Goal: Information Seeking & Learning: Learn about a topic

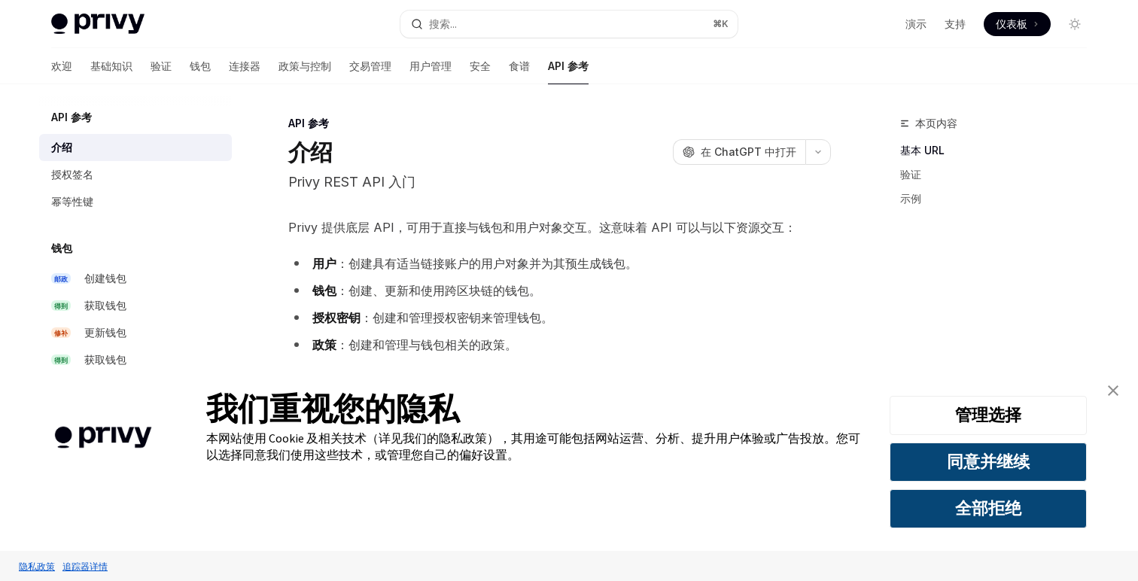
type textarea "*"
click at [968, 467] on font "同意并继续" at bounding box center [988, 461] width 83 height 21
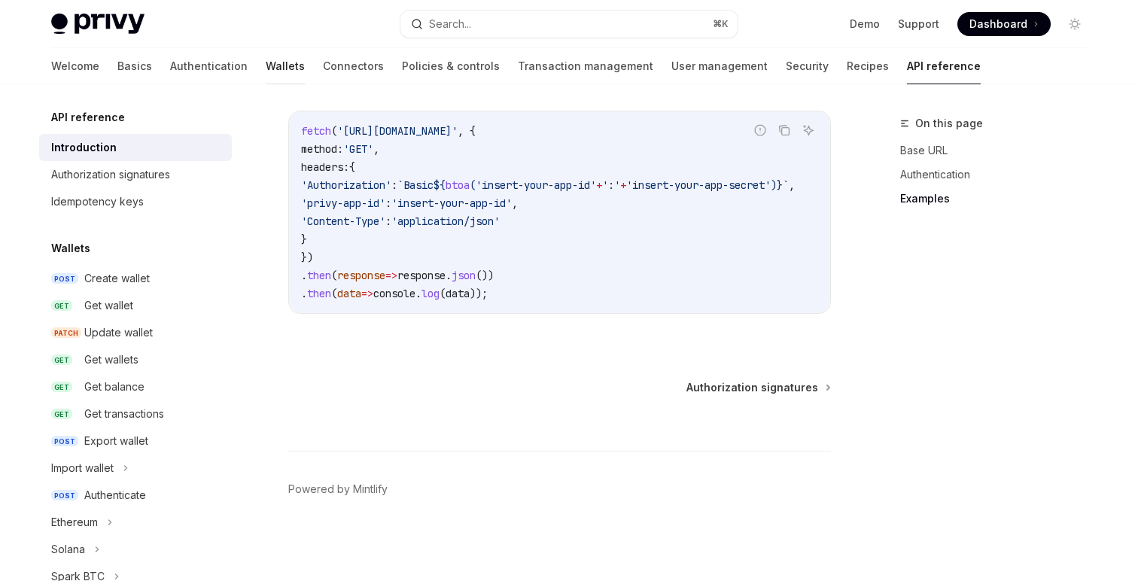
scroll to position [988, 0]
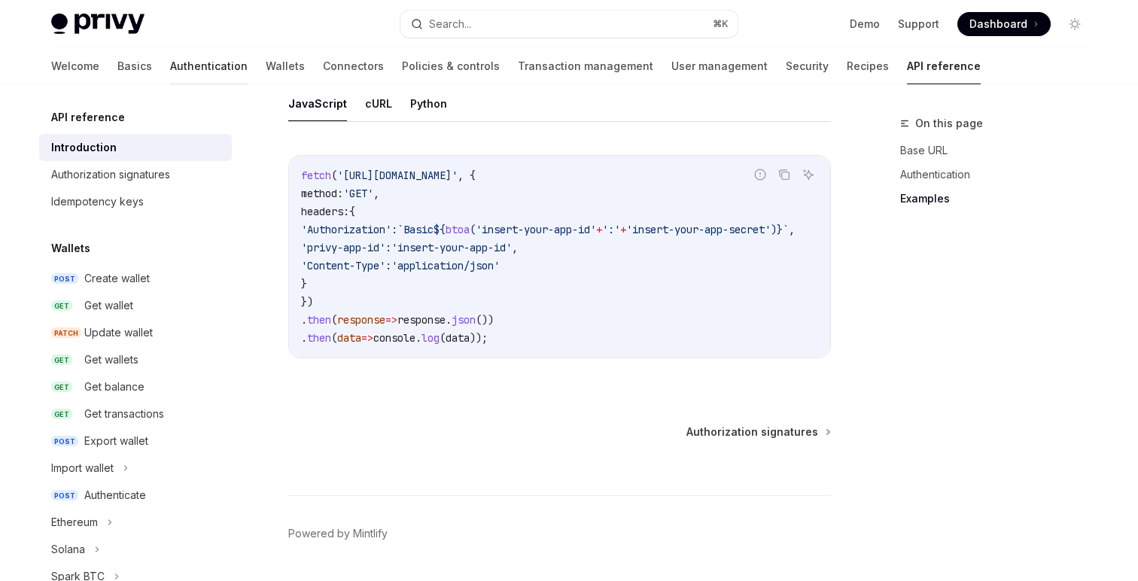
click at [170, 63] on link "Authentication" at bounding box center [209, 66] width 78 height 36
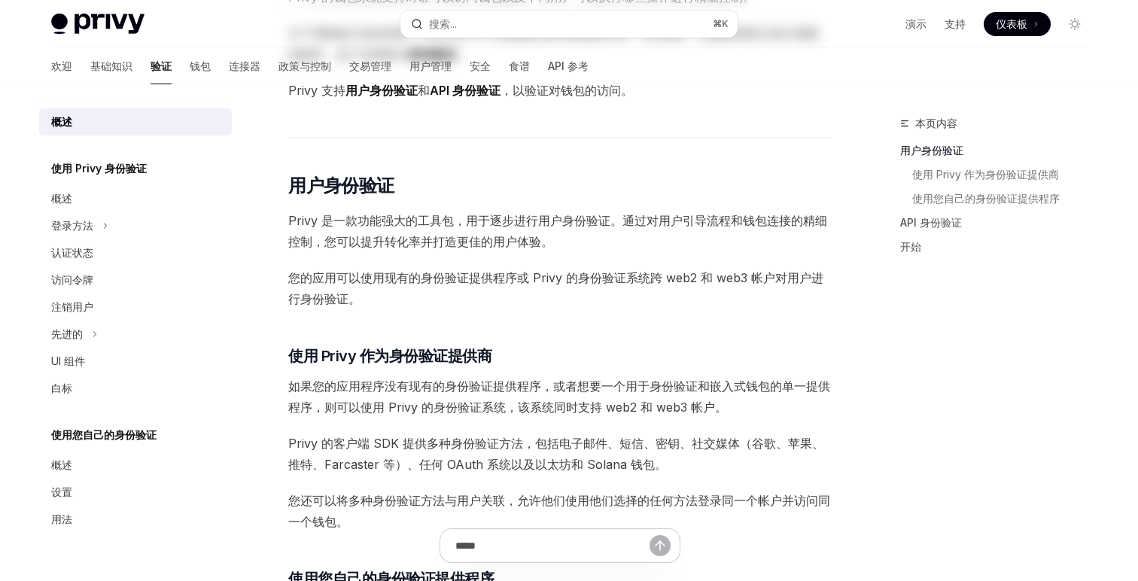
scroll to position [240, 0]
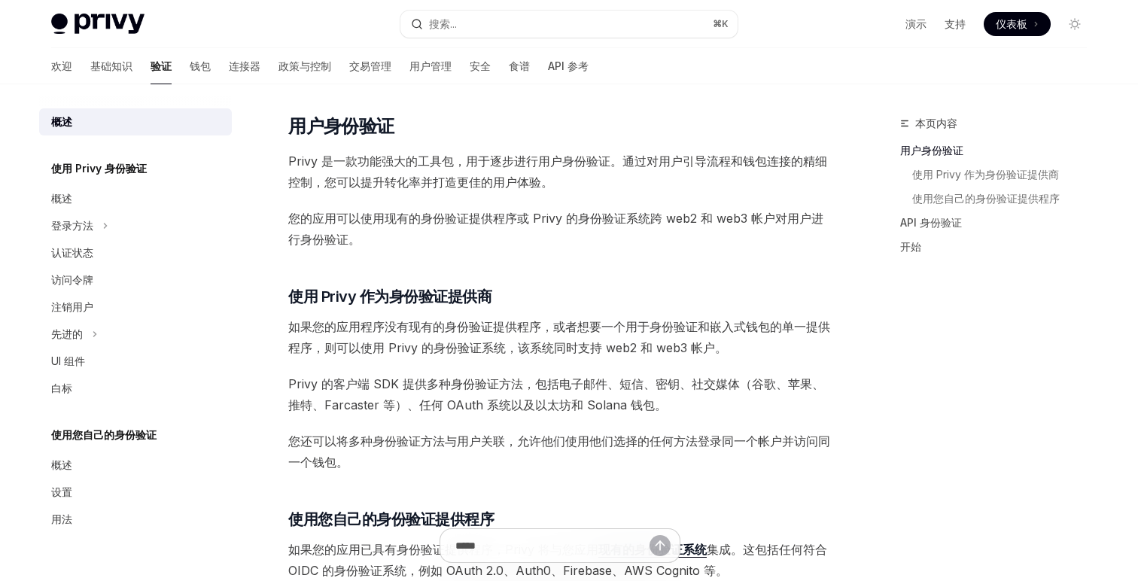
click at [558, 217] on font "您的应用可以使用现有的身份验证提供程序或 Privy 的身份验证系统跨 web2 和 web3 帐户对用户进行身份验证。" at bounding box center [555, 229] width 535 height 36
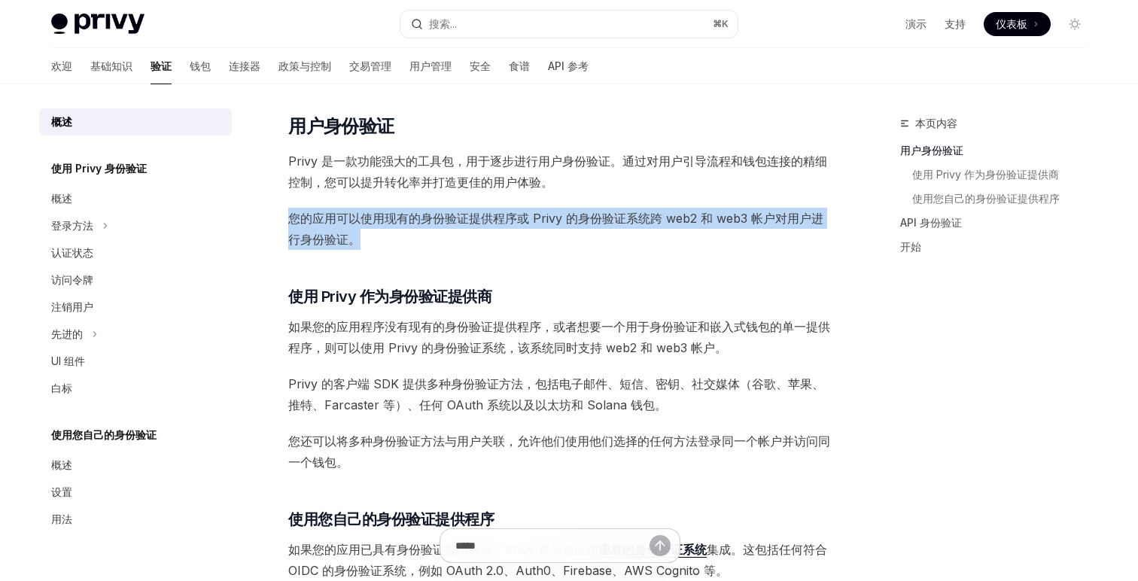
click at [558, 217] on font "您的应用可以使用现有的身份验证提供程序或 Privy 的身份验证系统跨 web2 和 web3 帐户对用户进行身份验证。" at bounding box center [555, 229] width 535 height 36
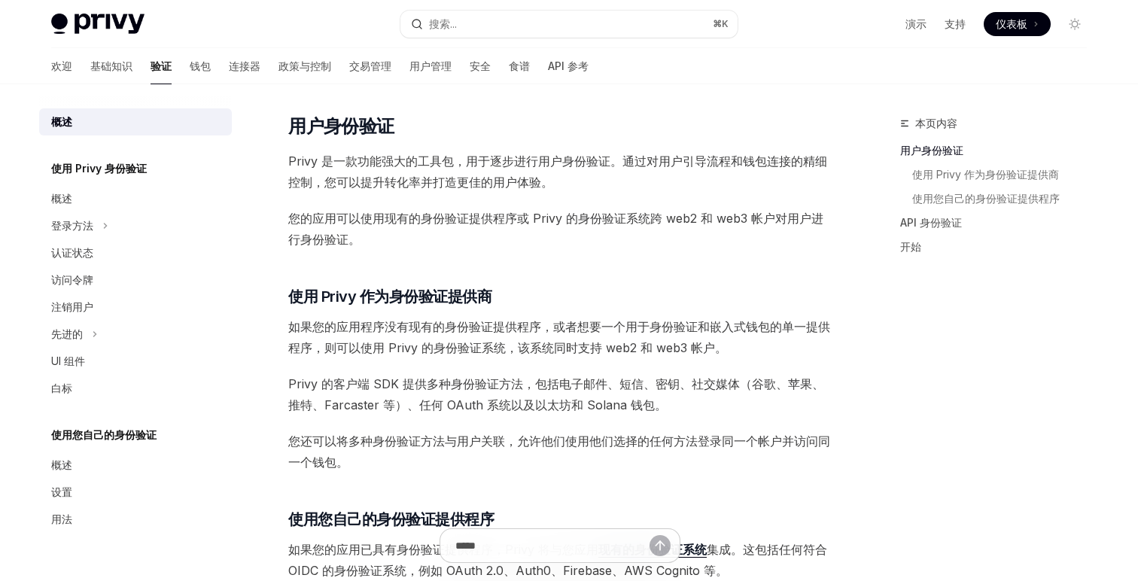
click at [518, 247] on span "您的应用可以使用现有的身份验证提供程序或 Privy 的身份验证系统跨 web2 和 web3 帐户对用户进行身份验证。" at bounding box center [559, 229] width 543 height 42
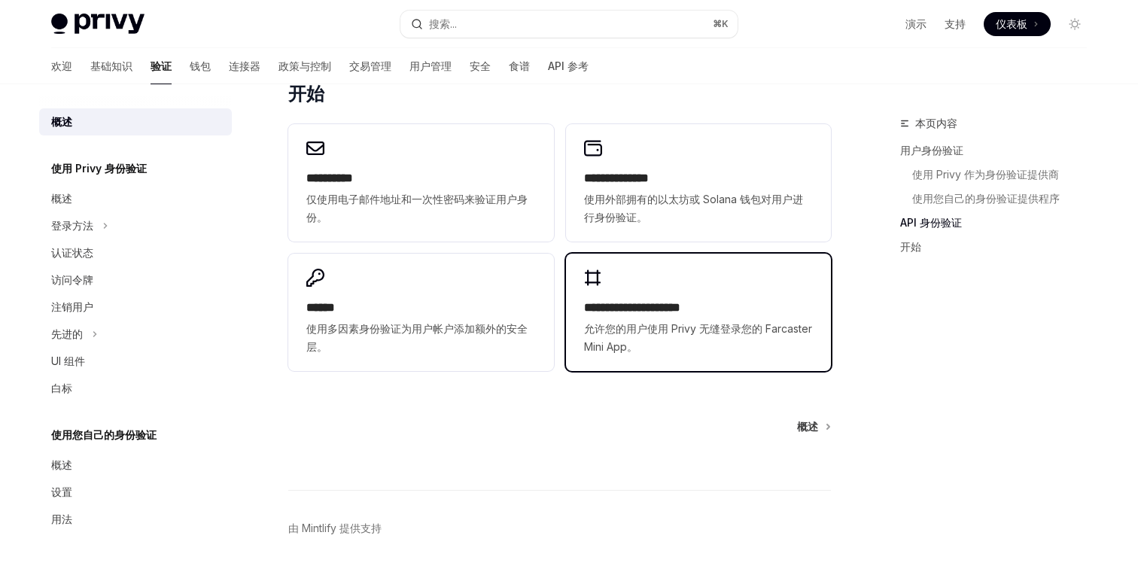
scroll to position [1096, 0]
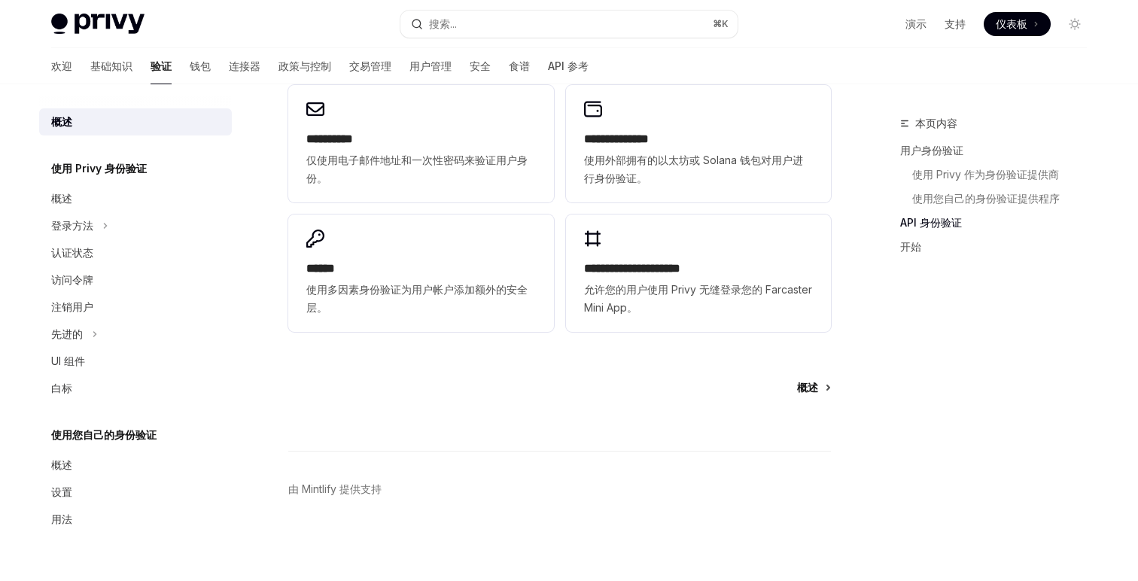
click at [826, 383] on link "概述" at bounding box center [813, 387] width 32 height 15
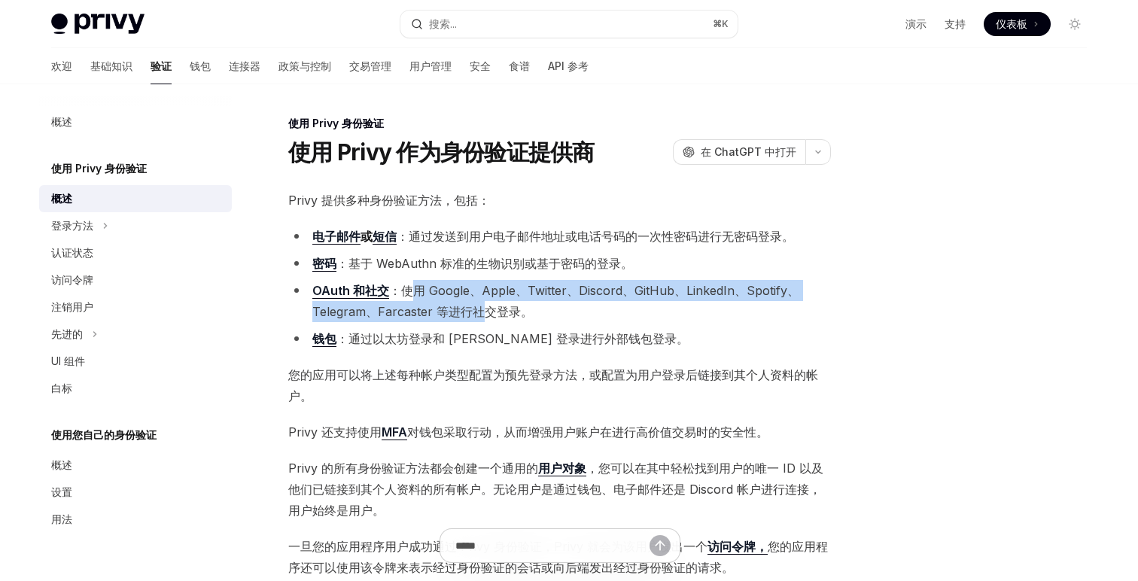
drag, startPoint x: 410, startPoint y: 296, endPoint x: 486, endPoint y: 318, distance: 79.3
click at [486, 318] on font "：使用 Google、Apple、Twitter、Discord、GitHub、LinkedIn、Spotify、Telegram、Farcaster 等进行…" at bounding box center [555, 301] width 487 height 36
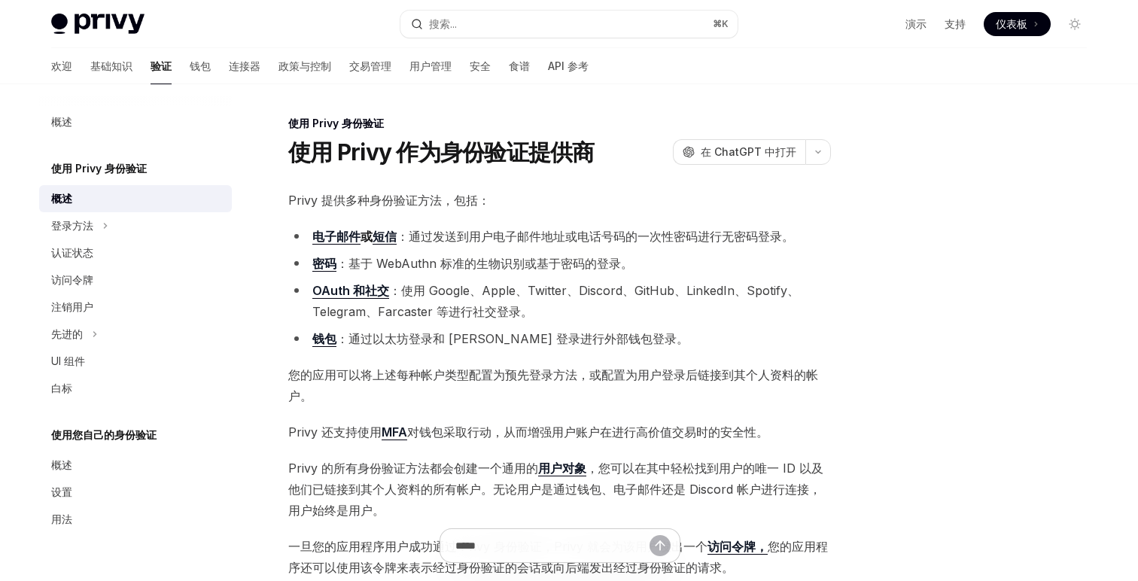
click at [484, 311] on font "：使用 Google、Apple、Twitter、Discord、GitHub、LinkedIn、Spotify、Telegram、Farcaster 等进行…" at bounding box center [555, 301] width 487 height 36
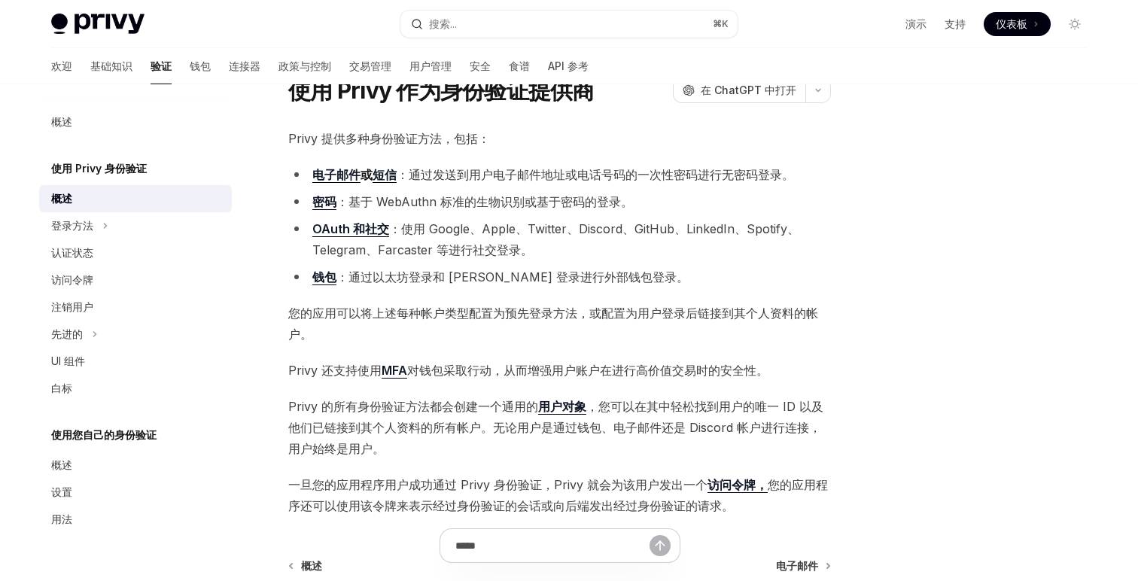
scroll to position [61, 0]
click at [65, 224] on font "登录方法" at bounding box center [72, 225] width 42 height 13
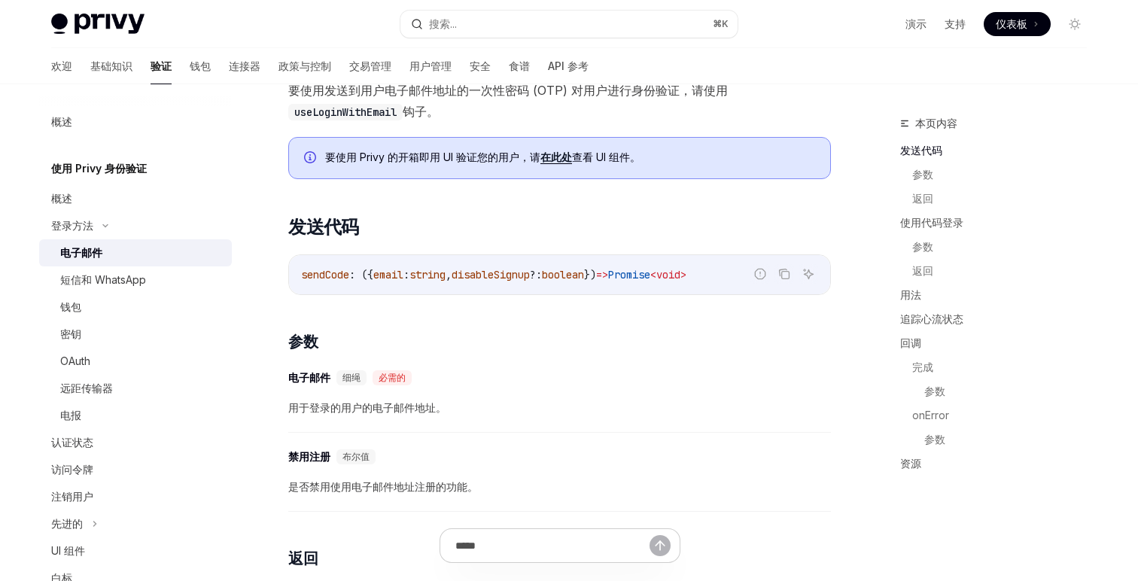
scroll to position [196, 0]
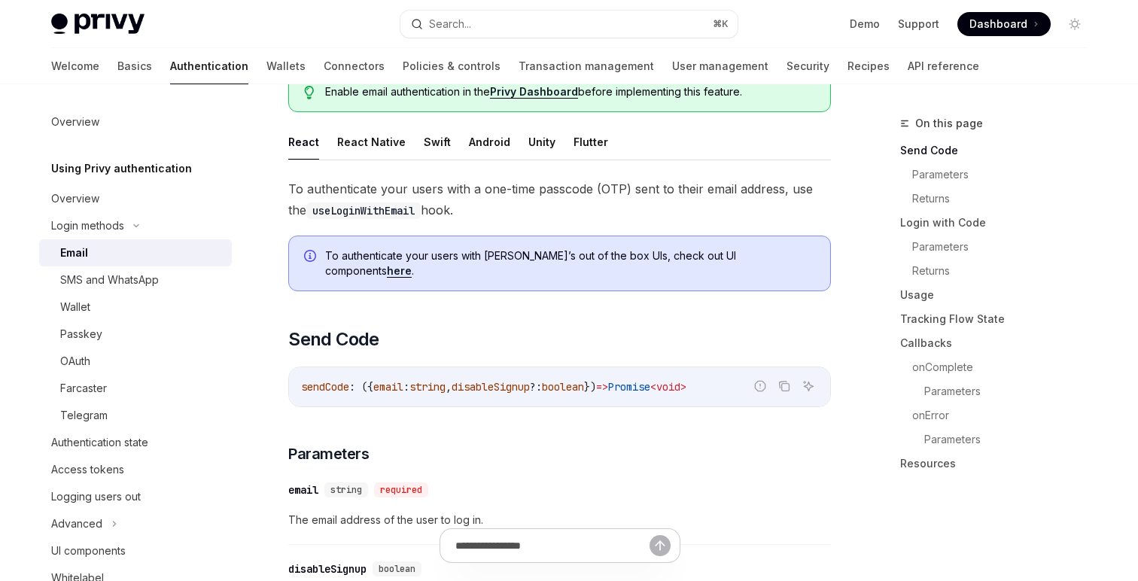
click at [455, 218] on span "To authenticate your users with a one-time passcode (OTP) sent to their email a…" at bounding box center [559, 199] width 543 height 42
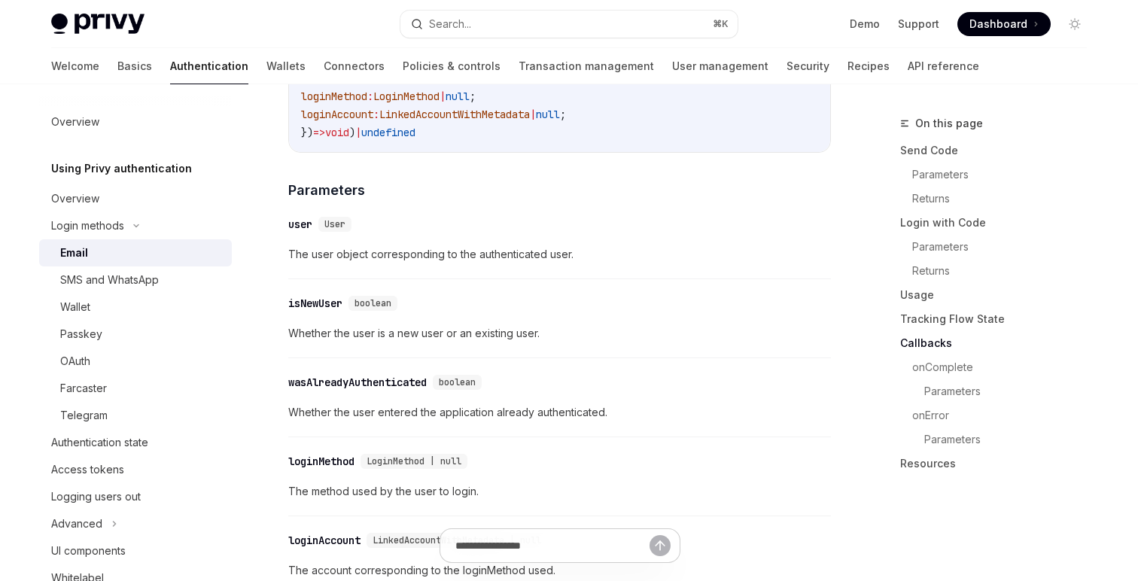
scroll to position [2465, 0]
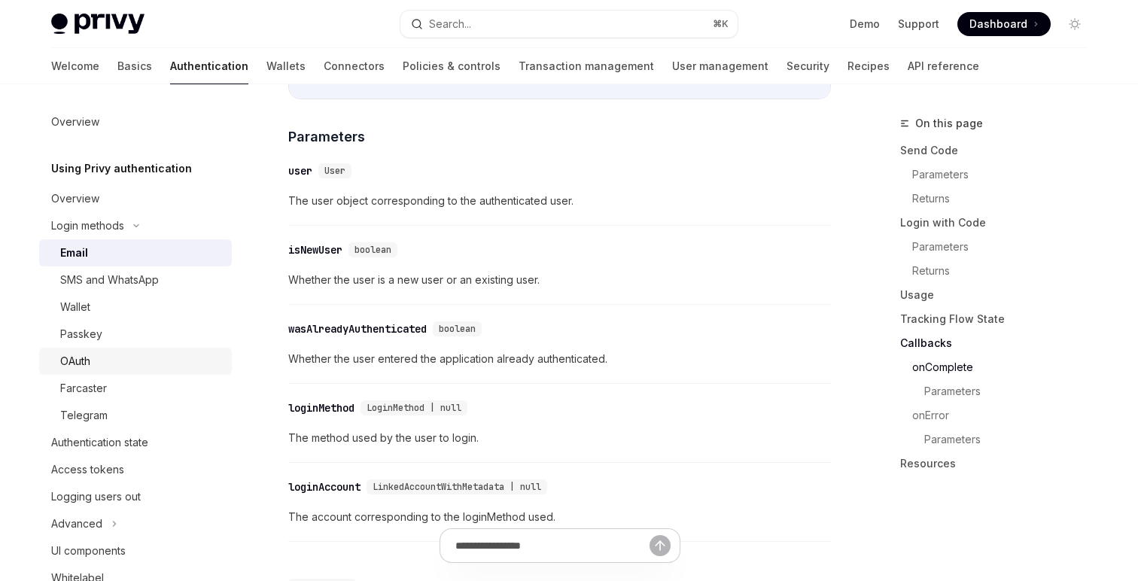
click at [114, 355] on div "OAuth" at bounding box center [141, 361] width 163 height 18
type textarea "*"
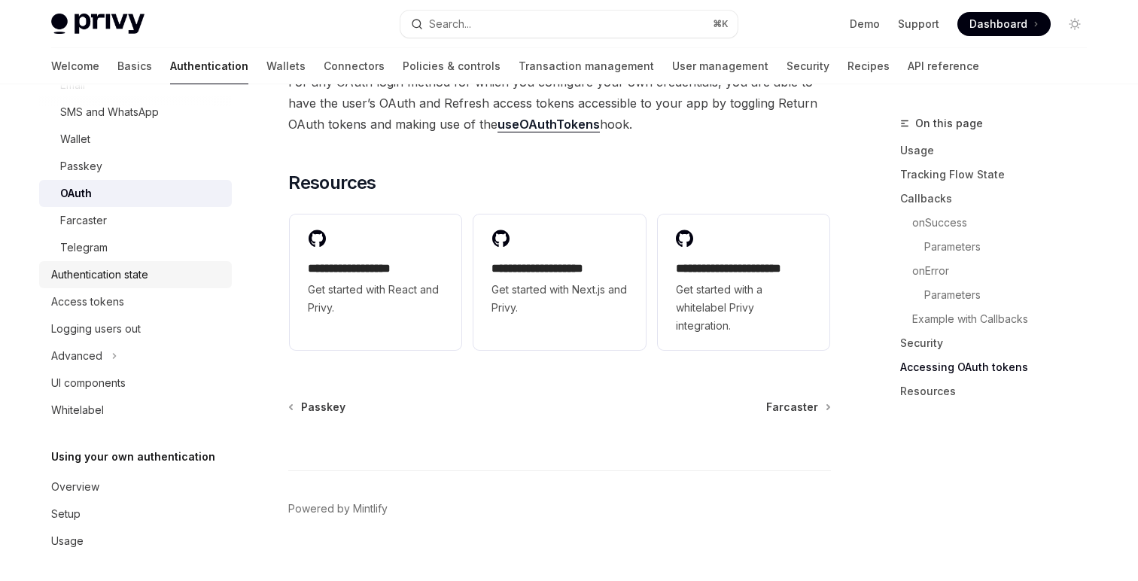
scroll to position [172, 0]
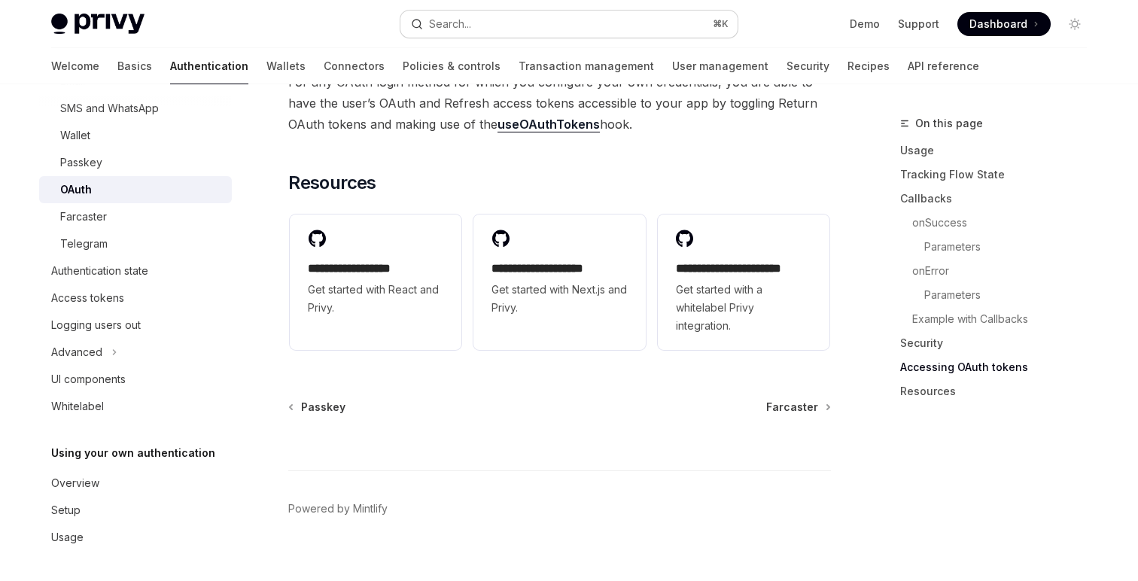
click at [569, 16] on button "Search... ⌘ K" at bounding box center [568, 24] width 337 height 27
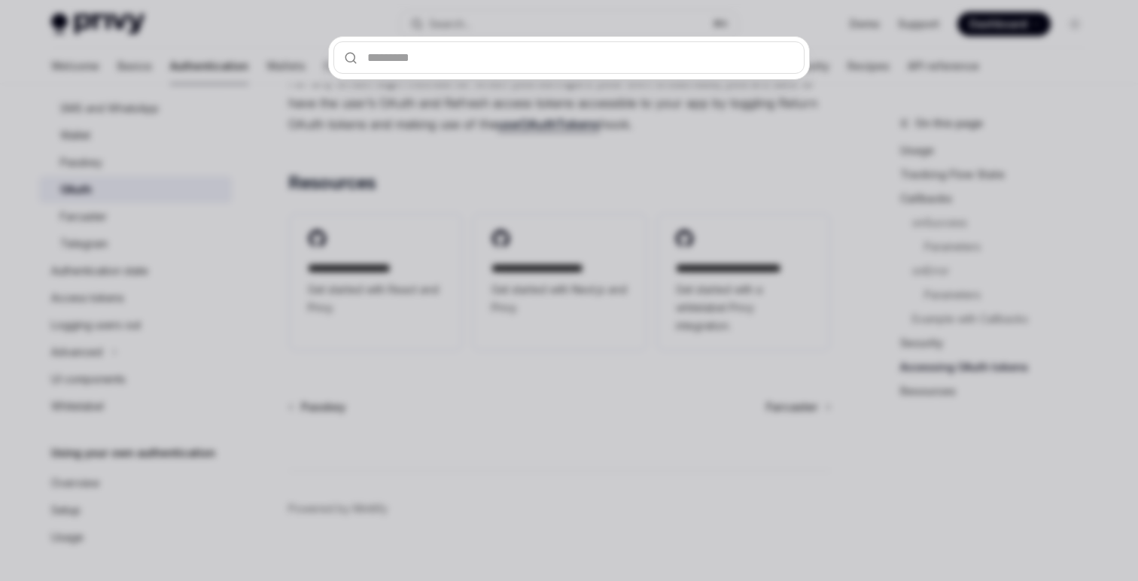
type input "*"
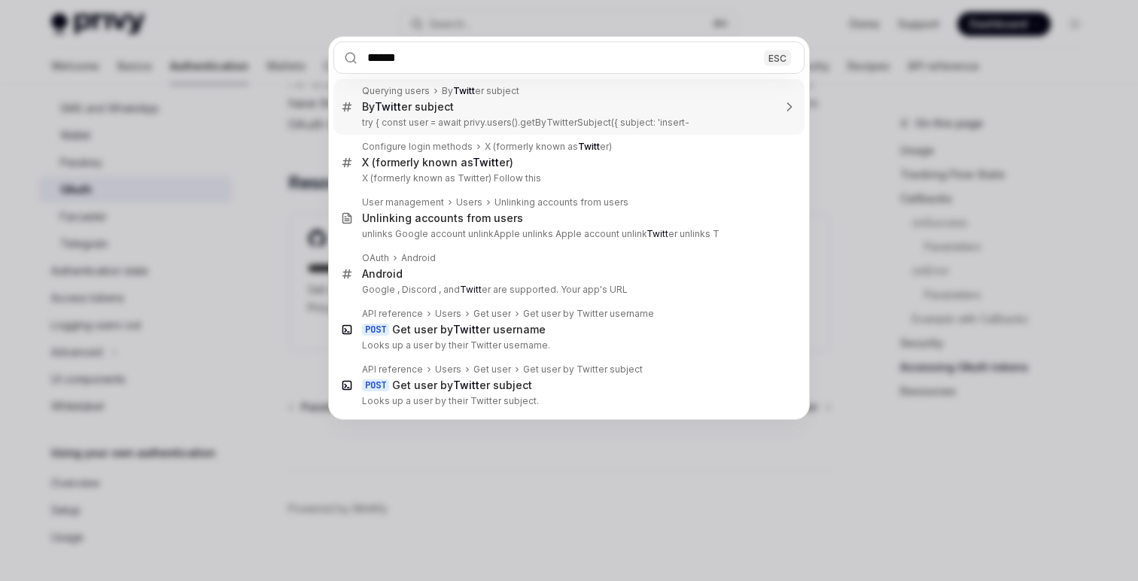
type input "*******"
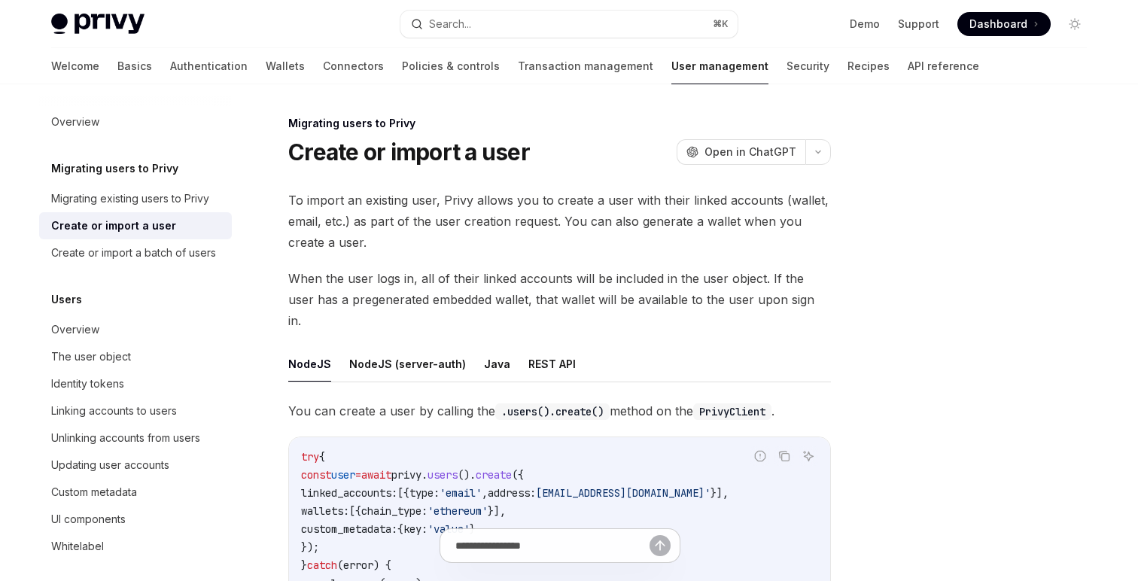
click at [427, 217] on span "To import an existing user, Privy allows you to create a user with their linked…" at bounding box center [559, 221] width 543 height 63
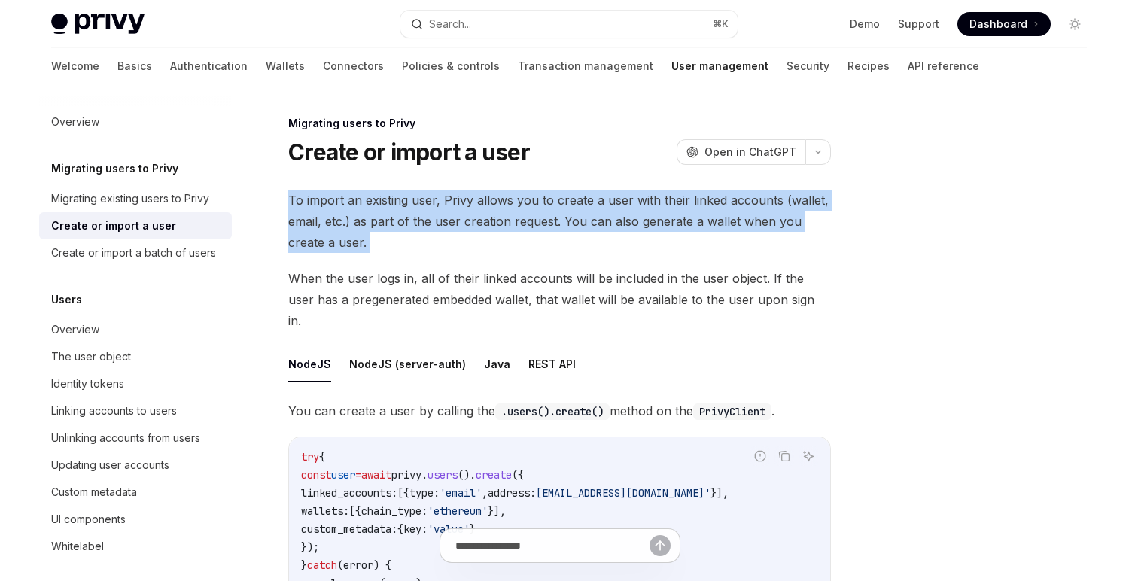
click at [427, 217] on span "To import an existing user, Privy allows you to create a user with their linked…" at bounding box center [559, 221] width 543 height 63
click at [455, 234] on span "To import an existing user, Privy allows you to create a user with their linked…" at bounding box center [559, 221] width 543 height 63
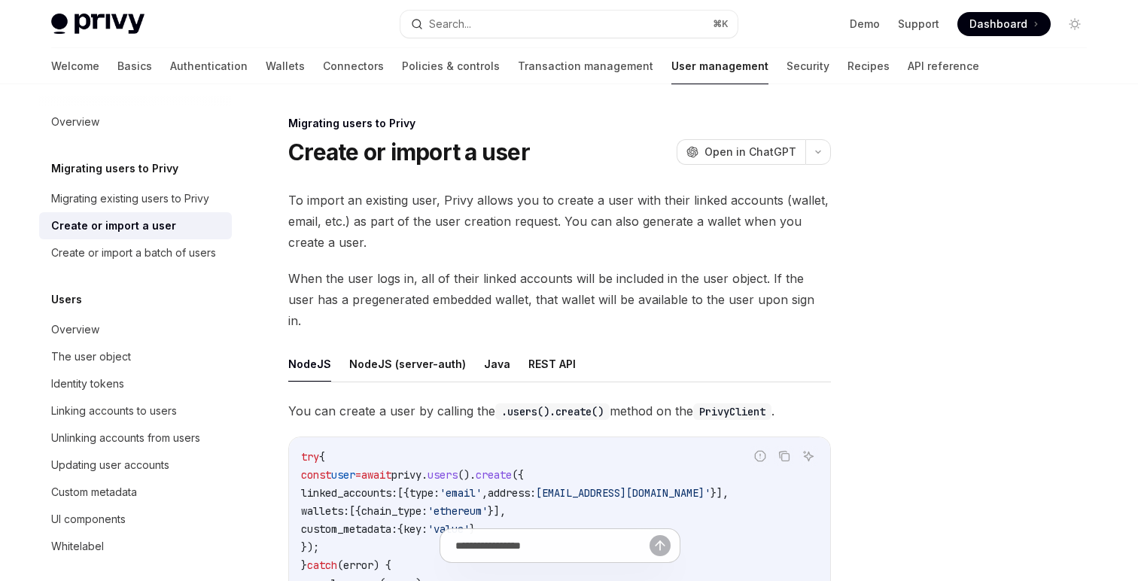
click at [455, 234] on span "To import an existing user, Privy allows you to create a user with their linked…" at bounding box center [559, 221] width 543 height 63
click at [425, 281] on span "When the user logs in, all of their linked accounts will be included in the use…" at bounding box center [559, 299] width 543 height 63
click at [535, 269] on span "When the user logs in, all of their linked accounts will be included in the use…" at bounding box center [559, 299] width 543 height 63
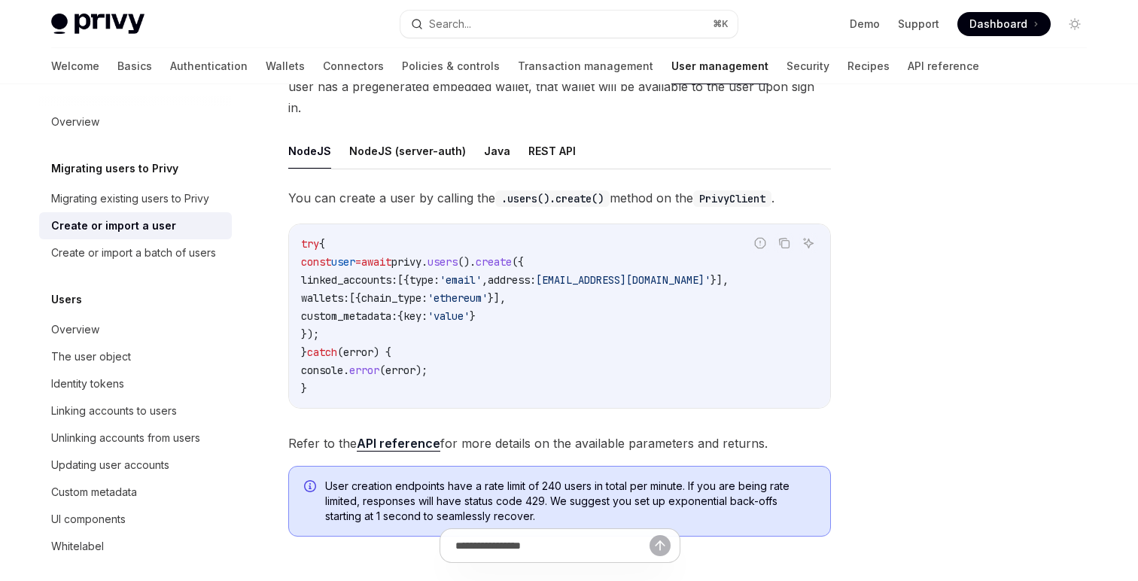
scroll to position [233, 0]
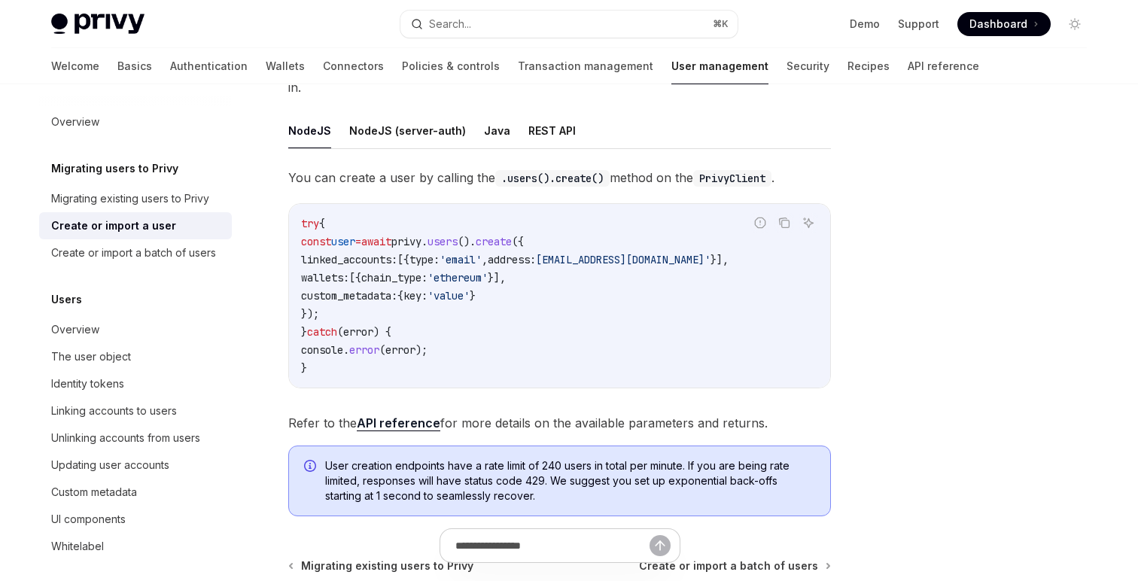
click at [614, 458] on span "User creation endpoints have a rate limit of 240 users in total per minute. If …" at bounding box center [570, 480] width 490 height 45
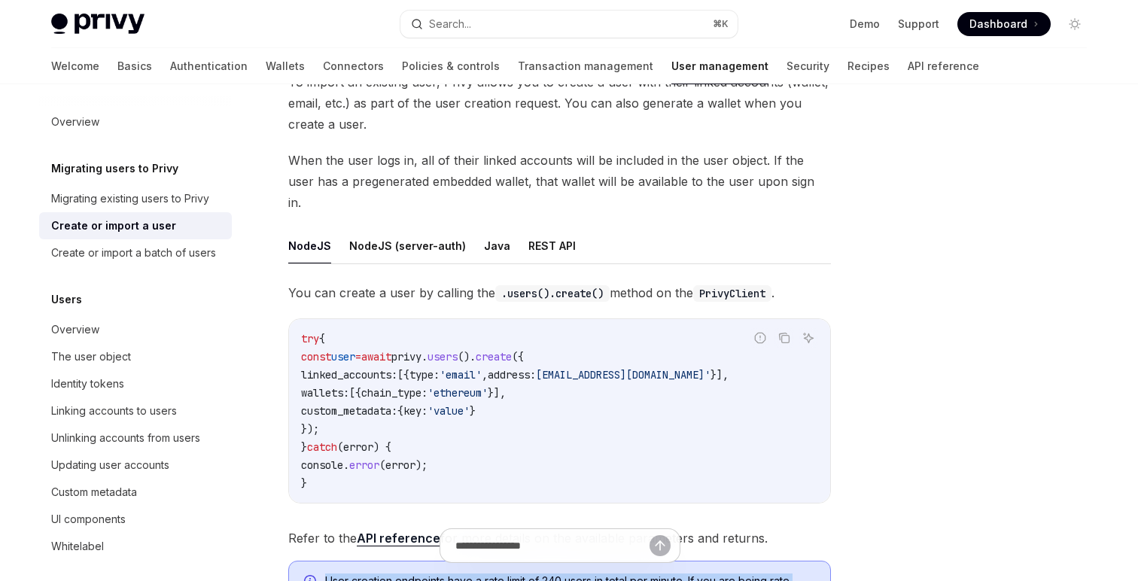
scroll to position [117, 0]
click at [380, 229] on button "NodeJS (server-auth)" at bounding box center [407, 246] width 117 height 35
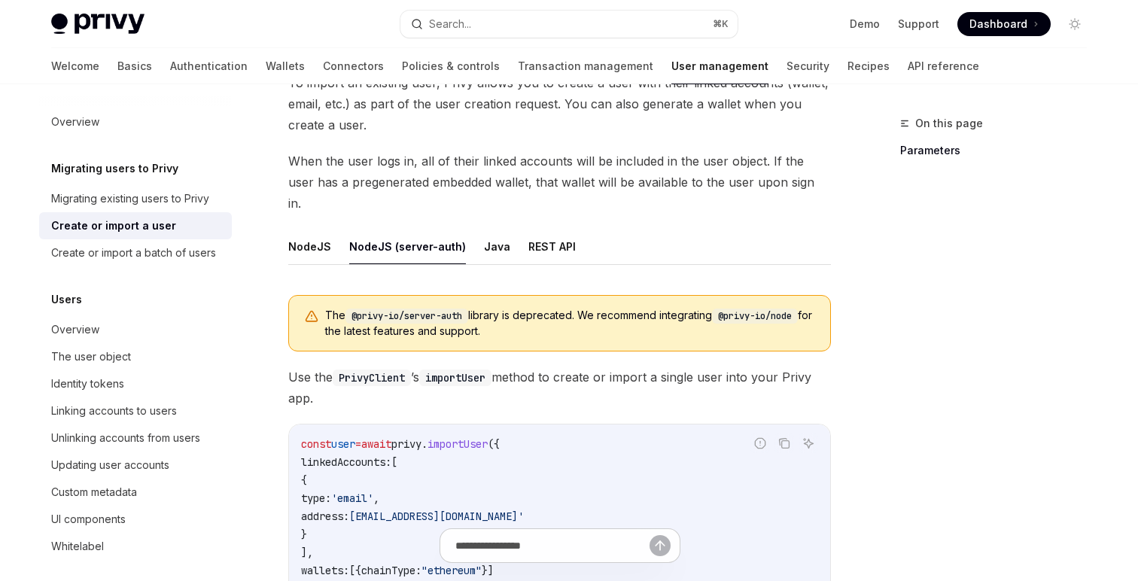
scroll to position [136, 0]
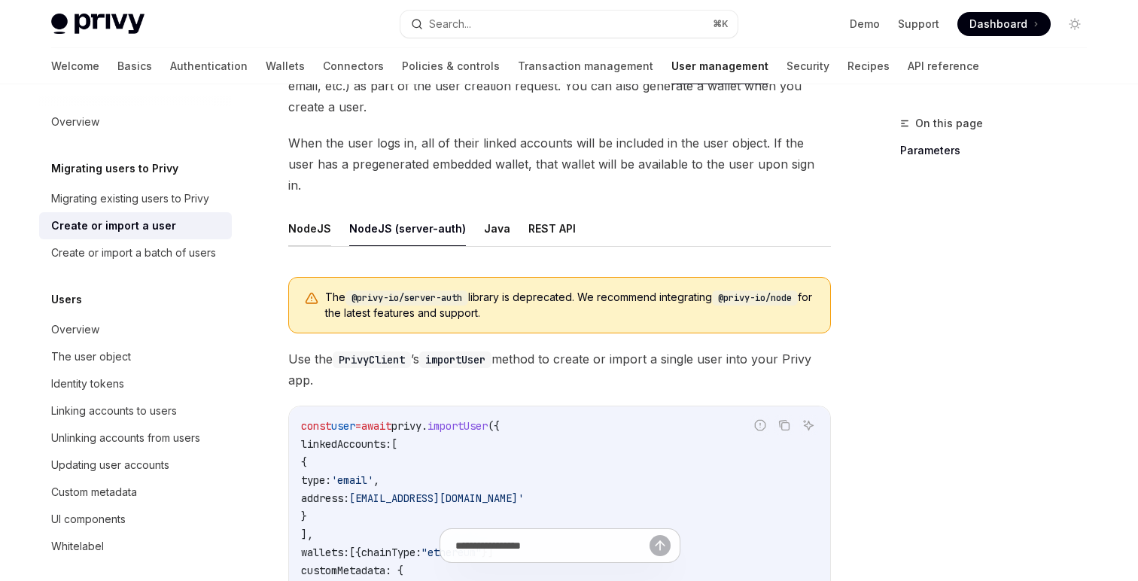
click at [325, 211] on button "NodeJS" at bounding box center [309, 228] width 43 height 35
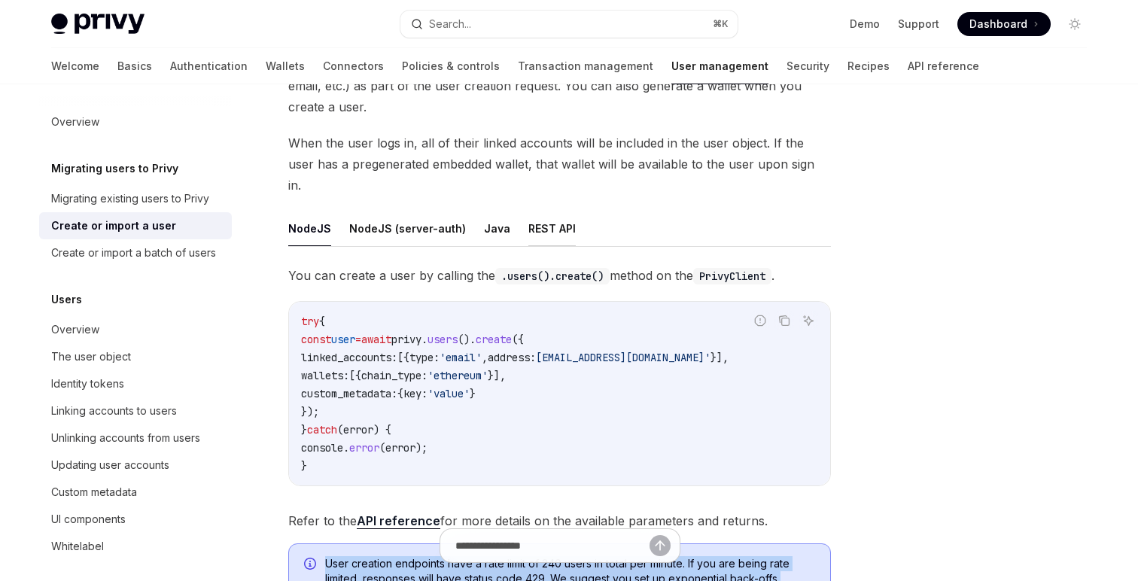
click at [541, 211] on button "REST API" at bounding box center [551, 228] width 47 height 35
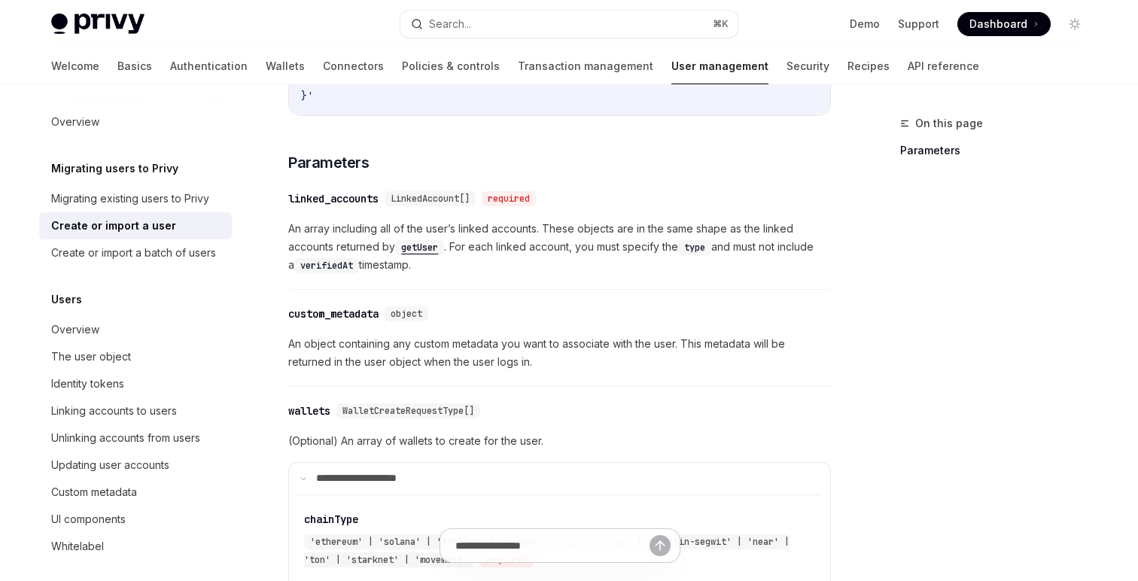
scroll to position [684, 0]
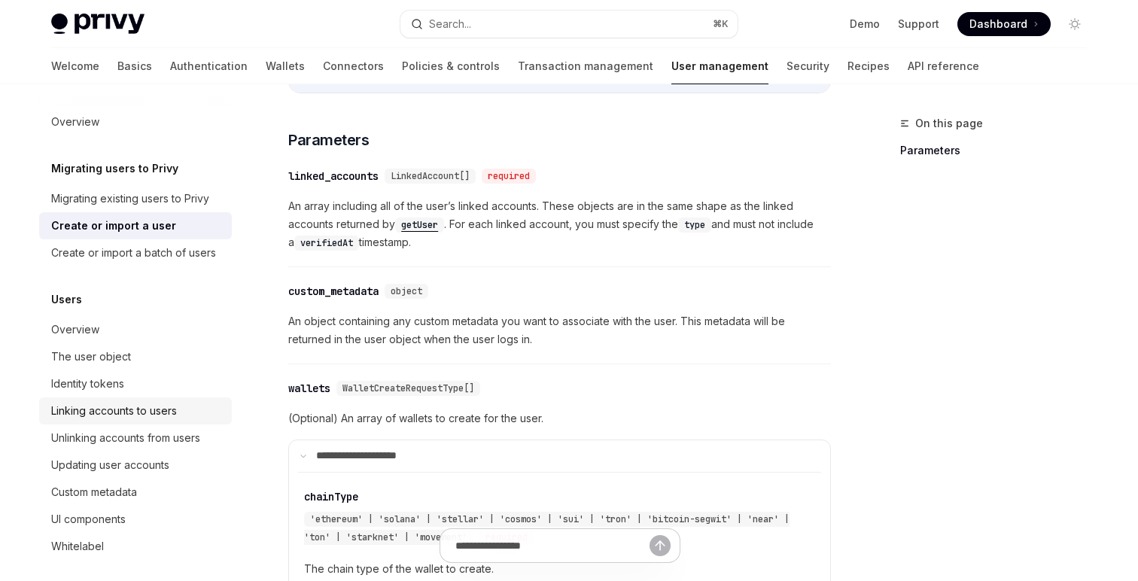
click at [139, 417] on div "Linking accounts to users" at bounding box center [114, 411] width 126 height 18
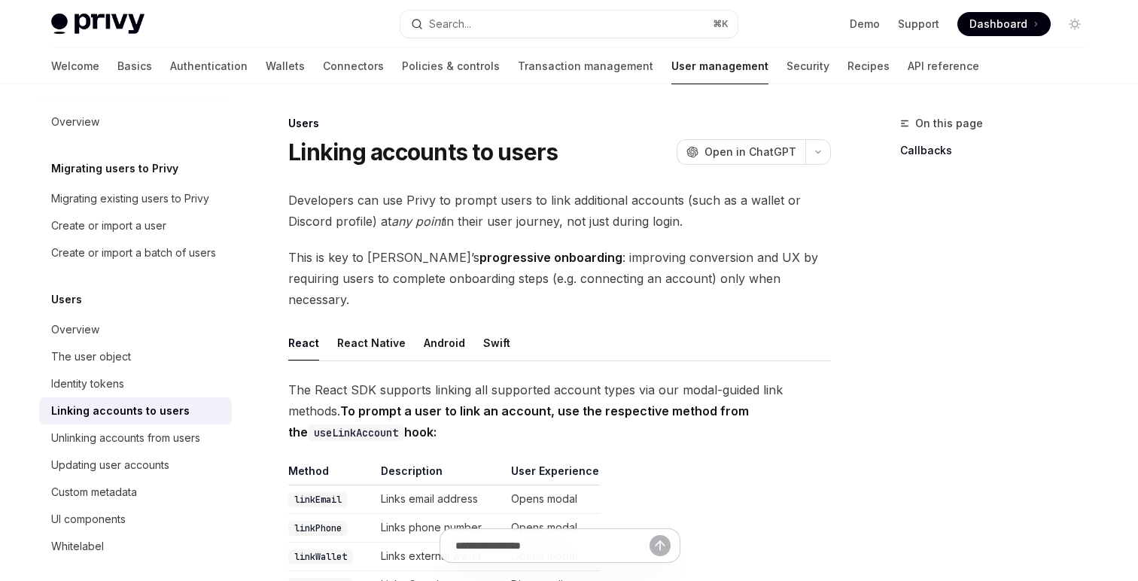
click at [386, 218] on span "Developers can use Privy to prompt users to link additional accounts (such as a…" at bounding box center [559, 211] width 543 height 42
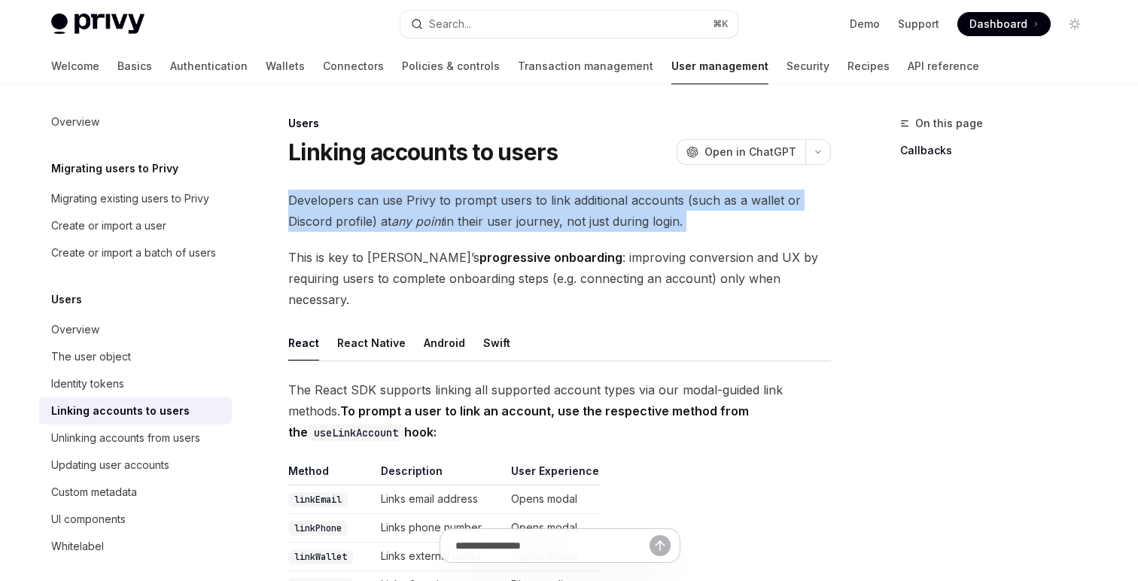
click at [386, 218] on span "Developers can use Privy to prompt users to link additional accounts (such as a…" at bounding box center [559, 211] width 543 height 42
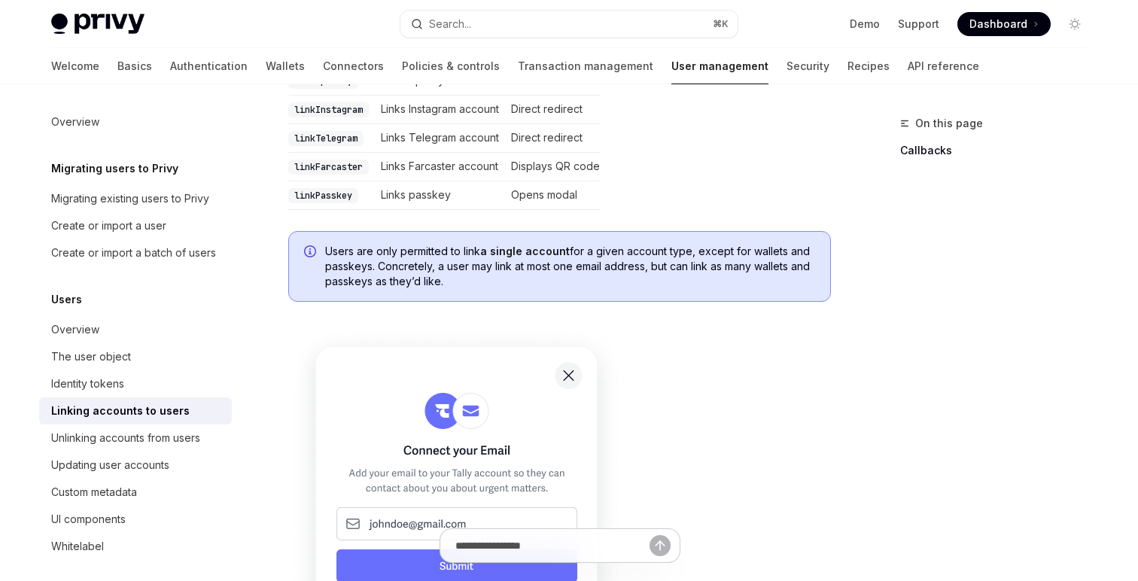
scroll to position [690, 0]
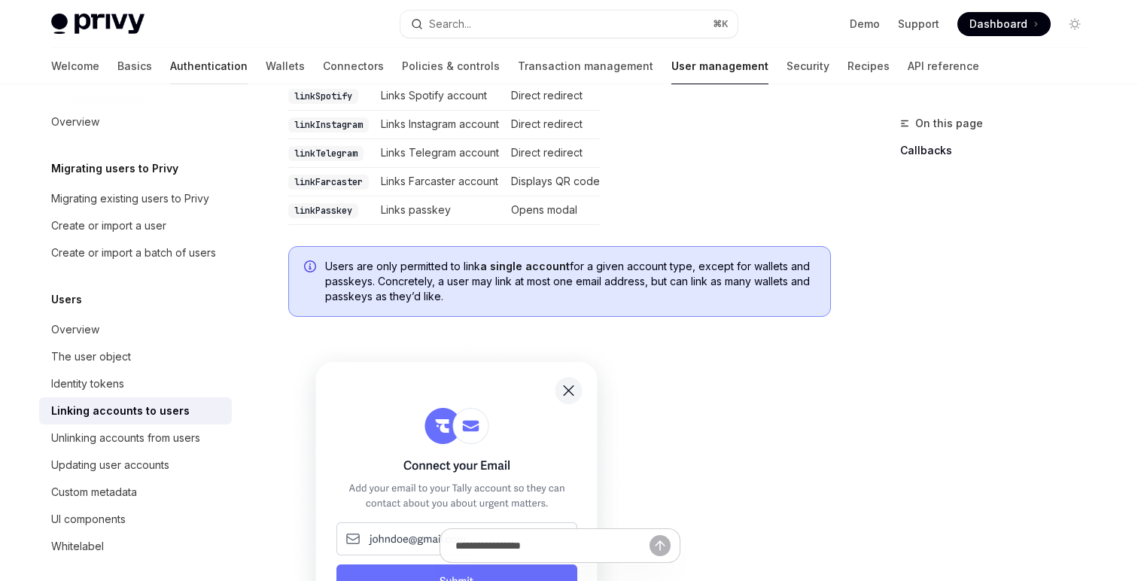
click at [170, 62] on link "Authentication" at bounding box center [209, 66] width 78 height 36
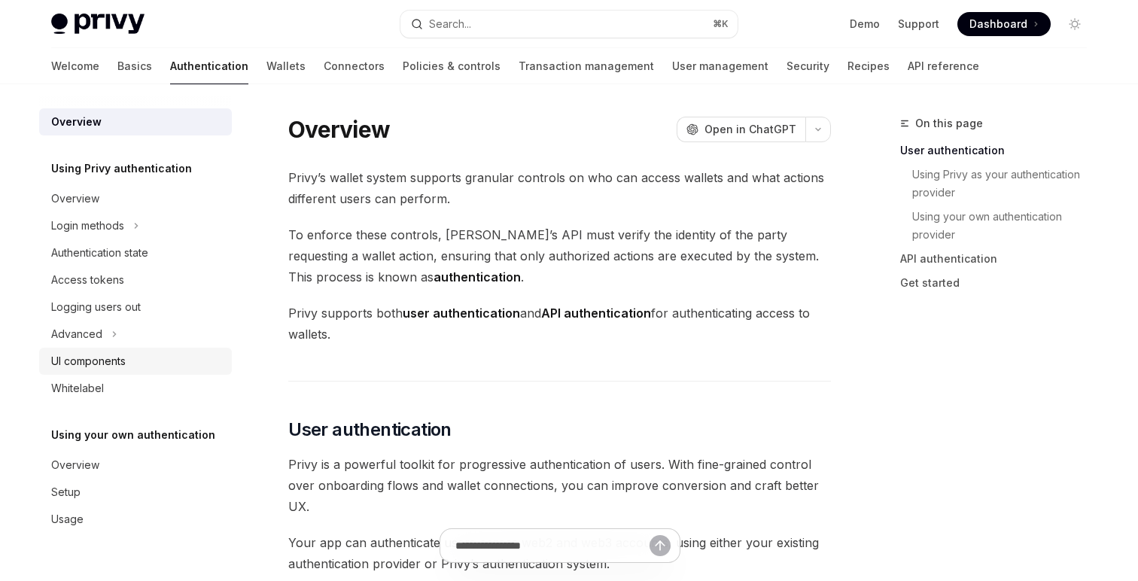
click at [86, 356] on div "UI components" at bounding box center [88, 361] width 75 height 18
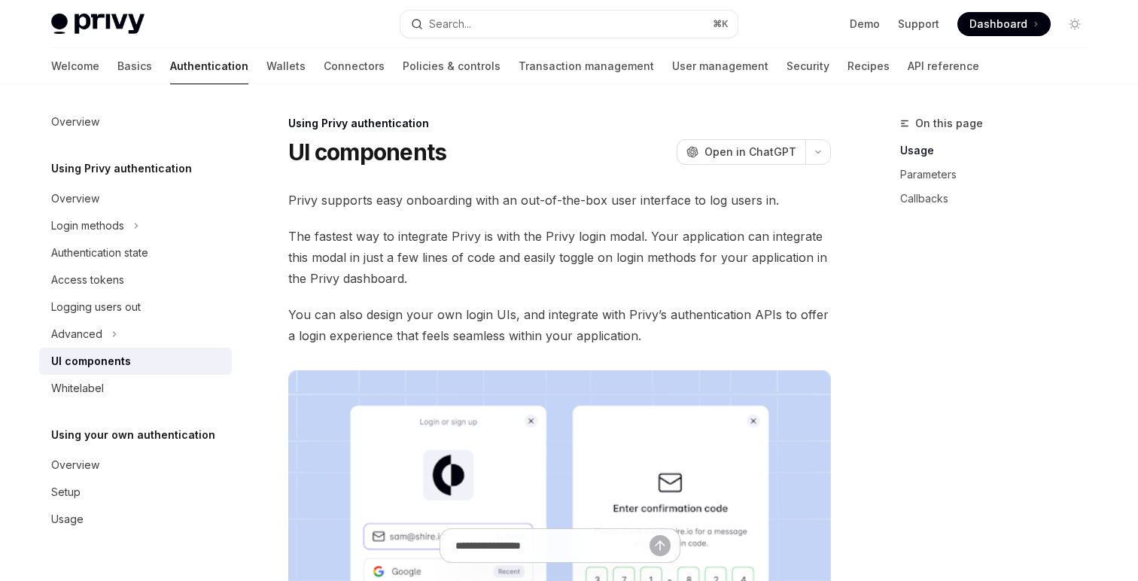
click at [113, 27] on img at bounding box center [97, 24] width 93 height 21
click at [866, 26] on link "Demo" at bounding box center [865, 24] width 30 height 15
click at [72, 22] on img at bounding box center [97, 24] width 93 height 21
type textarea "*"
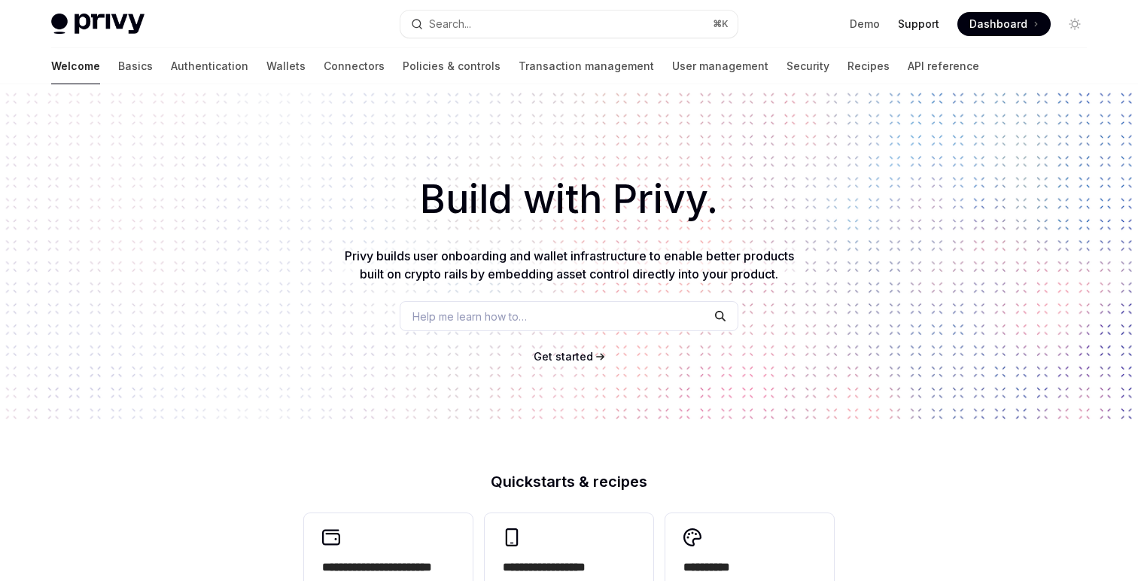
click at [912, 30] on link "Support" at bounding box center [918, 24] width 41 height 15
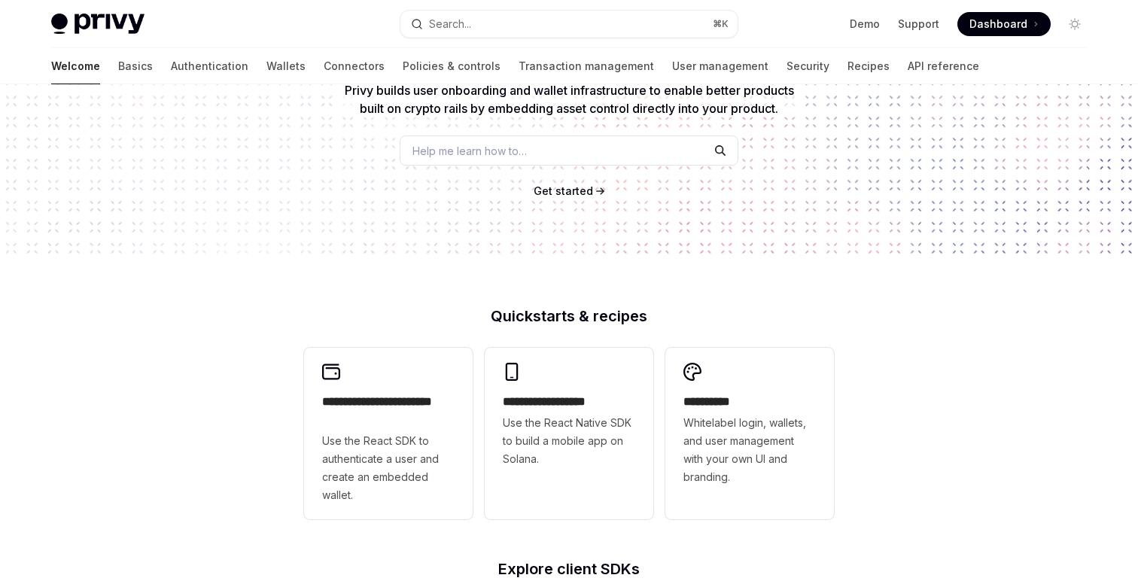
scroll to position [652, 0]
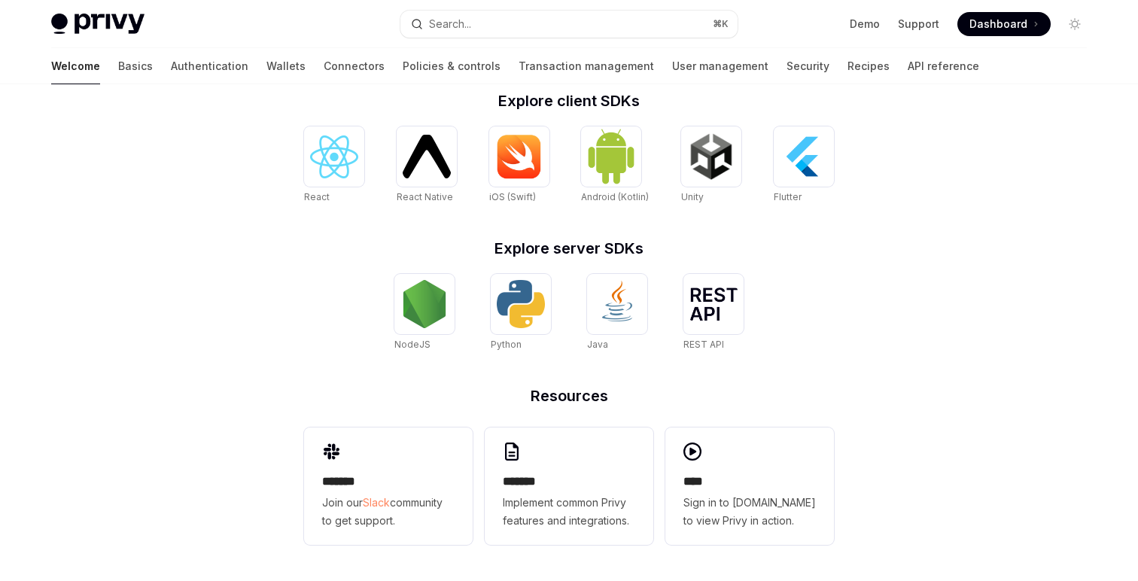
click at [891, 265] on div "**********" at bounding box center [569, 15] width 1138 height 1131
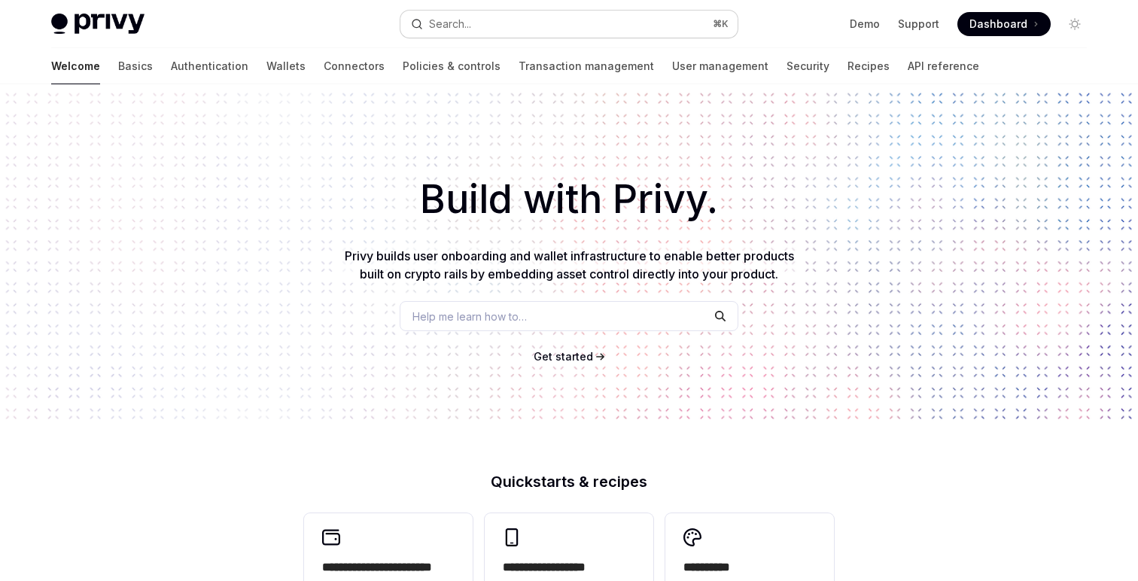
click at [586, 21] on button "Search... ⌘ K" at bounding box center [568, 24] width 337 height 27
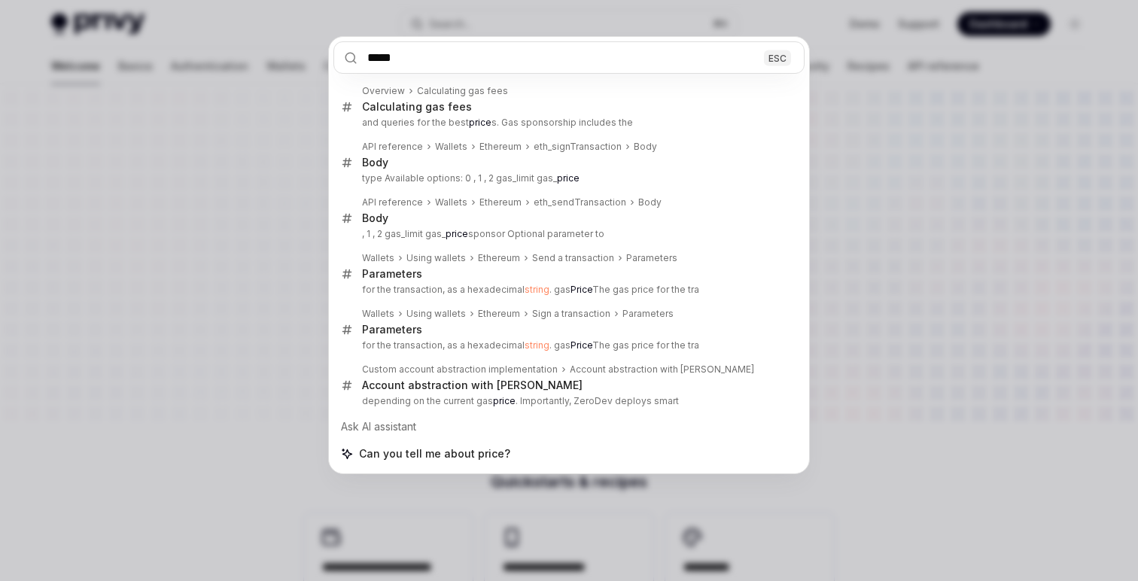
type input "*****"
click at [873, 111] on div "***** ESC Overview Calculating gas fees Calculating gas fees and queries for th…" at bounding box center [569, 290] width 1138 height 581
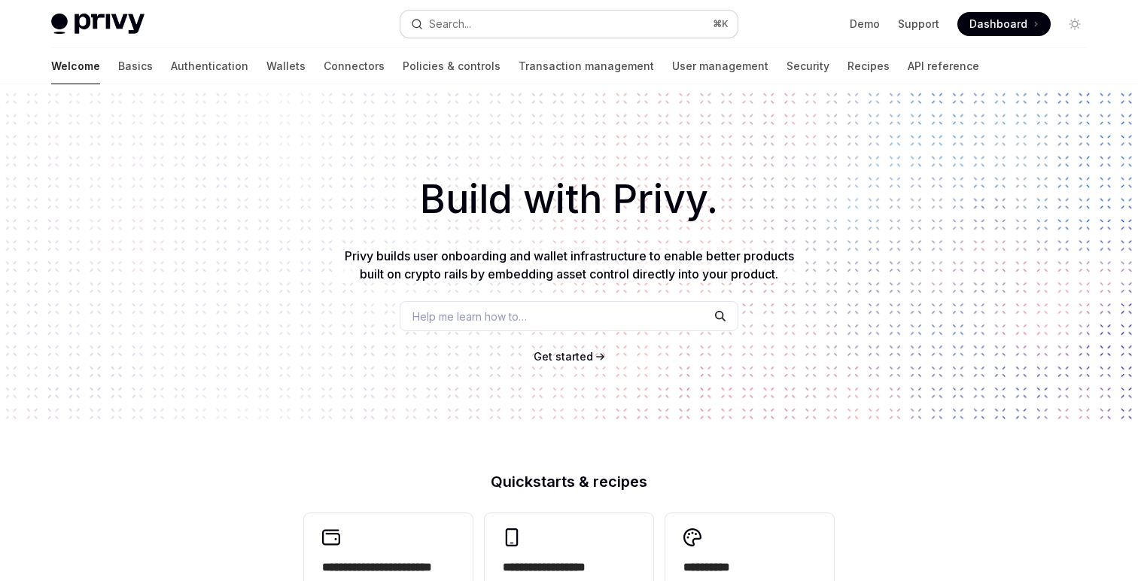
click at [483, 25] on button "Search... ⌘ K" at bounding box center [568, 24] width 337 height 27
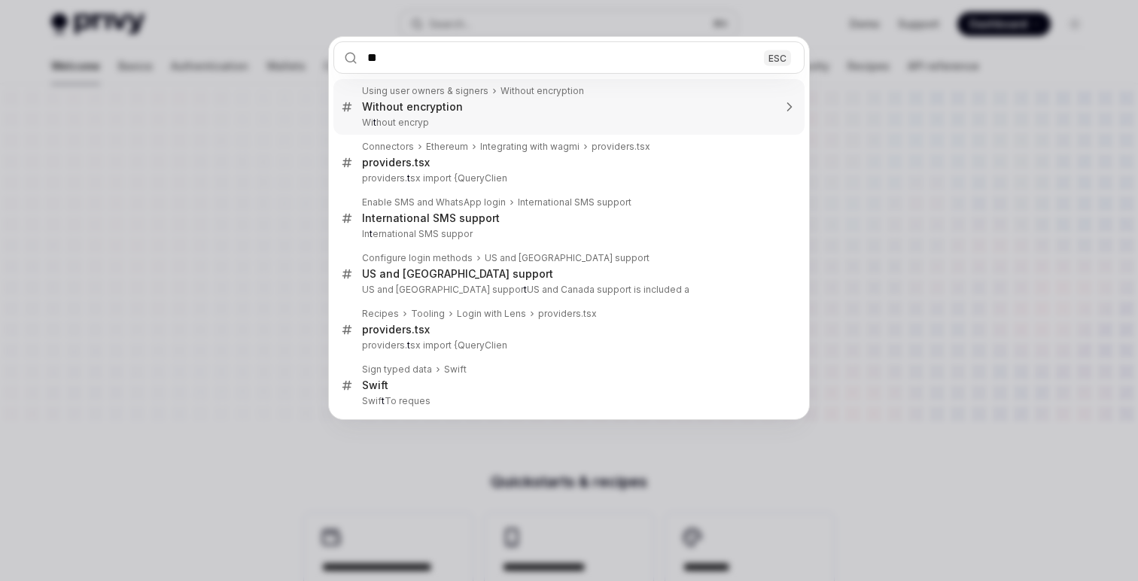
type input "***"
type textarea "*"
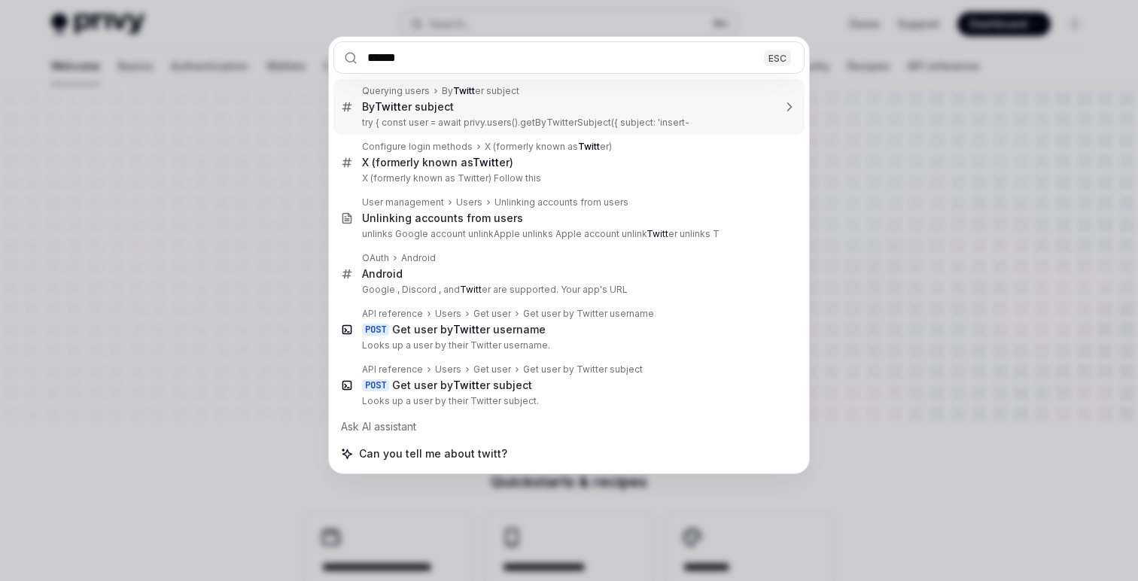
type input "*******"
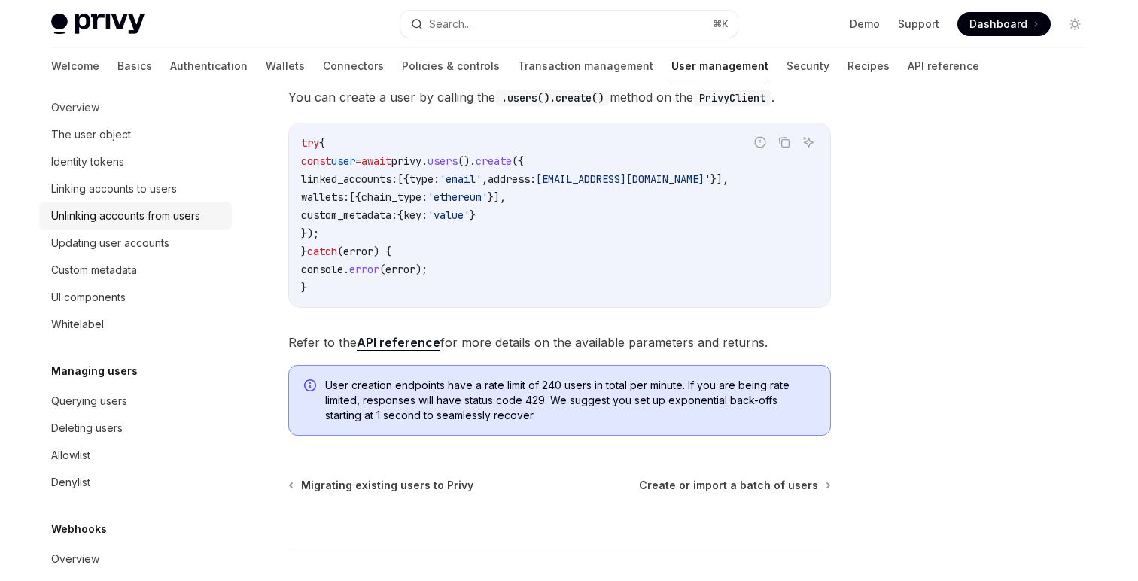
scroll to position [232, 0]
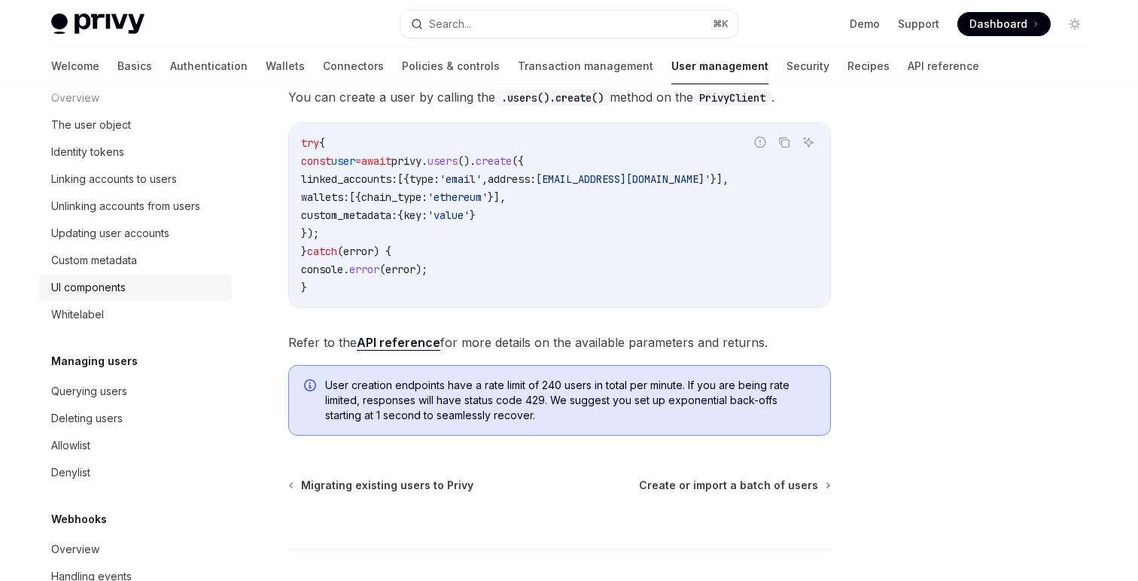
click at [117, 282] on div "UI components" at bounding box center [88, 288] width 75 height 18
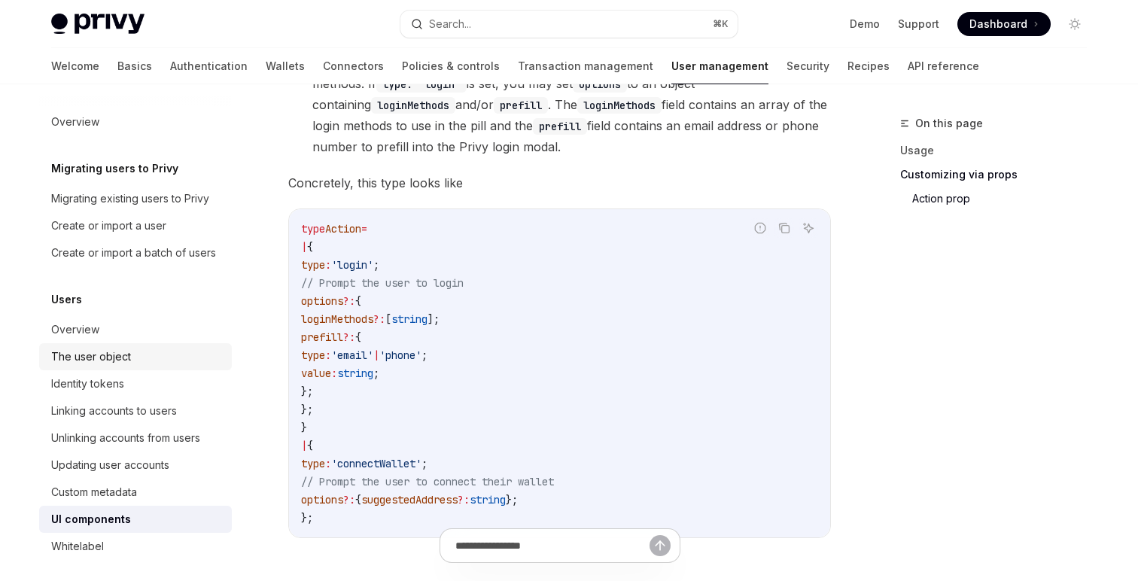
click at [114, 364] on div "The user object" at bounding box center [91, 357] width 80 height 18
type textarea "*"
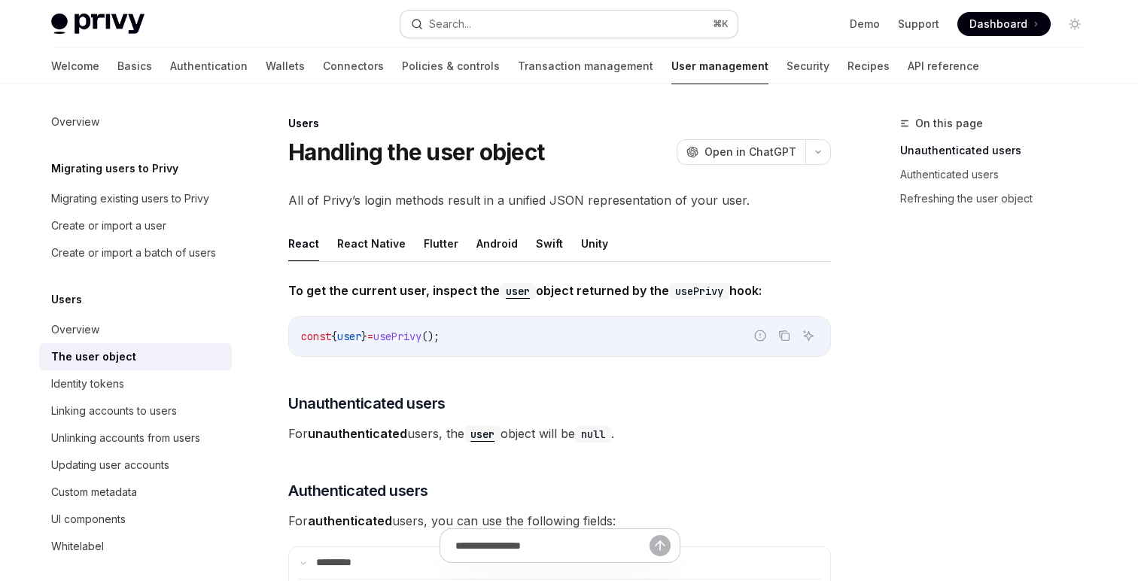
click at [589, 28] on button "Search... ⌘ K" at bounding box center [568, 24] width 337 height 27
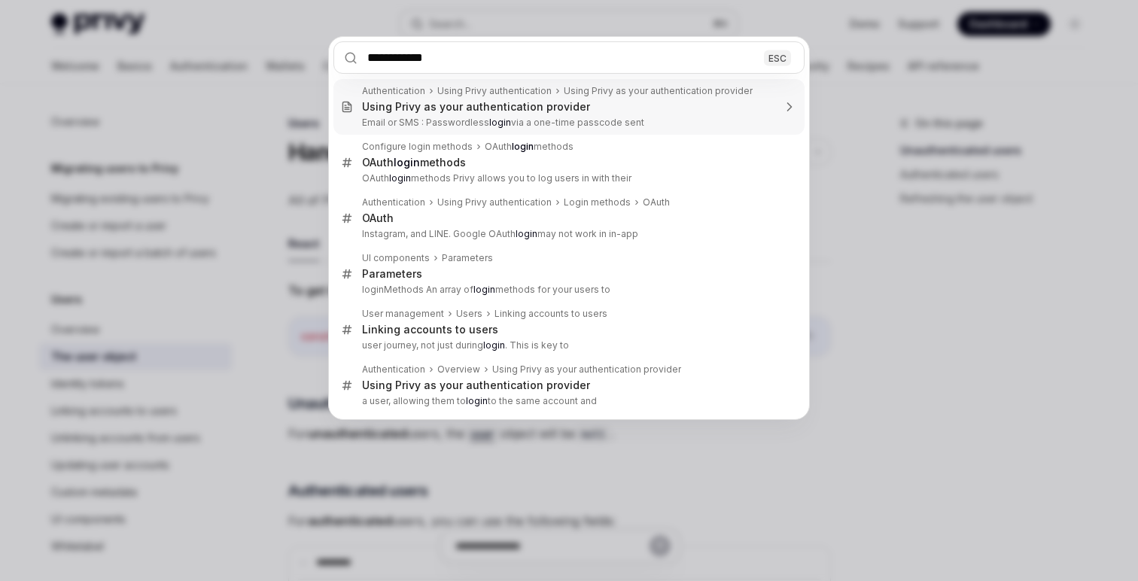
type input "**********"
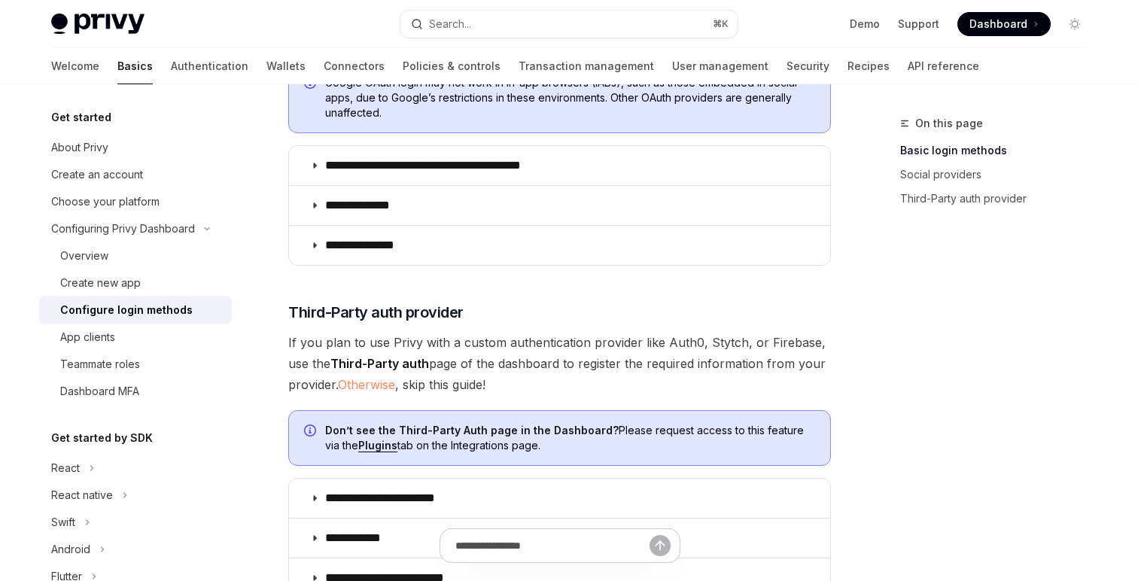
scroll to position [678, 0]
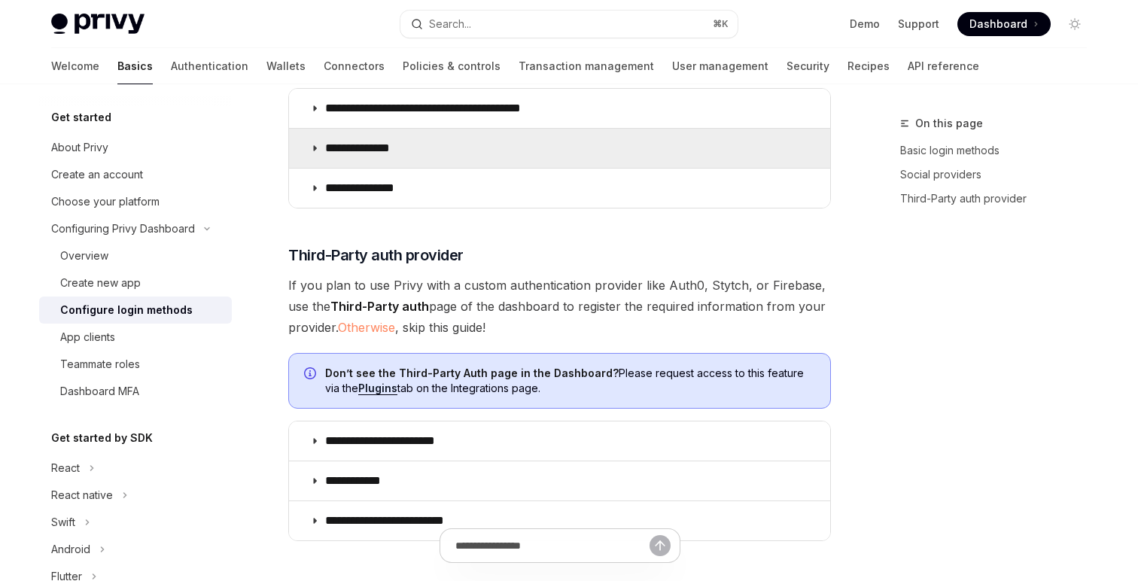
click at [452, 148] on summary "**********" at bounding box center [559, 148] width 541 height 39
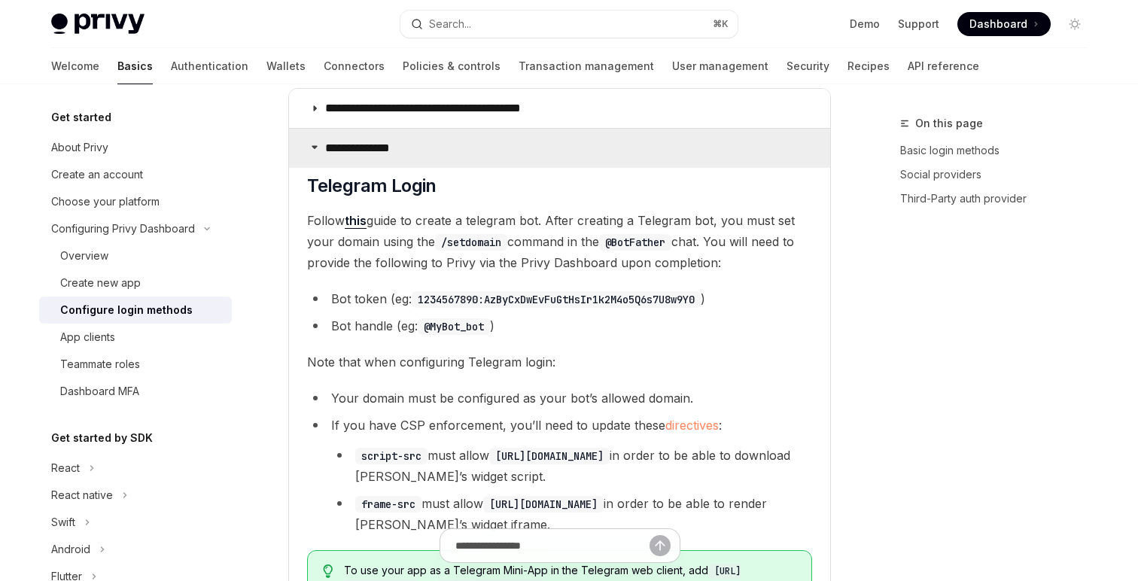
click at [452, 148] on summary "**********" at bounding box center [559, 148] width 541 height 39
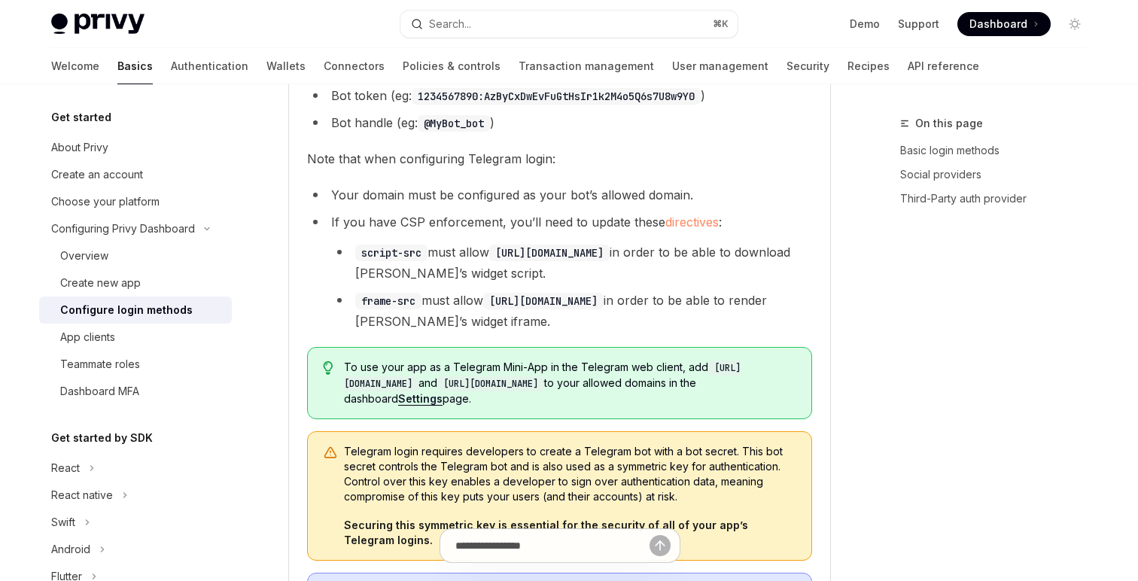
scroll to position [574, 0]
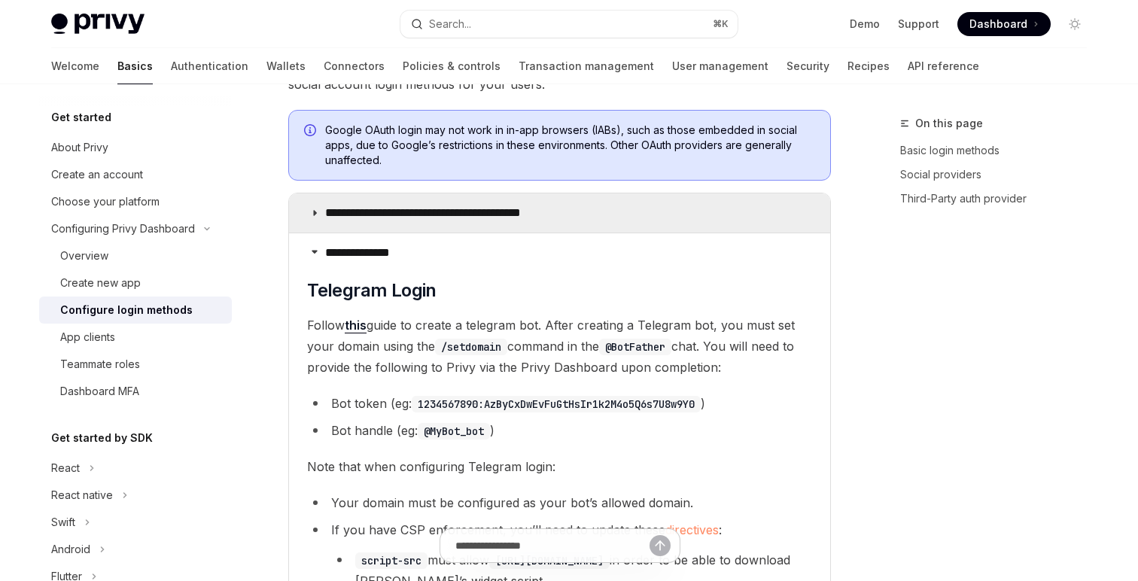
click at [431, 210] on p "**********" at bounding box center [449, 213] width 249 height 15
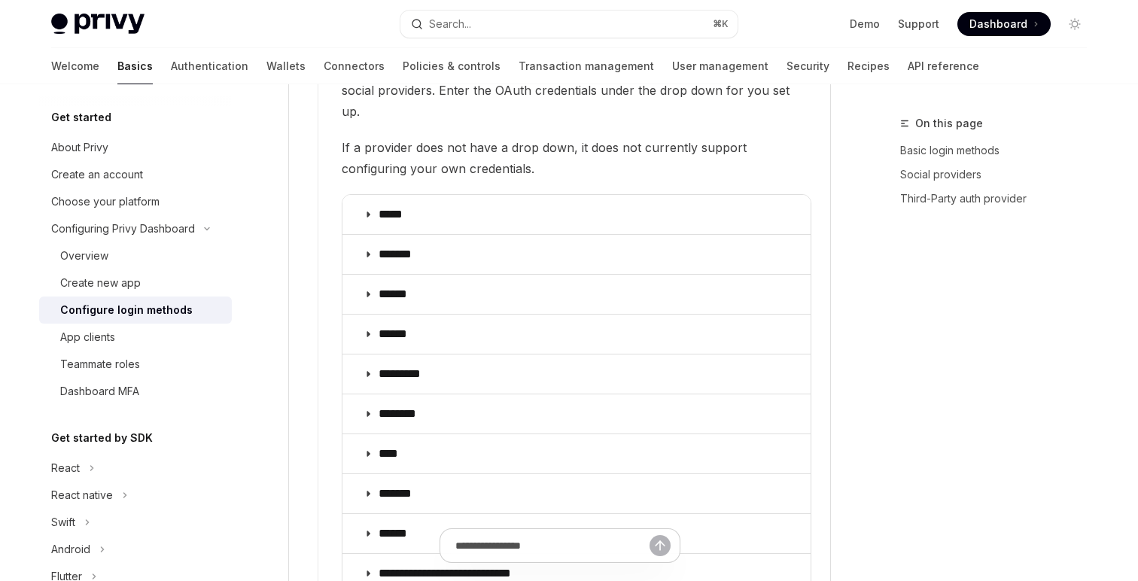
scroll to position [1820, 0]
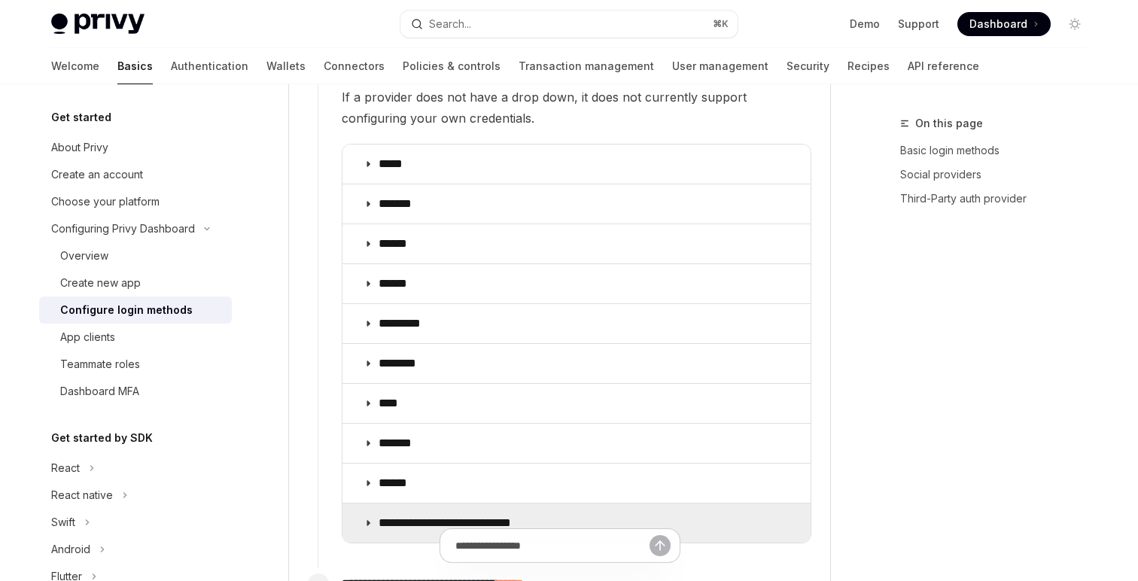
click at [425, 516] on p "**********" at bounding box center [464, 523] width 171 height 15
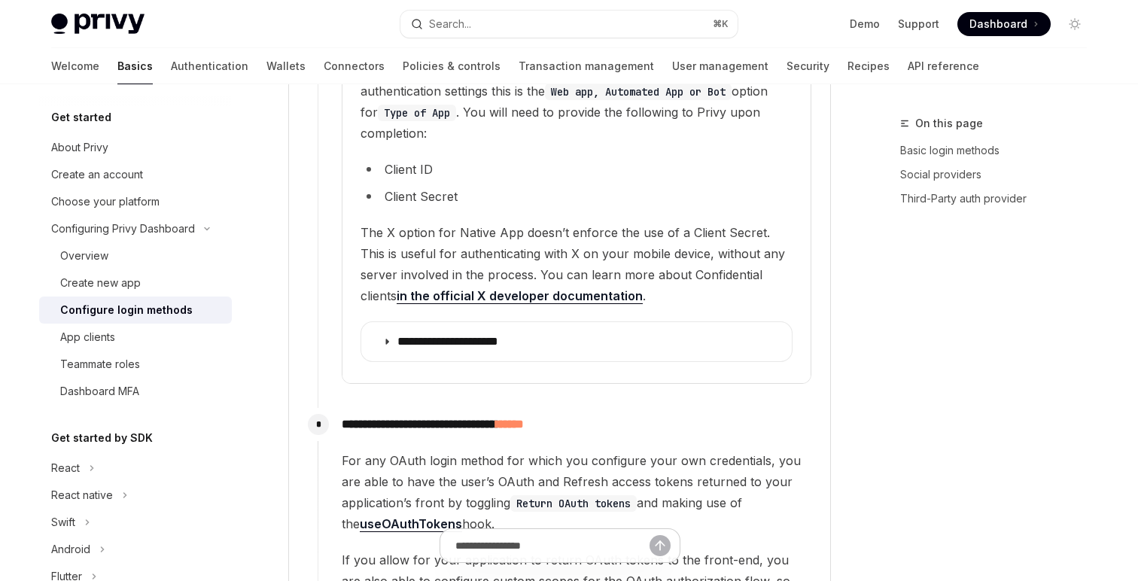
scroll to position [2372, 0]
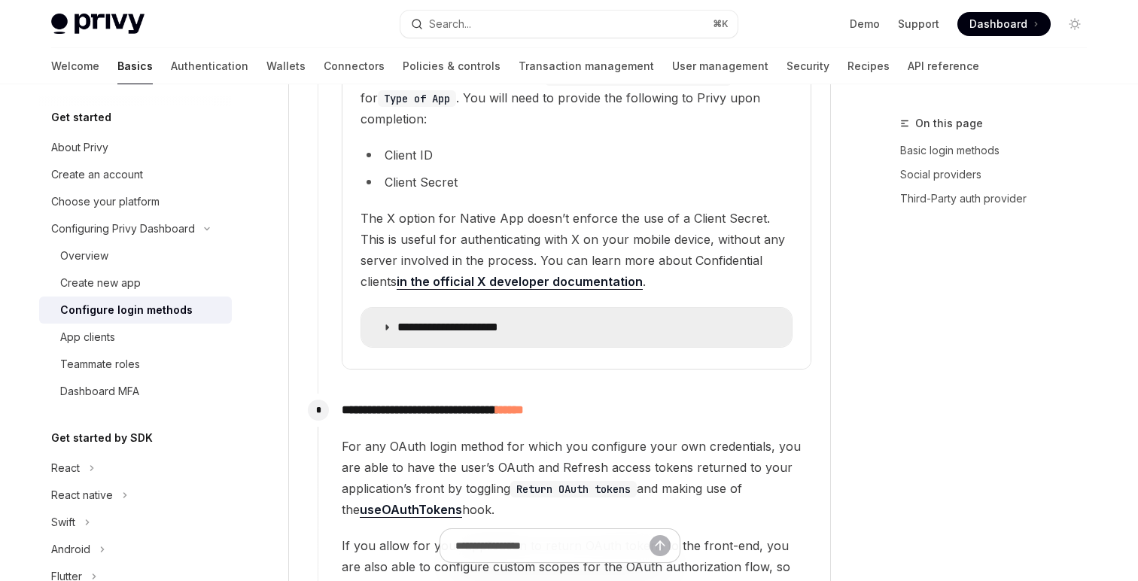
click at [525, 314] on summary "**********" at bounding box center [576, 327] width 431 height 39
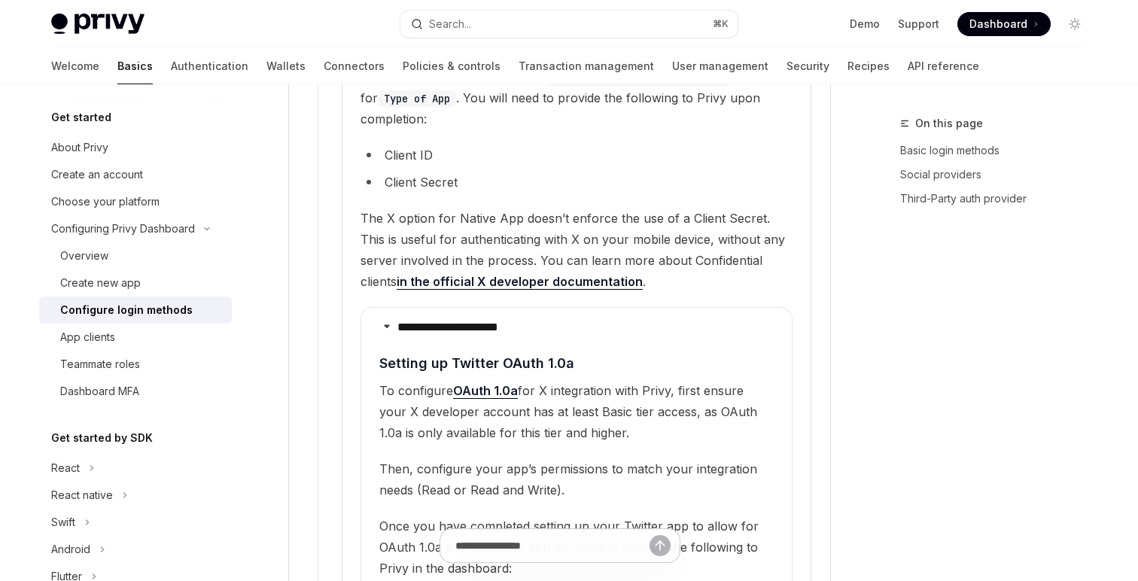
scroll to position [2419, 0]
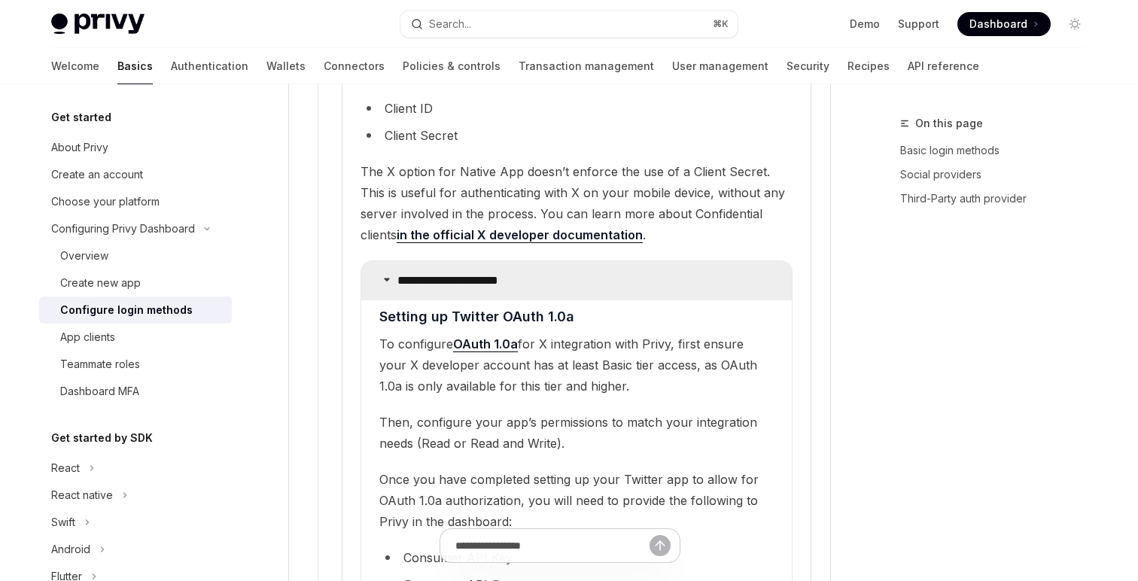
click at [524, 261] on summary "**********" at bounding box center [576, 280] width 431 height 39
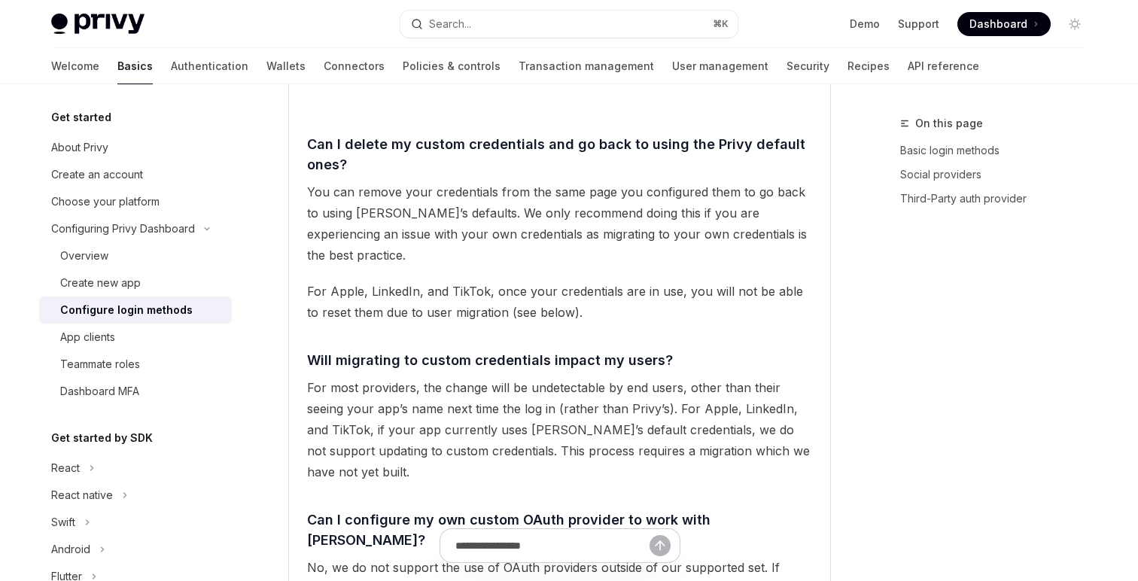
scroll to position [3345, 0]
click at [136, 333] on div "App clients" at bounding box center [141, 337] width 163 height 18
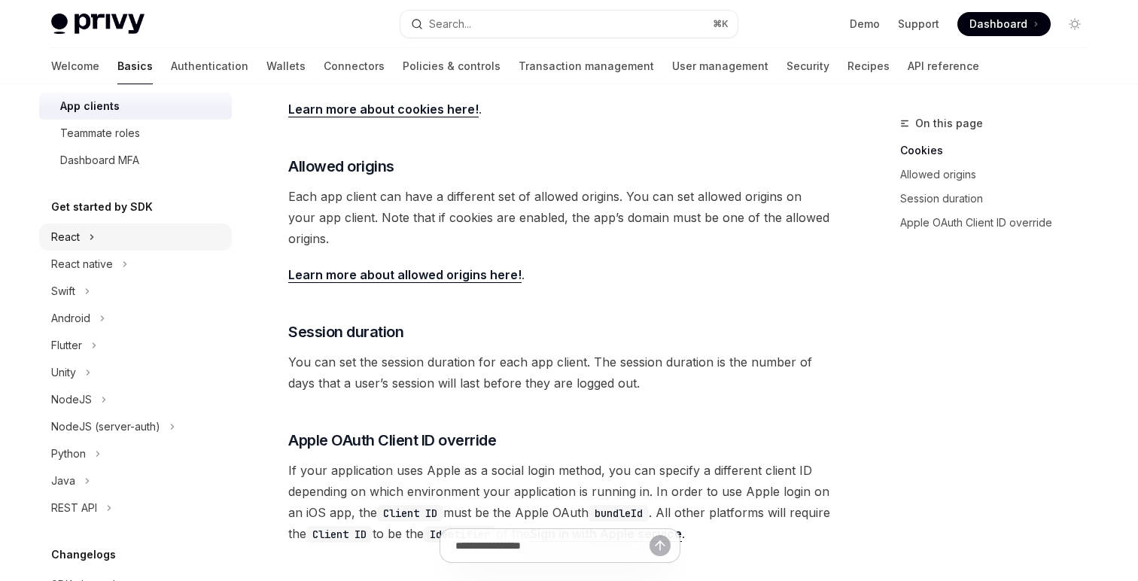
scroll to position [236, 0]
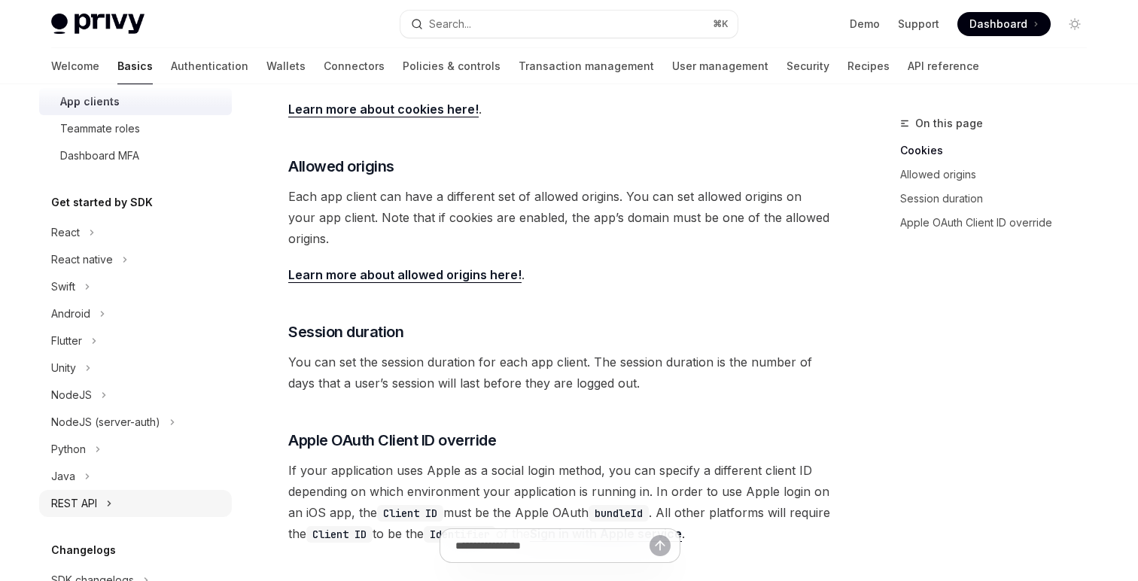
click at [100, 498] on div "REST API" at bounding box center [135, 503] width 193 height 27
type textarea "*"
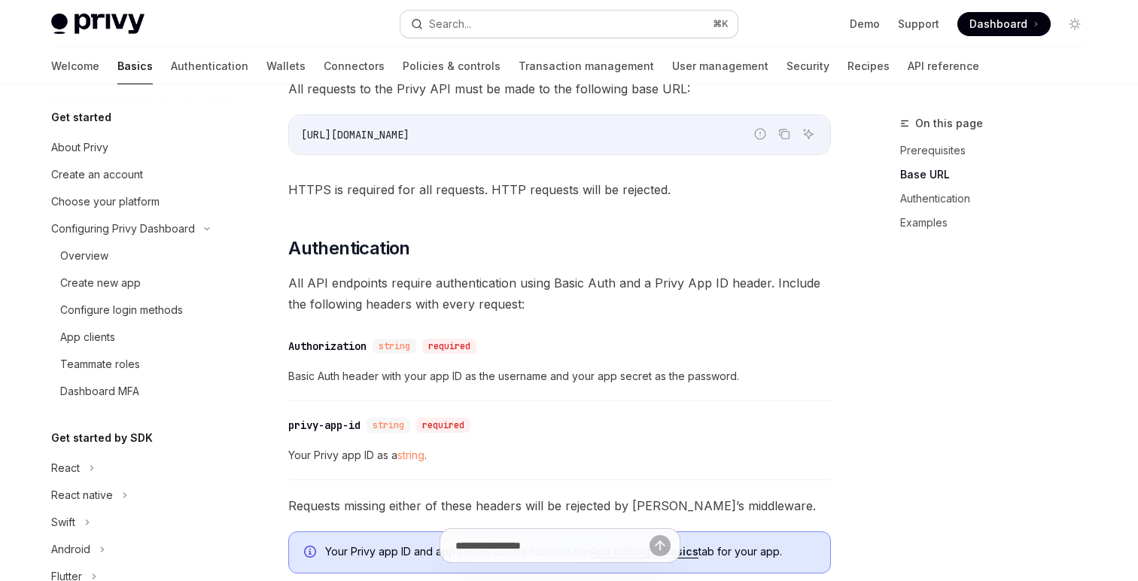
click at [458, 26] on div "Search..." at bounding box center [450, 24] width 42 height 18
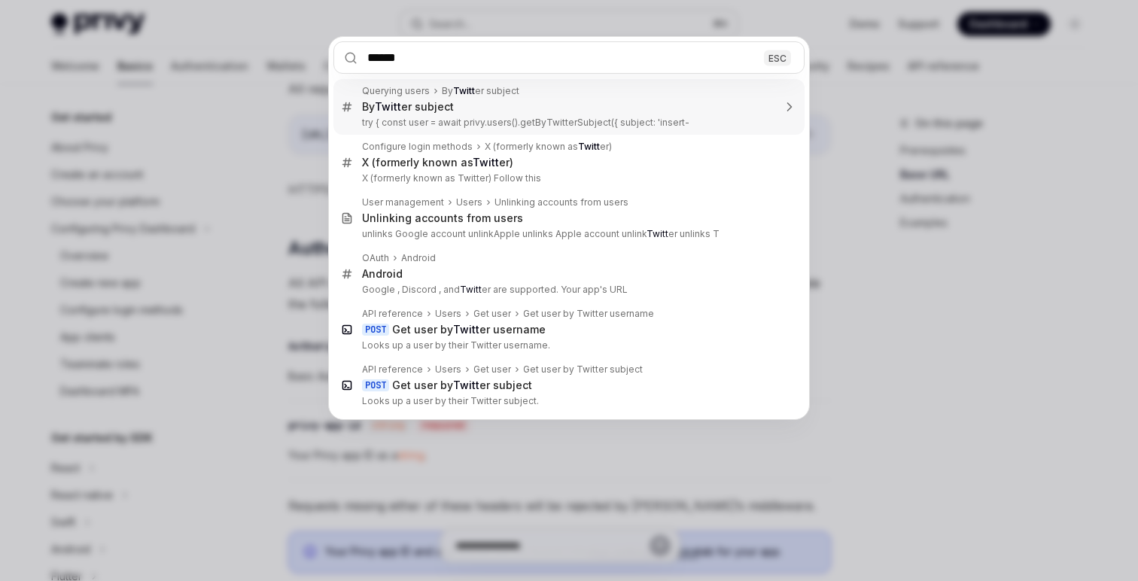
type input "*******"
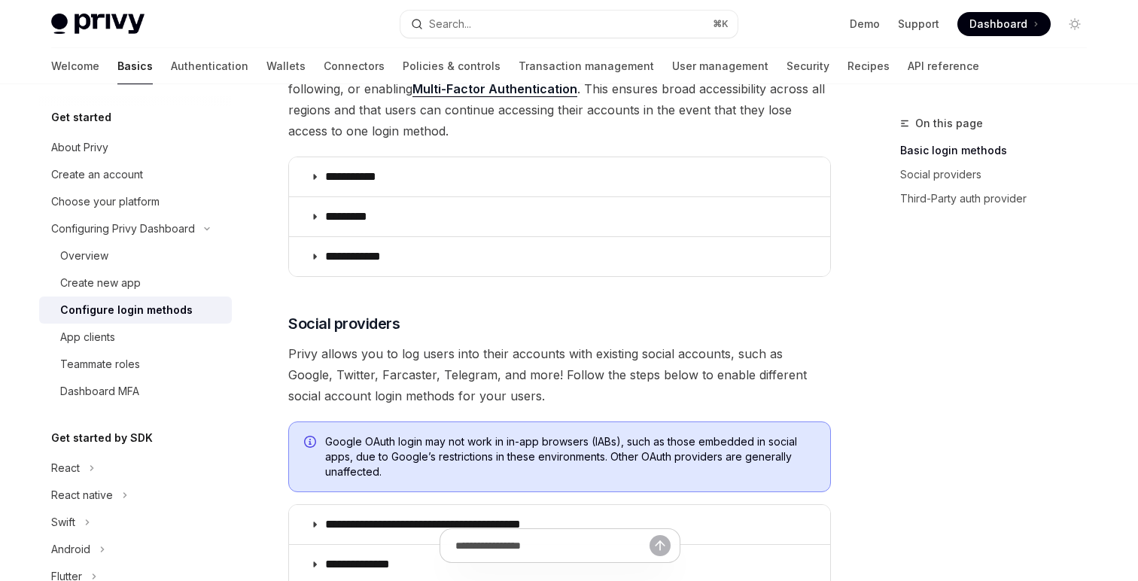
type textarea "*"
click at [485, 26] on button "Search... ⌘ K" at bounding box center [568, 24] width 337 height 27
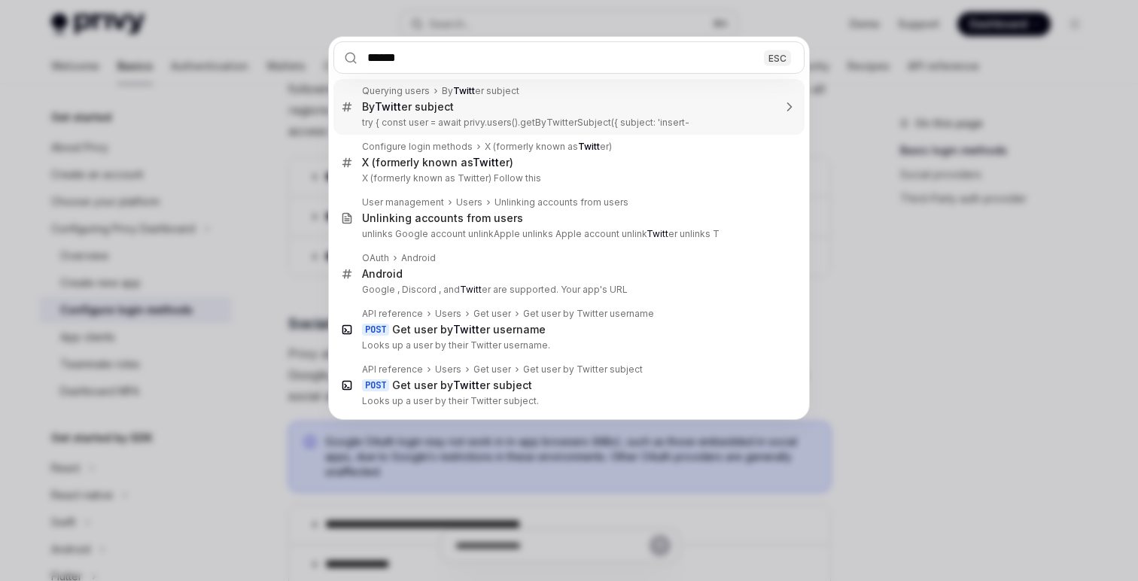
type input "*******"
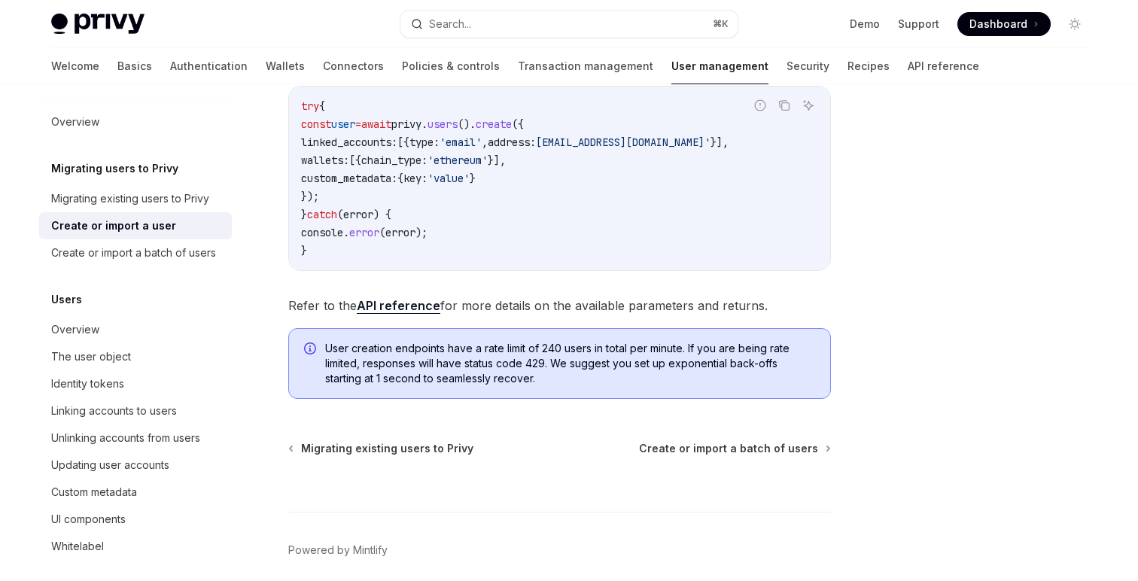
scroll to position [391, 0]
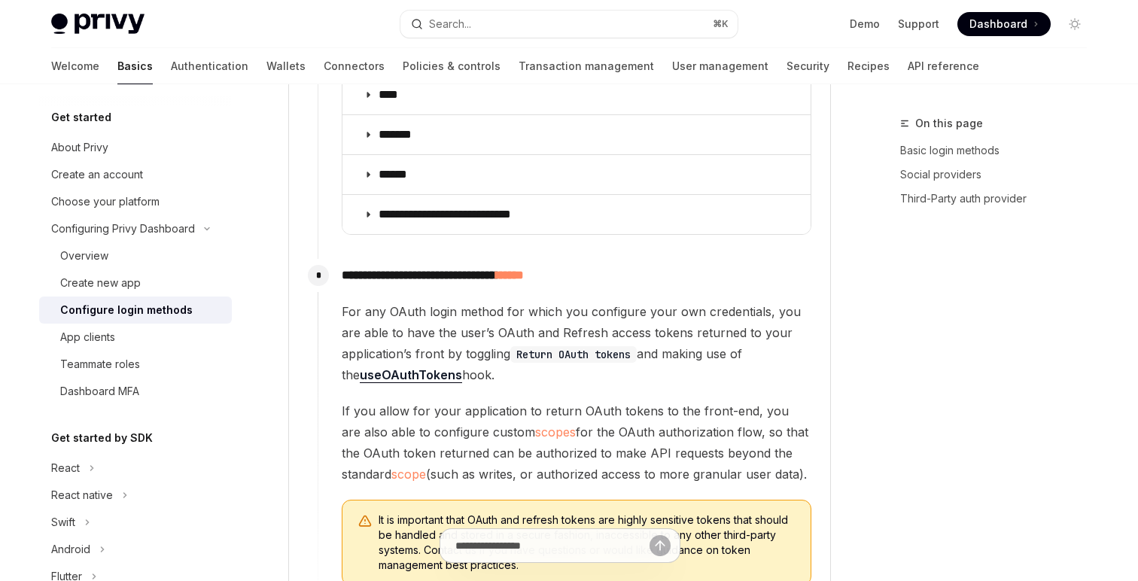
scroll to position [2103, 0]
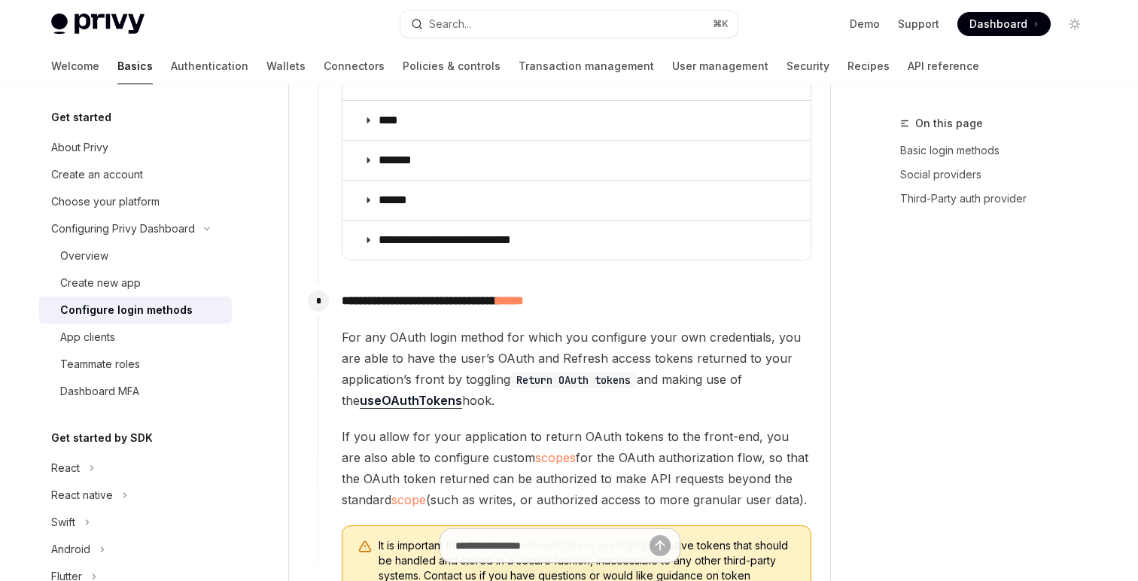
click at [180, 306] on div "Configure login methods" at bounding box center [126, 310] width 132 height 18
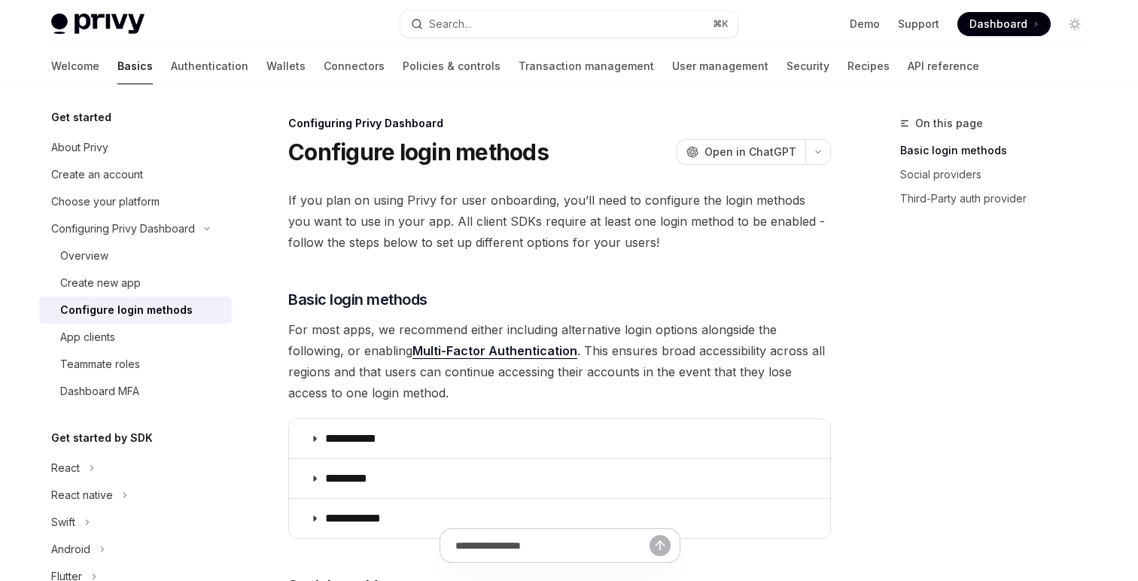
scroll to position [33, 0]
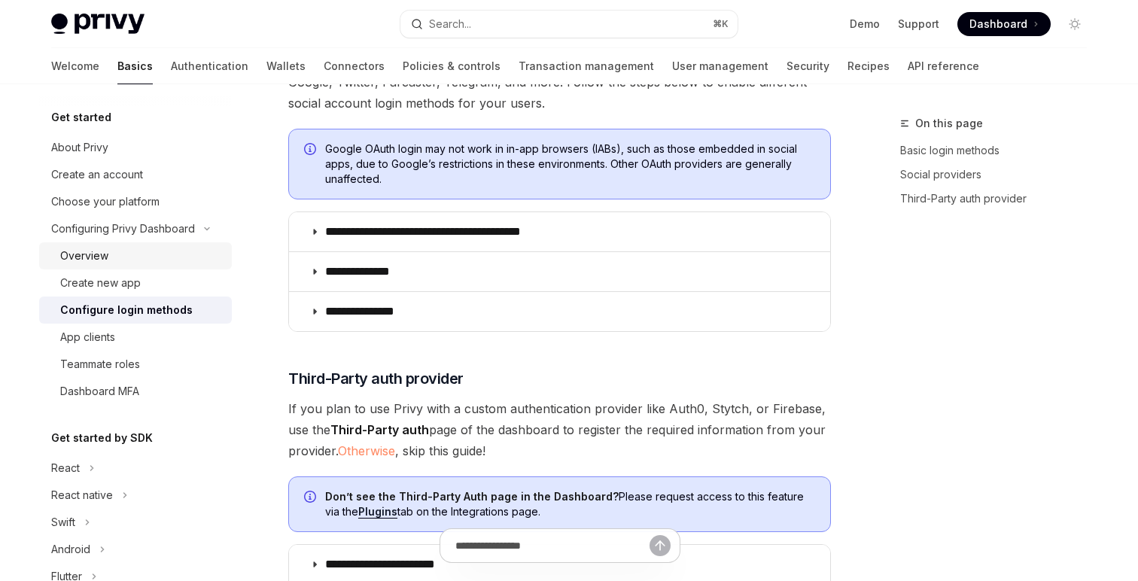
click at [93, 258] on div "Overview" at bounding box center [84, 256] width 48 height 18
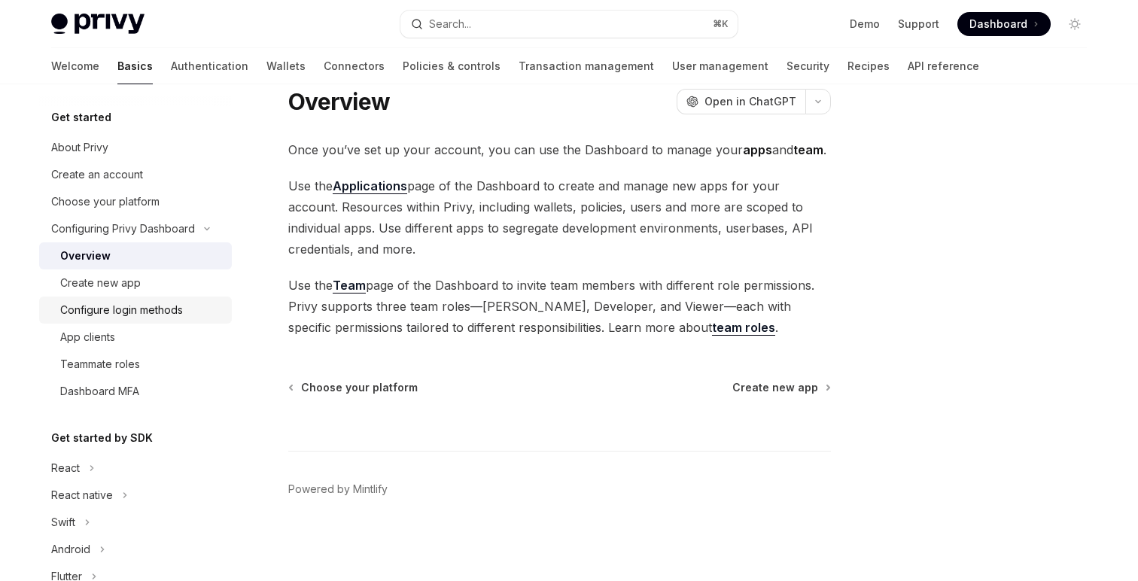
click at [141, 314] on div "Configure login methods" at bounding box center [121, 310] width 123 height 18
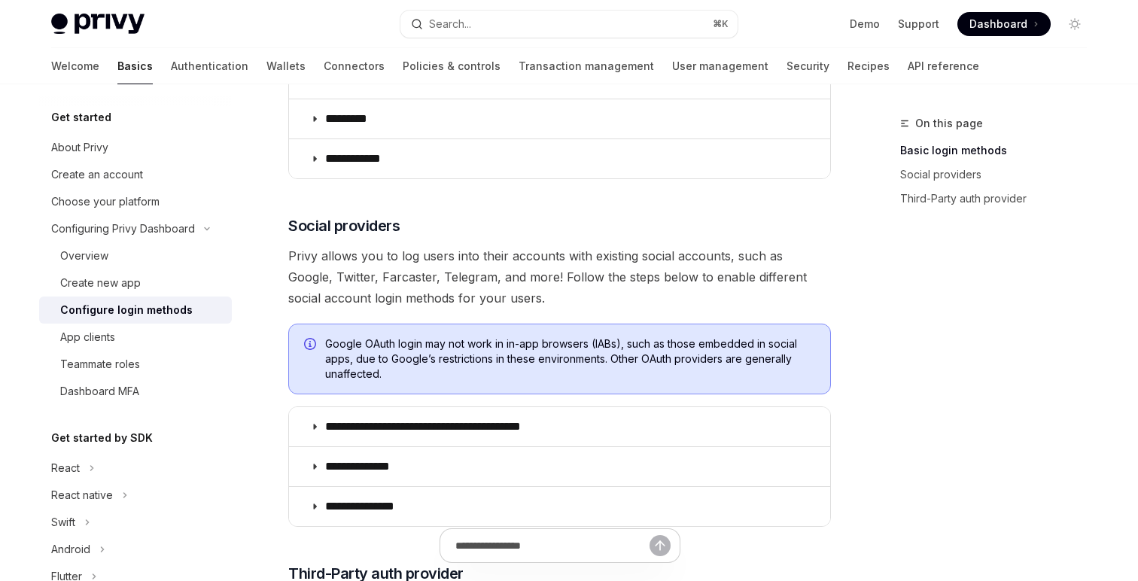
scroll to position [359, 0]
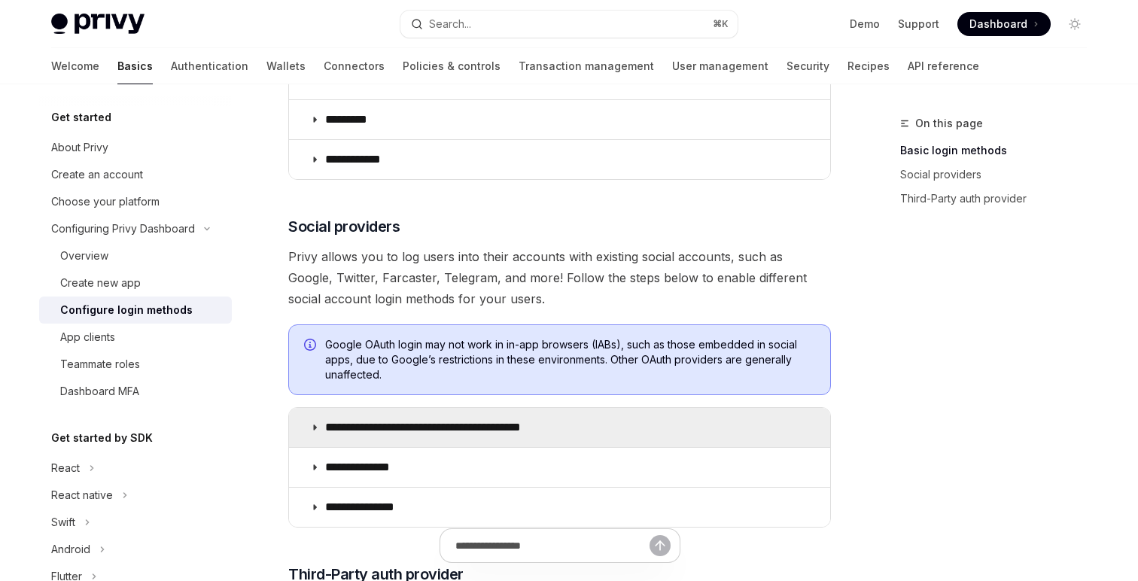
click at [437, 430] on p "**********" at bounding box center [449, 427] width 249 height 15
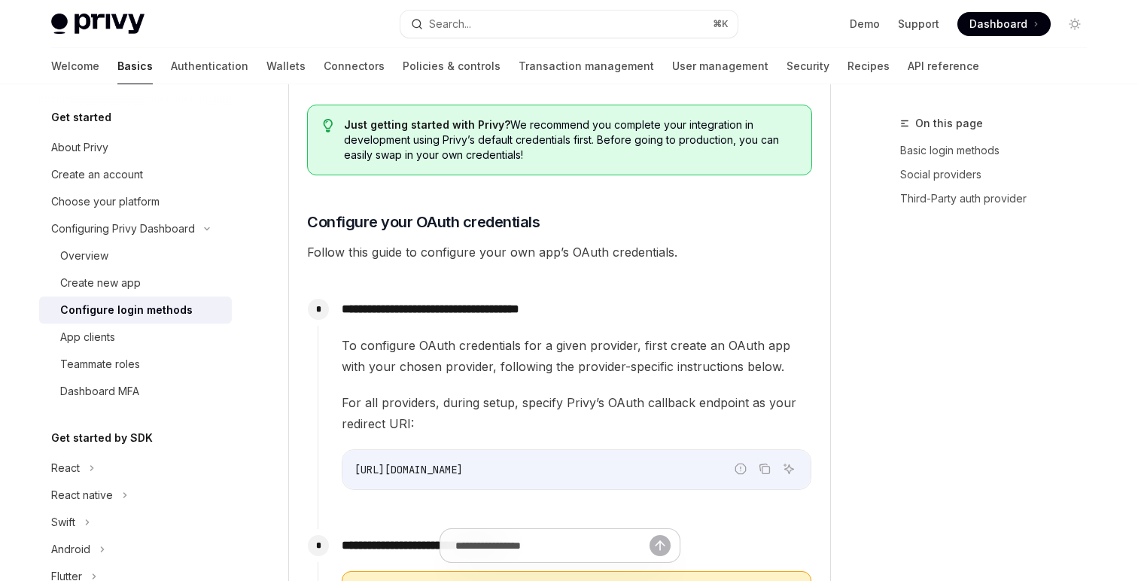
scroll to position [1165, 0]
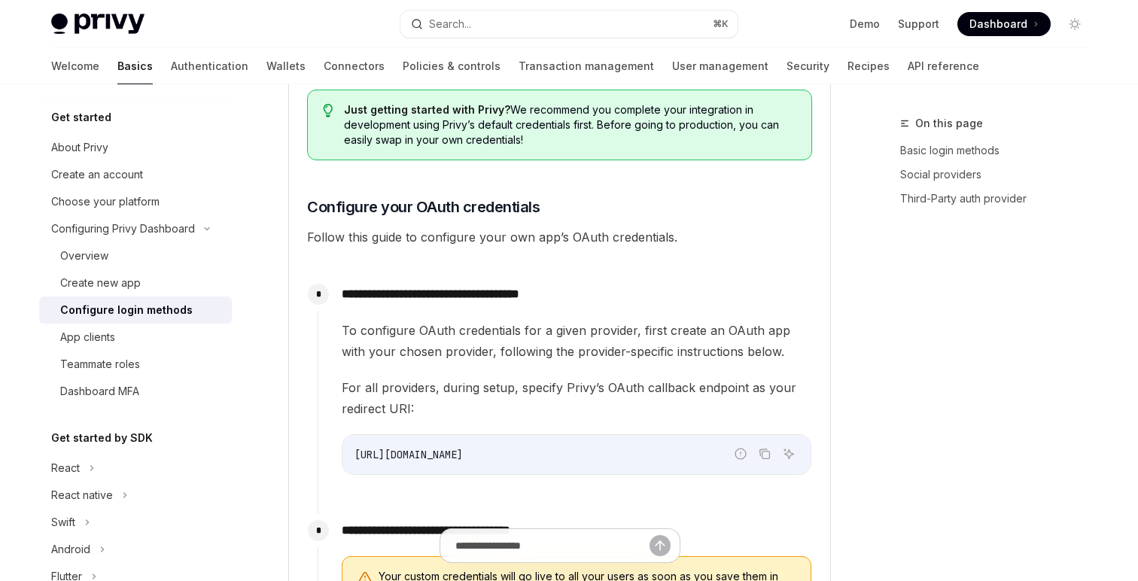
click at [429, 351] on span "To configure OAuth credentials for a given provider, first create an OAuth app …" at bounding box center [577, 341] width 470 height 42
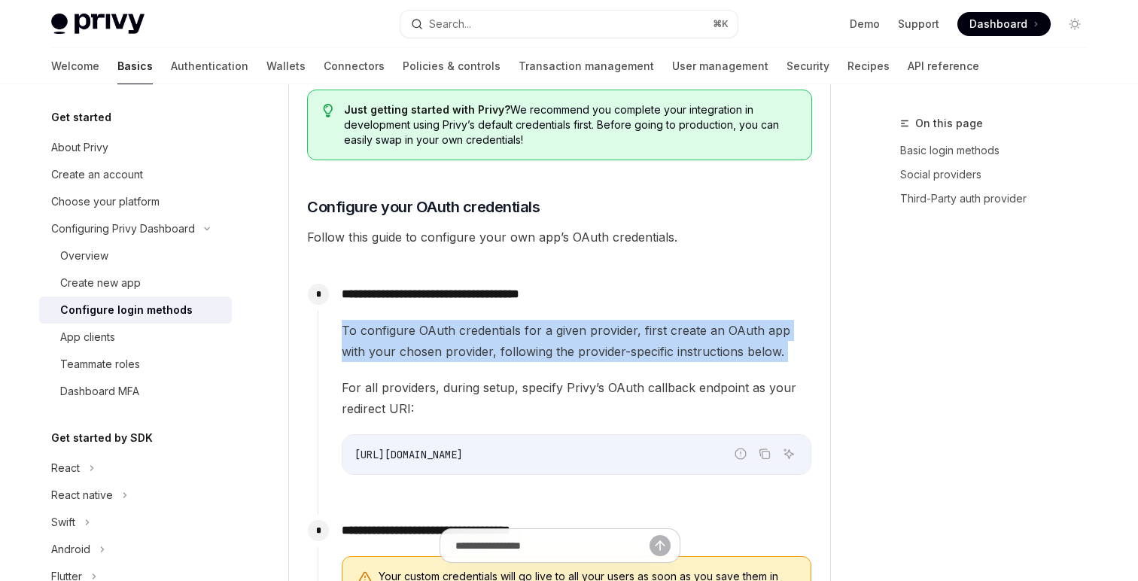
click at [429, 351] on span "To configure OAuth credentials for a given provider, first create an OAuth app …" at bounding box center [577, 341] width 470 height 42
click at [462, 388] on span "For all providers, during setup, specify Privy’s OAuth callback endpoint as you…" at bounding box center [577, 398] width 470 height 42
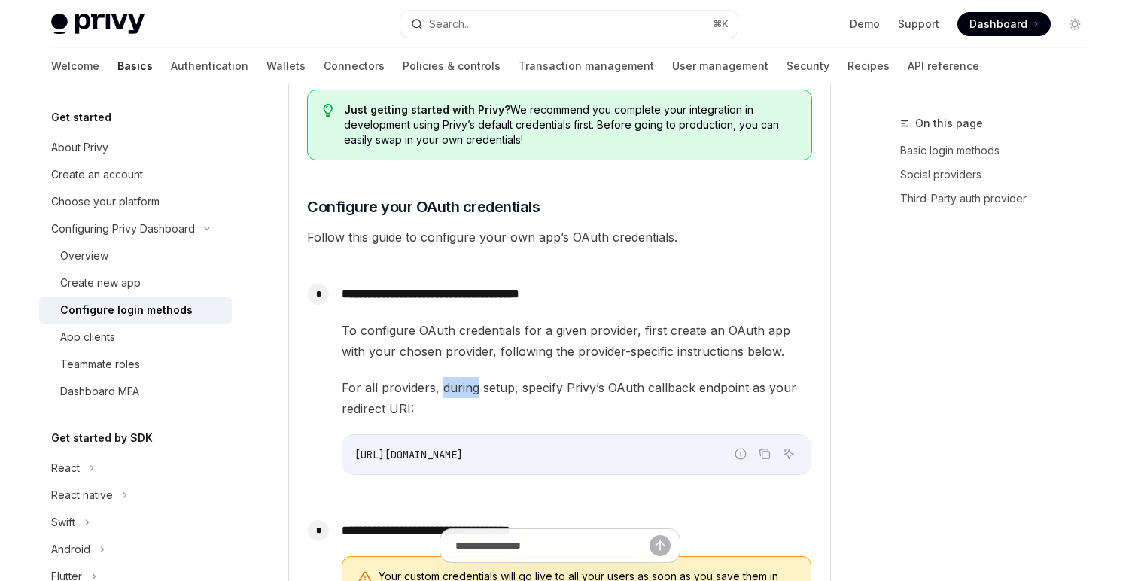
click at [462, 388] on span "For all providers, during setup, specify Privy’s OAuth callback endpoint as you…" at bounding box center [577, 398] width 470 height 42
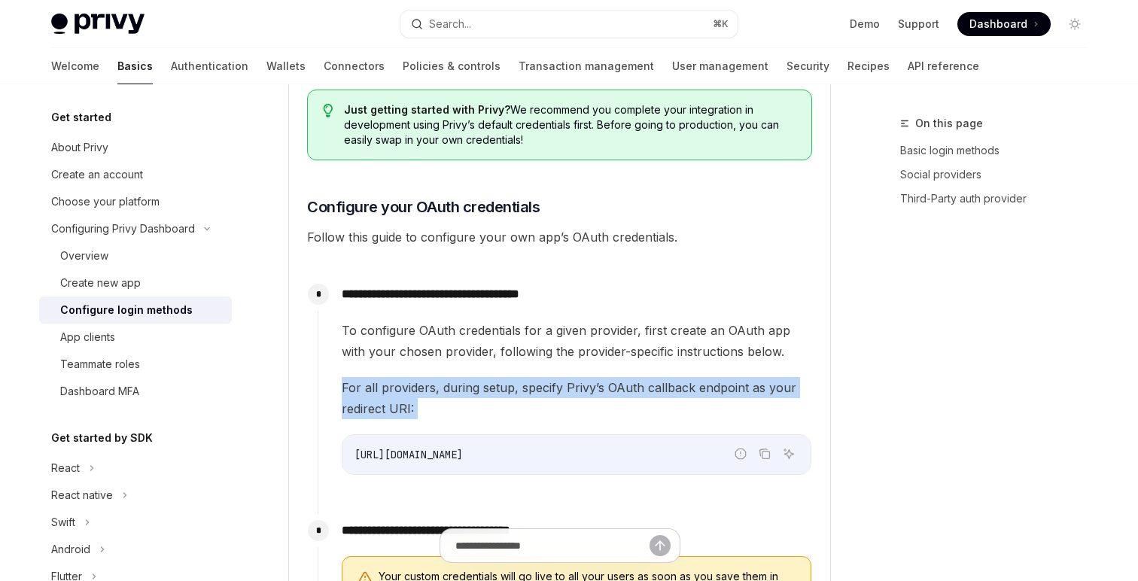
click at [462, 388] on span "For all providers, during setup, specify Privy’s OAuth callback endpoint as you…" at bounding box center [577, 398] width 470 height 42
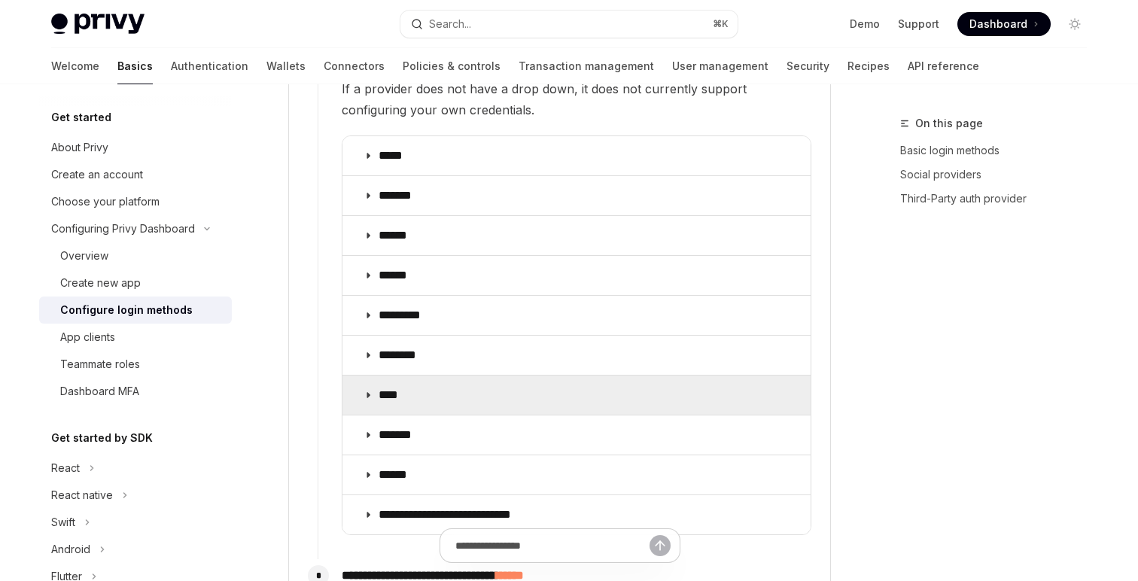
scroll to position [1845, 0]
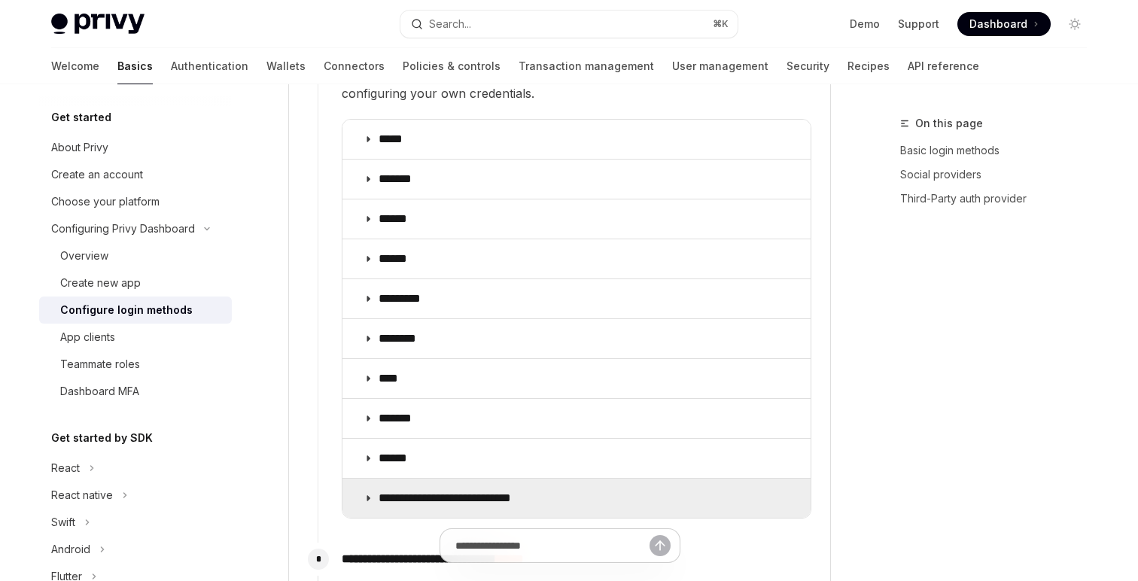
click at [425, 491] on p "**********" at bounding box center [464, 498] width 171 height 15
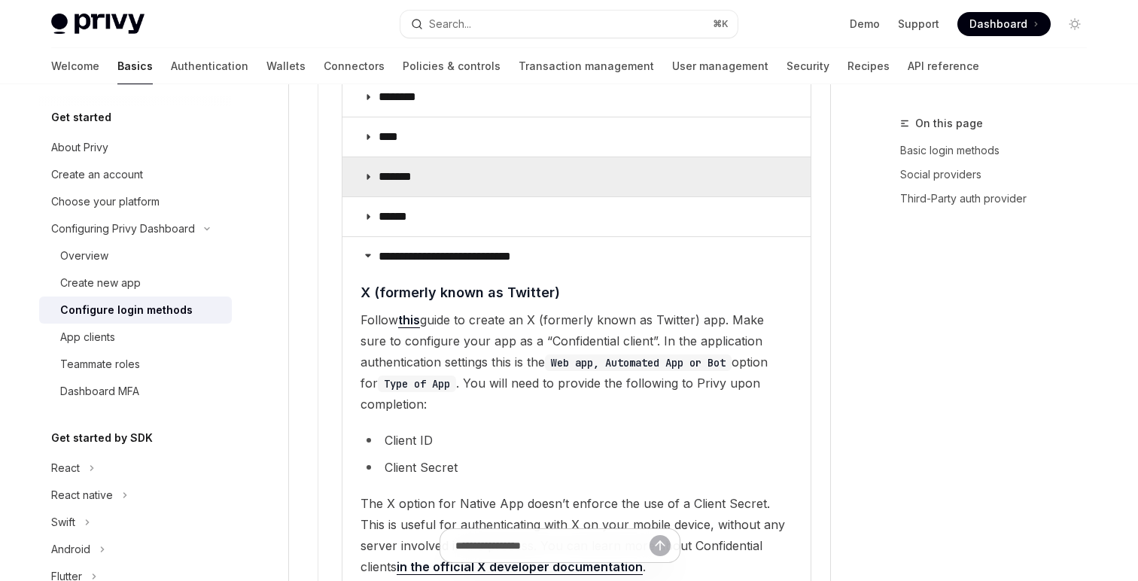
scroll to position [2099, 0]
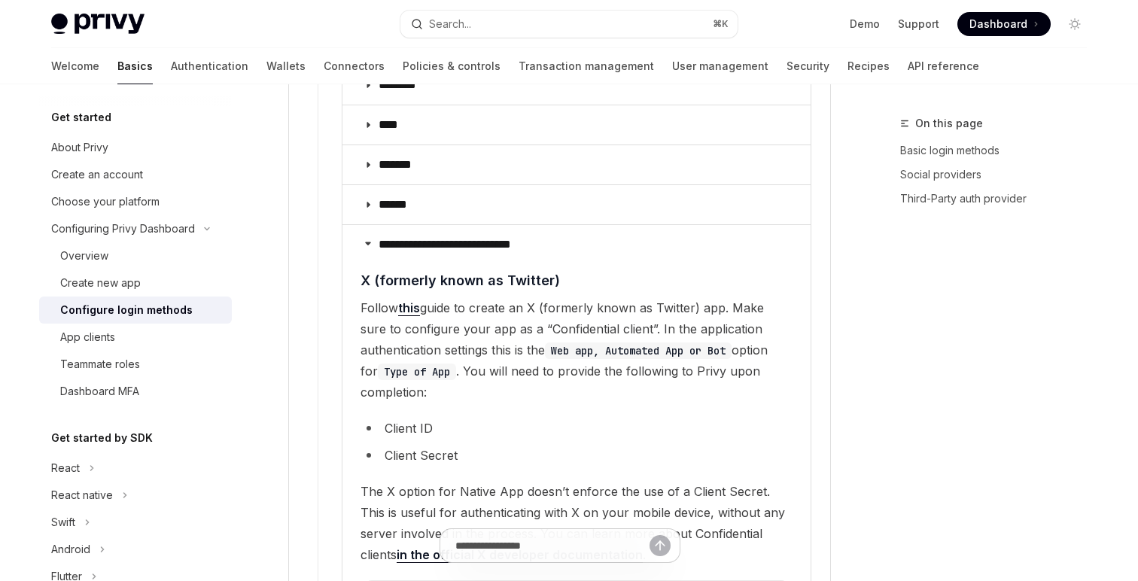
click at [420, 300] on link "this" at bounding box center [409, 308] width 22 height 16
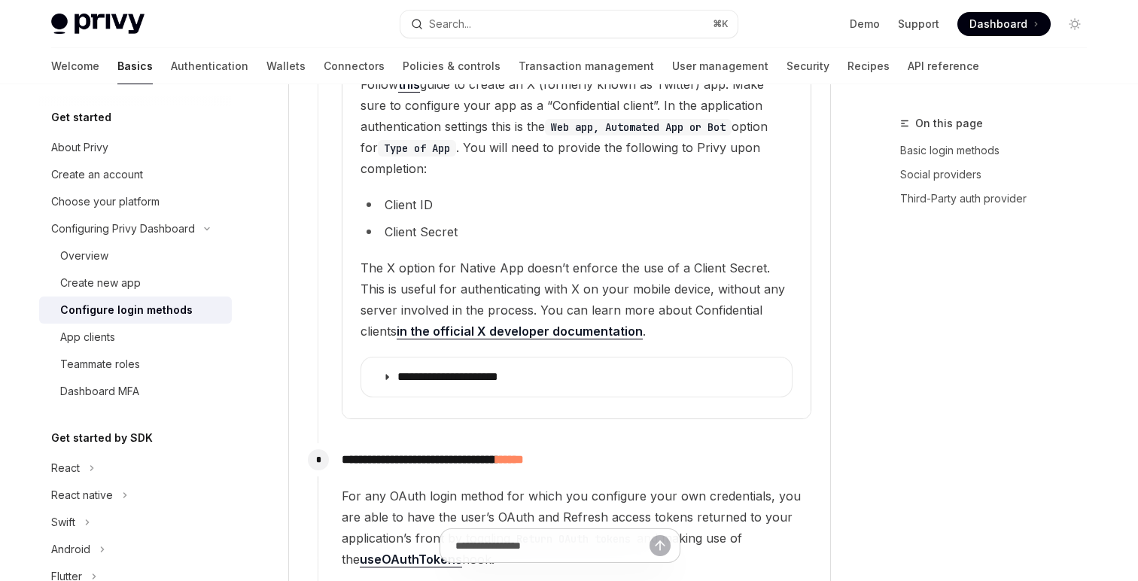
click at [537, 264] on span "The X option for Native App doesn’t enforce the use of a Client Secret. This is…" at bounding box center [577, 299] width 432 height 84
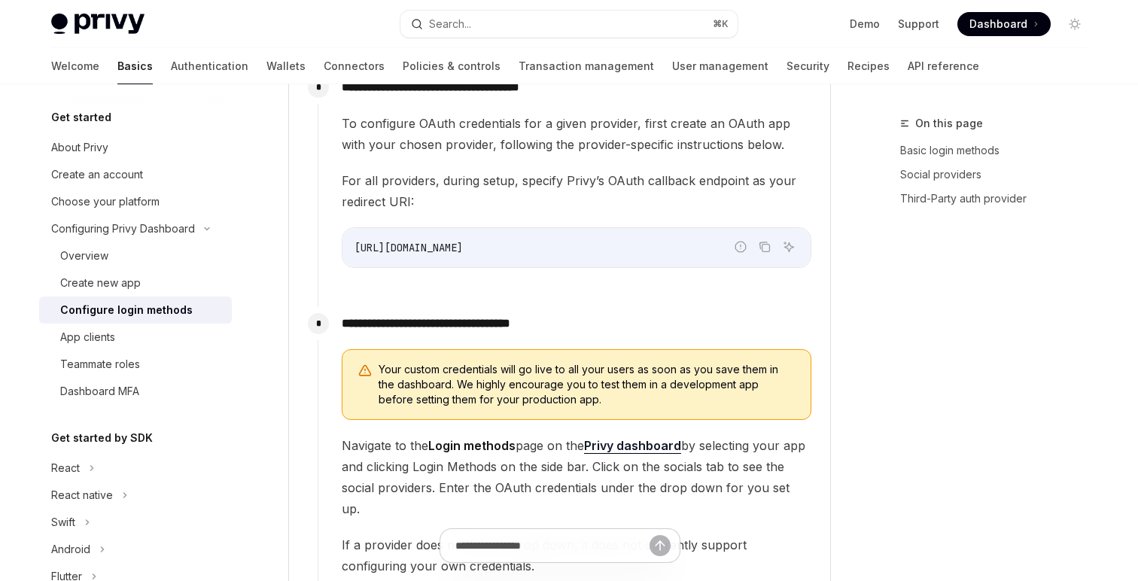
scroll to position [1325, 0]
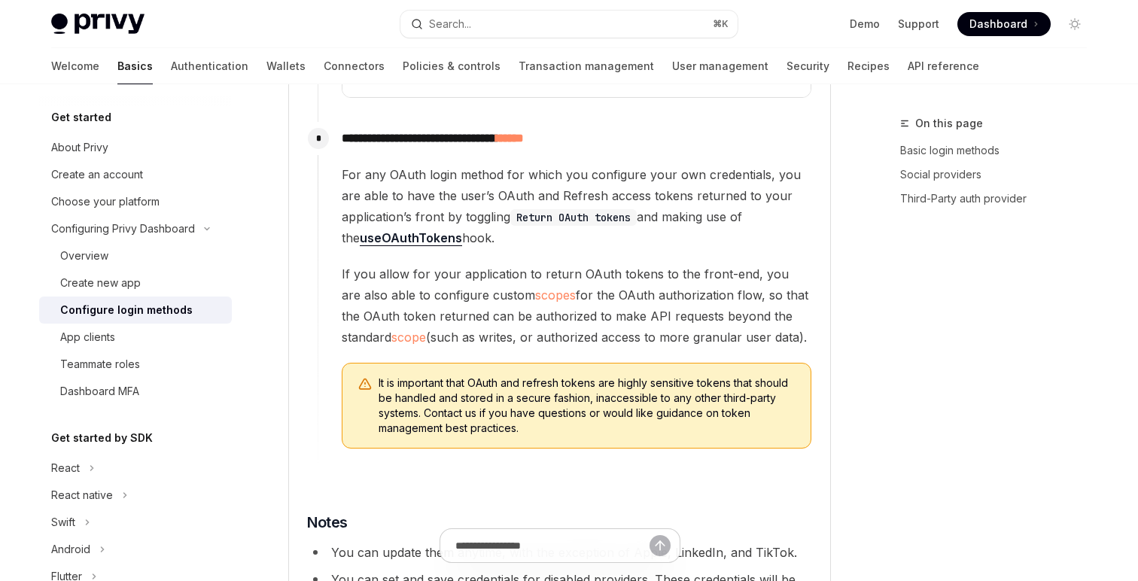
scroll to position [2617, 0]
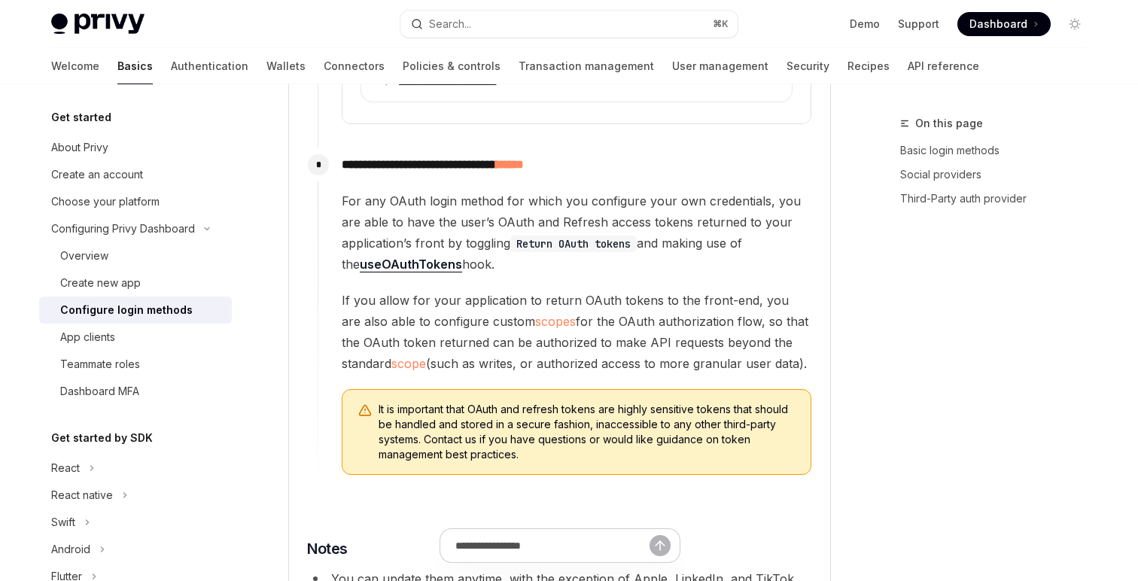
click at [501, 304] on span "If you allow for your application to return OAuth tokens to the front-end, you …" at bounding box center [577, 332] width 470 height 84
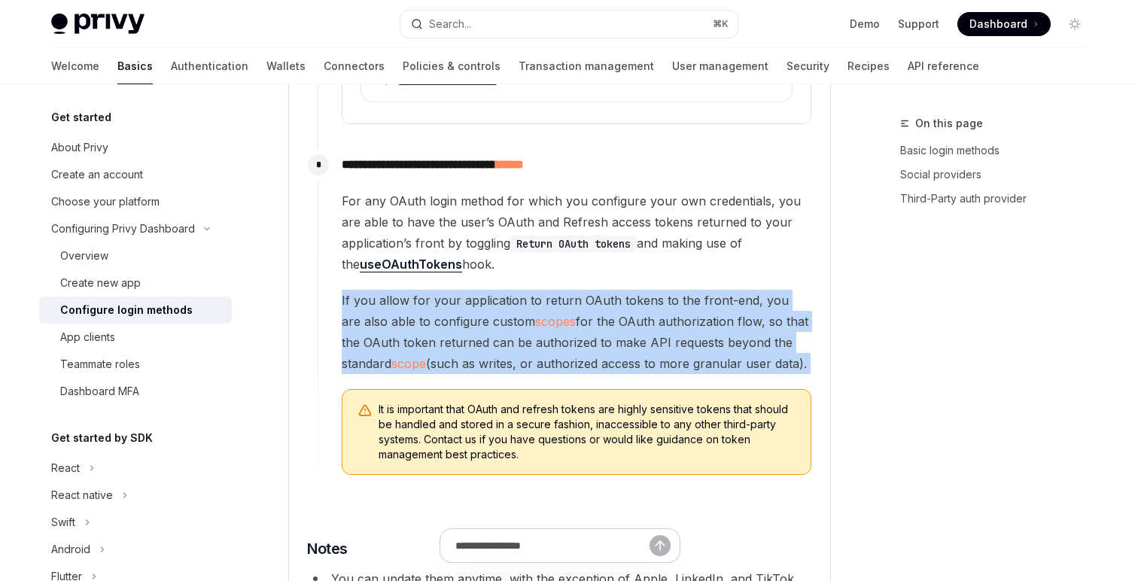
click at [513, 236] on span "For any OAuth login method for which you configure your own credentials, you ar…" at bounding box center [577, 232] width 470 height 84
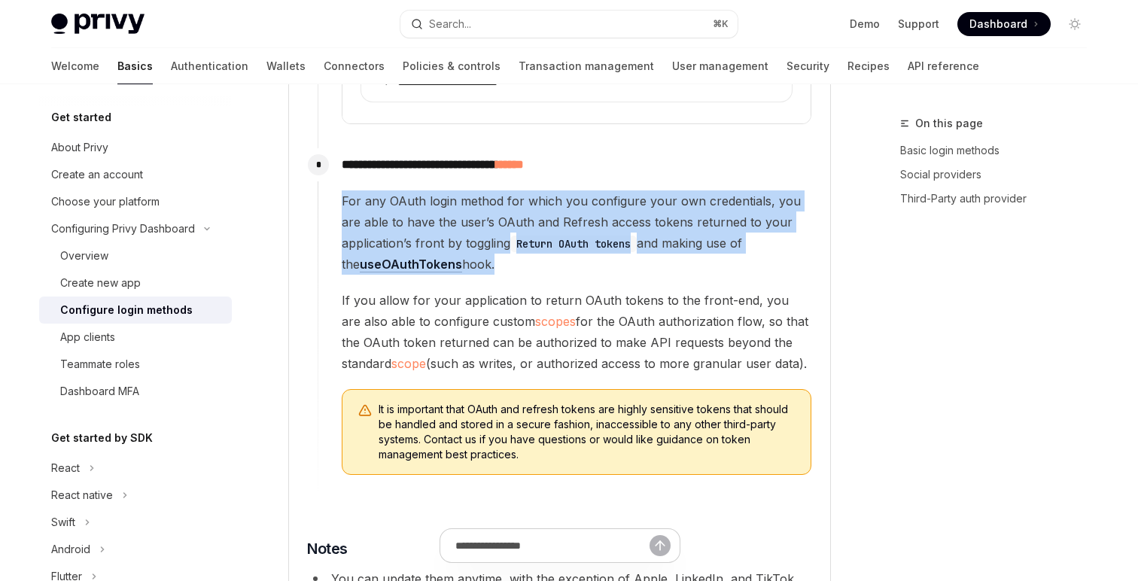
click at [513, 236] on span "For any OAuth login method for which you configure your own credentials, you ar…" at bounding box center [577, 232] width 470 height 84
click at [546, 256] on div "For any OAuth login method for which you configure your own credentials, you ar…" at bounding box center [577, 332] width 470 height 285
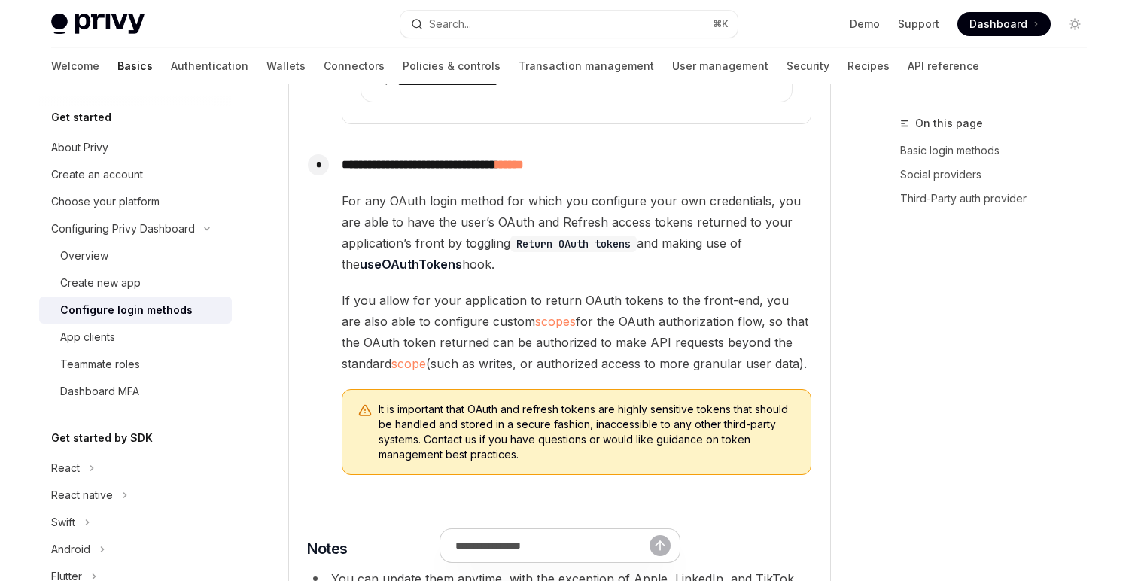
click at [544, 208] on span "For any OAuth login method for which you configure your own credentials, you ar…" at bounding box center [577, 232] width 470 height 84
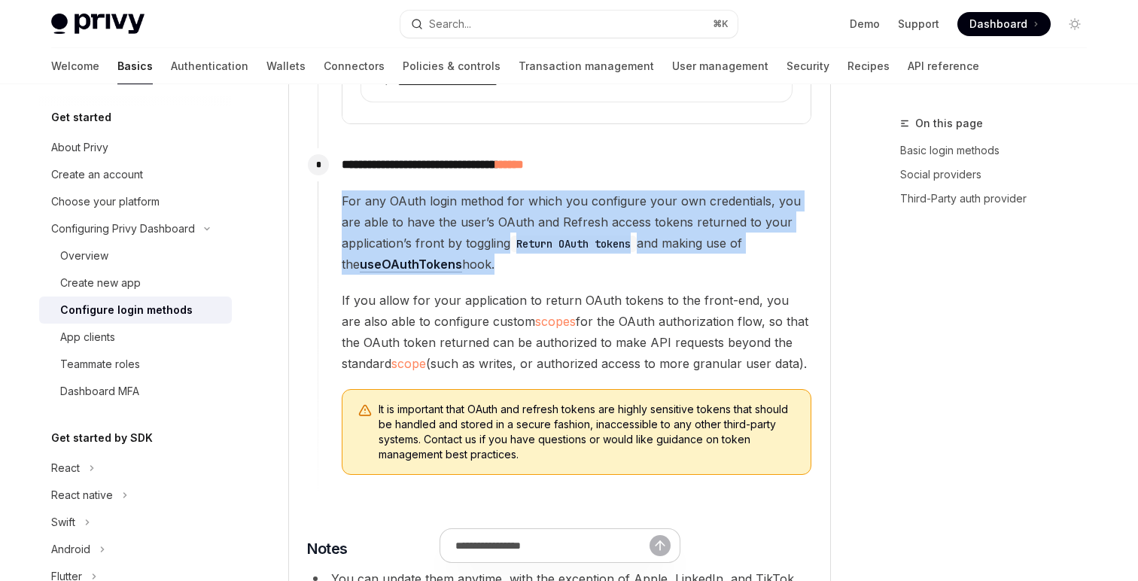
click at [544, 208] on span "For any OAuth login method for which you configure your own credentials, you ar…" at bounding box center [577, 232] width 470 height 84
click at [564, 290] on span "If you allow for your application to return OAuth tokens to the front-end, you …" at bounding box center [577, 332] width 470 height 84
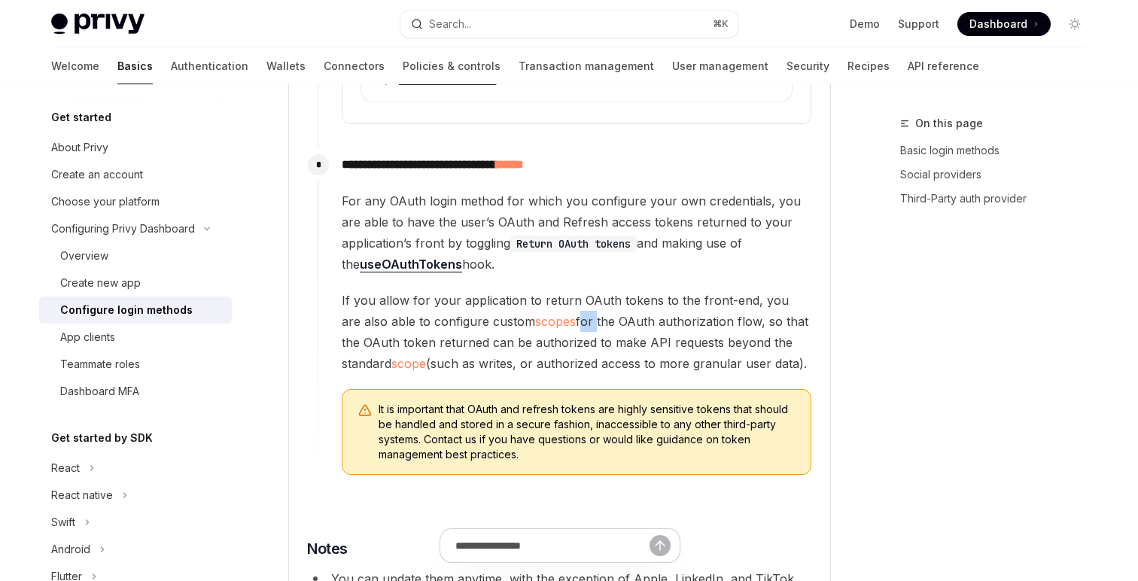
click at [564, 290] on span "If you allow for your application to return OAuth tokens to the front-end, you …" at bounding box center [577, 332] width 470 height 84
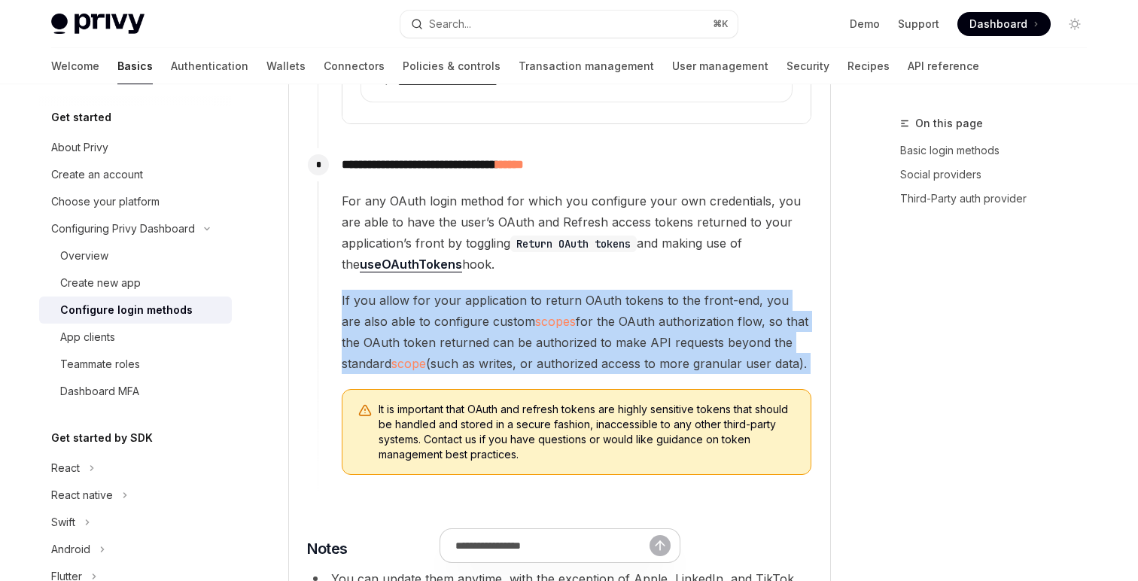
click at [564, 290] on span "If you allow for your application to return OAuth tokens to the front-end, you …" at bounding box center [577, 332] width 470 height 84
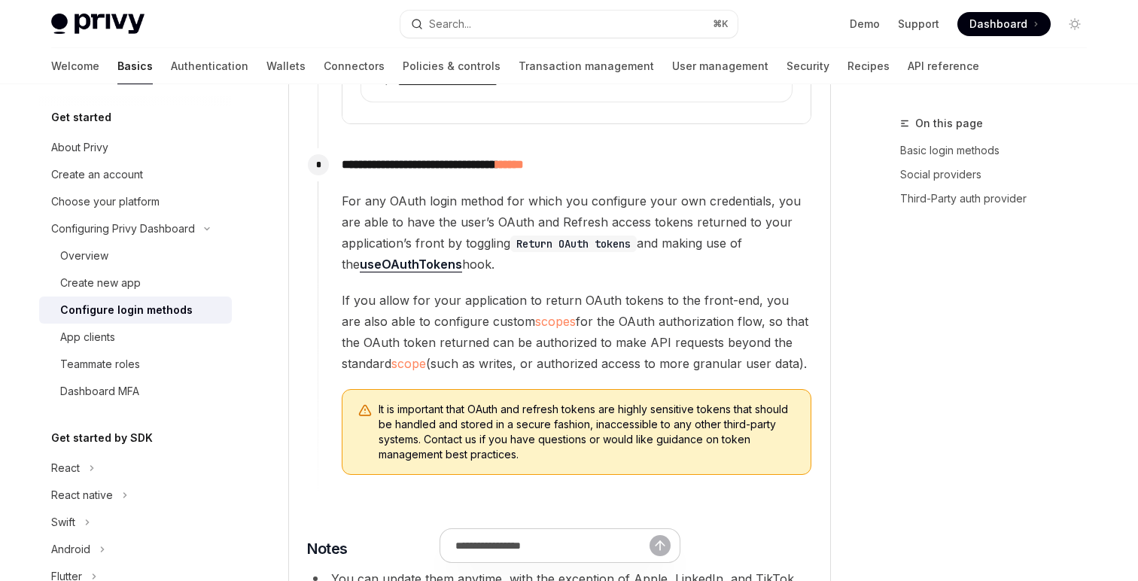
click at [473, 422] on span "It is important that OAuth and refresh tokens are highly sensitive tokens that …" at bounding box center [587, 432] width 417 height 60
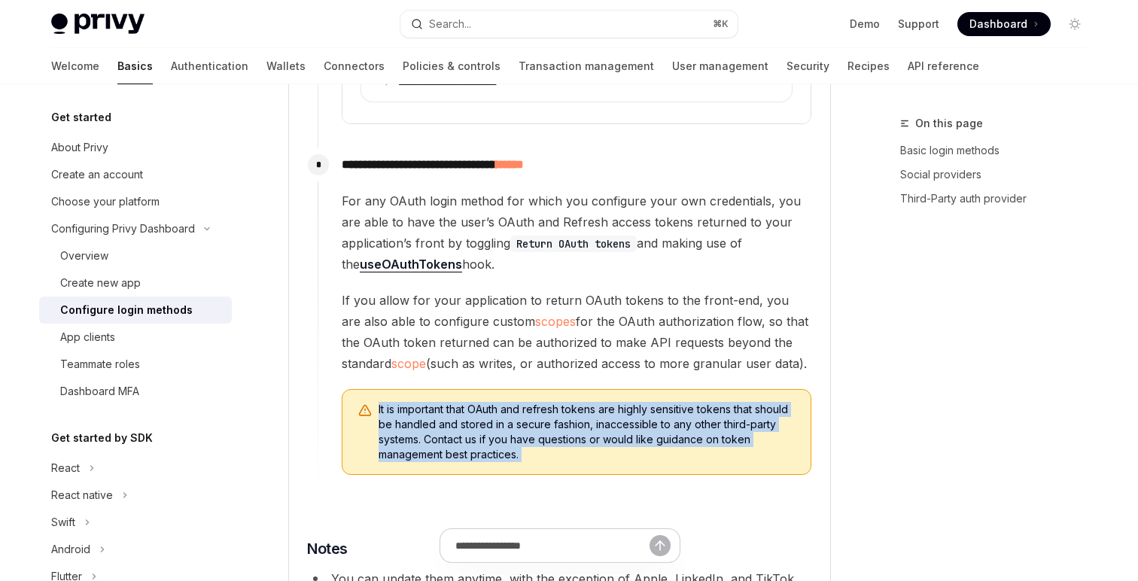
click at [473, 422] on span "It is important that OAuth and refresh tokens are highly sensitive tokens that …" at bounding box center [587, 432] width 417 height 60
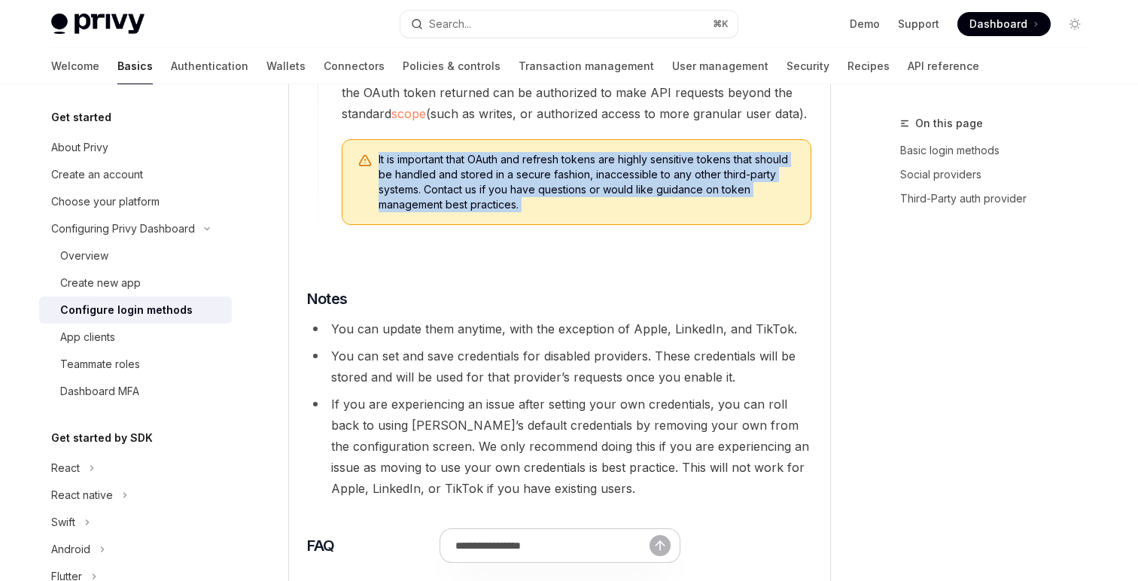
scroll to position [2938, 0]
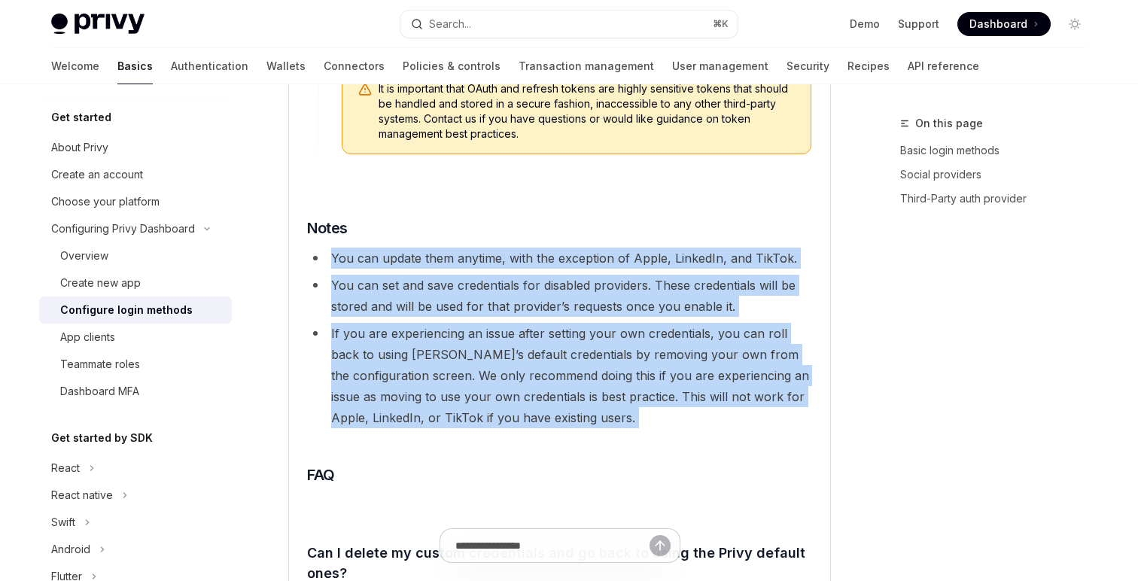
drag, startPoint x: 330, startPoint y: 230, endPoint x: 592, endPoint y: 425, distance: 326.6
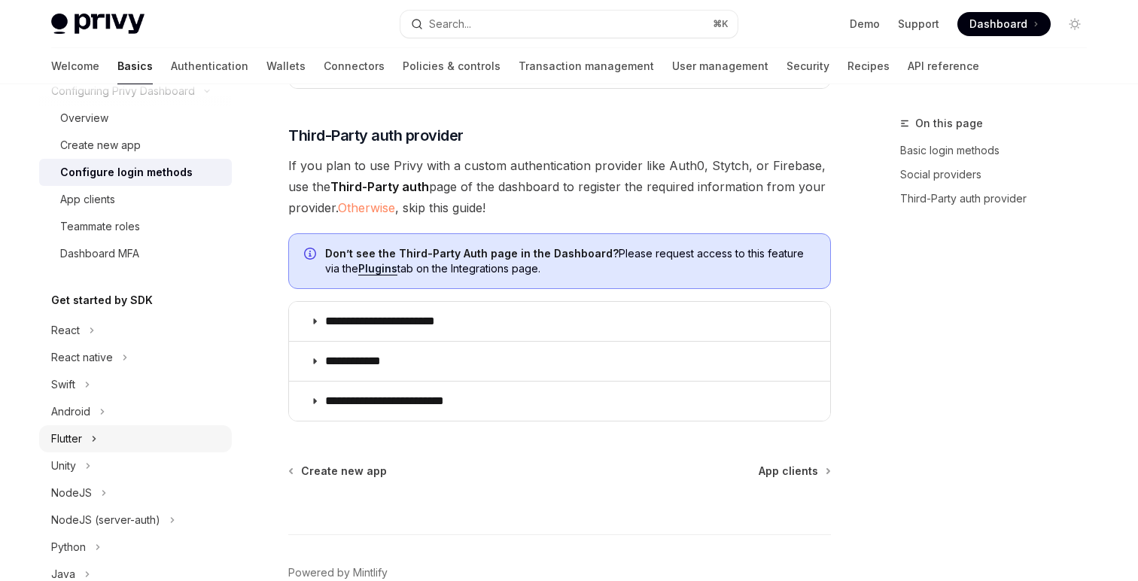
scroll to position [340, 0]
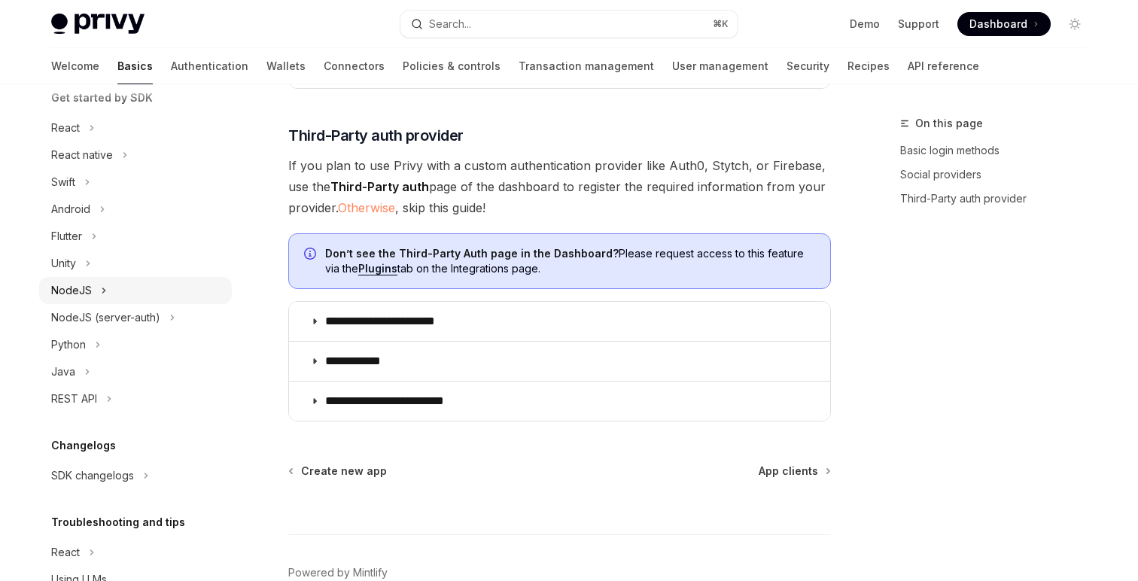
click at [160, 291] on div "NodeJS" at bounding box center [135, 290] width 193 height 27
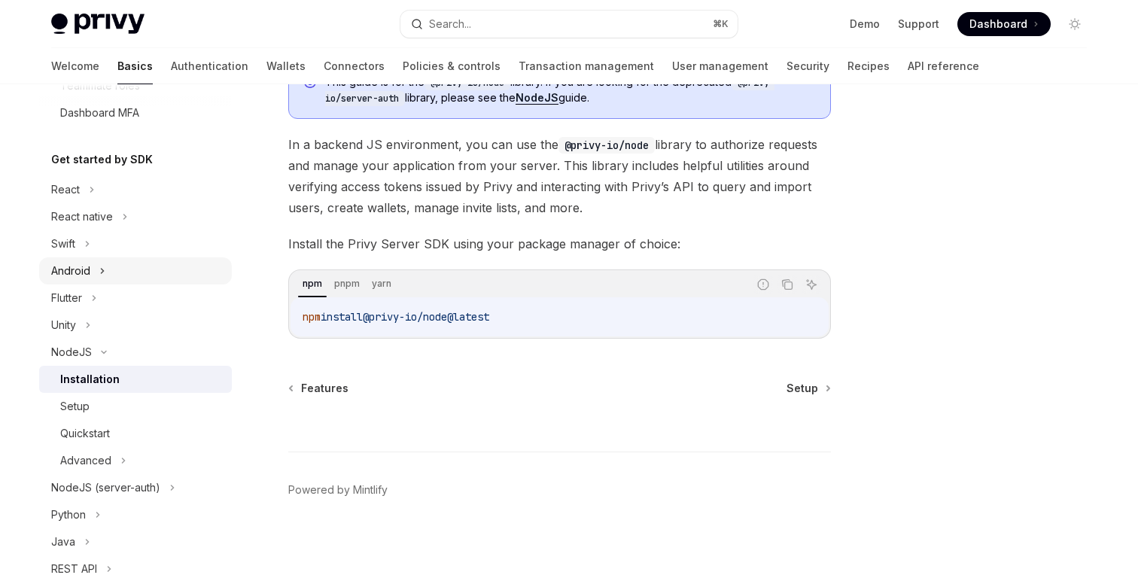
scroll to position [263, 0]
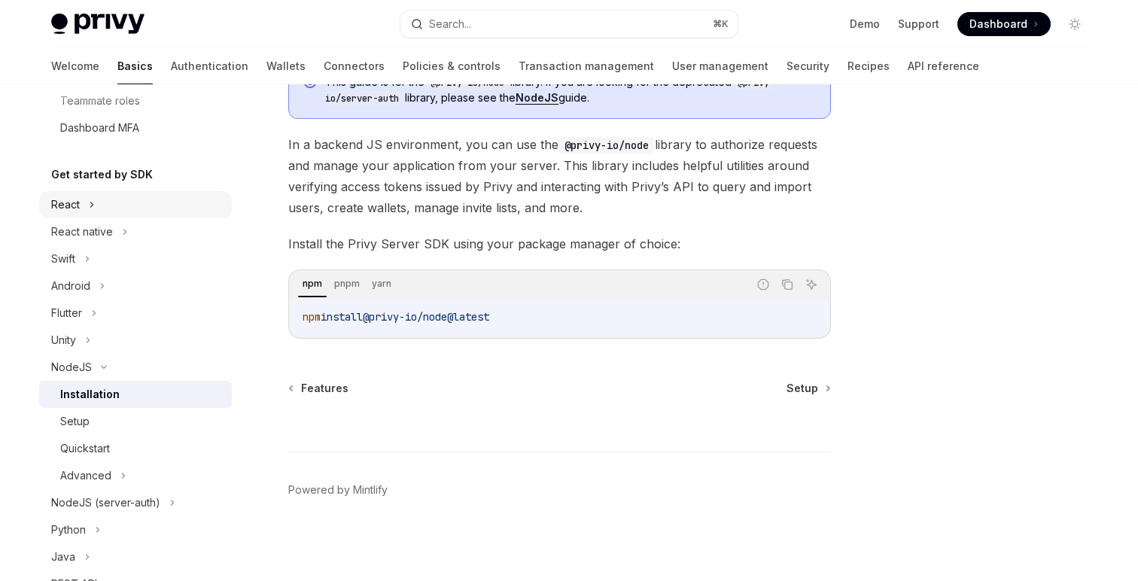
click at [107, 212] on div "React" at bounding box center [135, 204] width 193 height 27
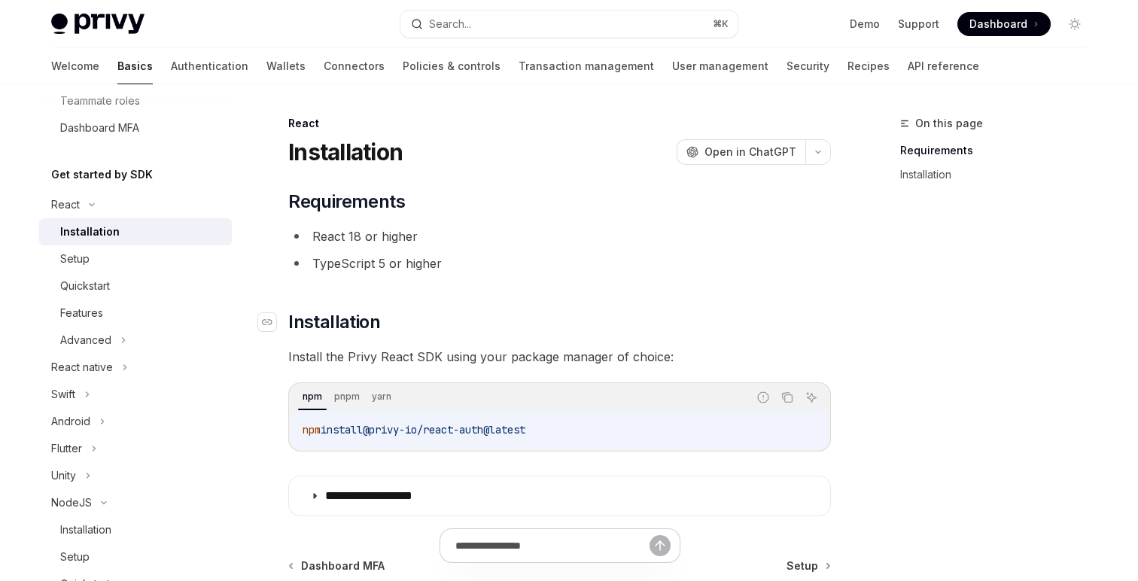
scroll to position [178, 0]
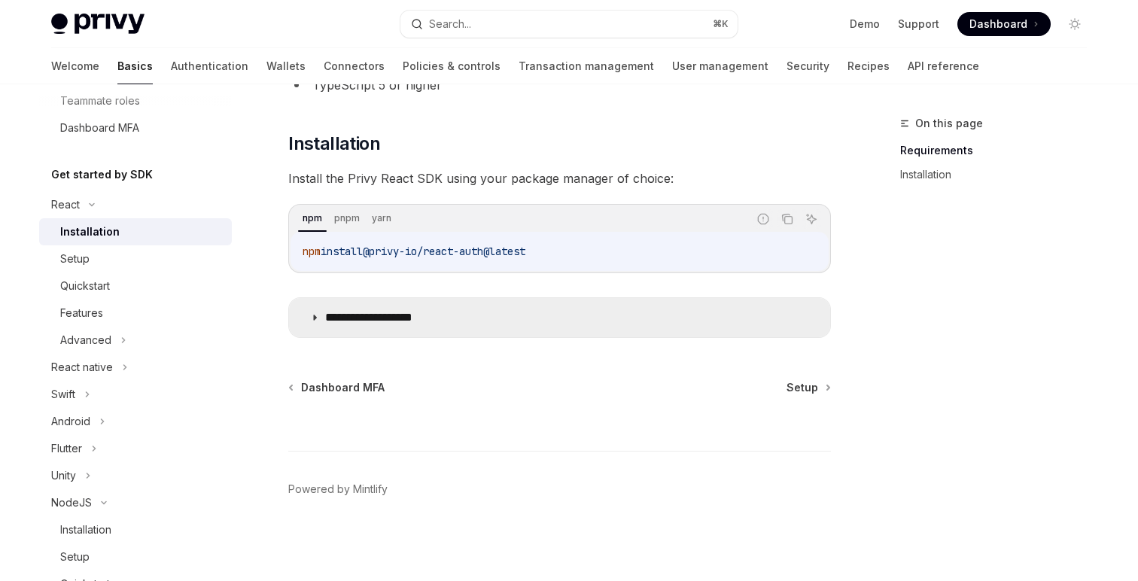
click at [382, 327] on summary "**********" at bounding box center [559, 317] width 541 height 39
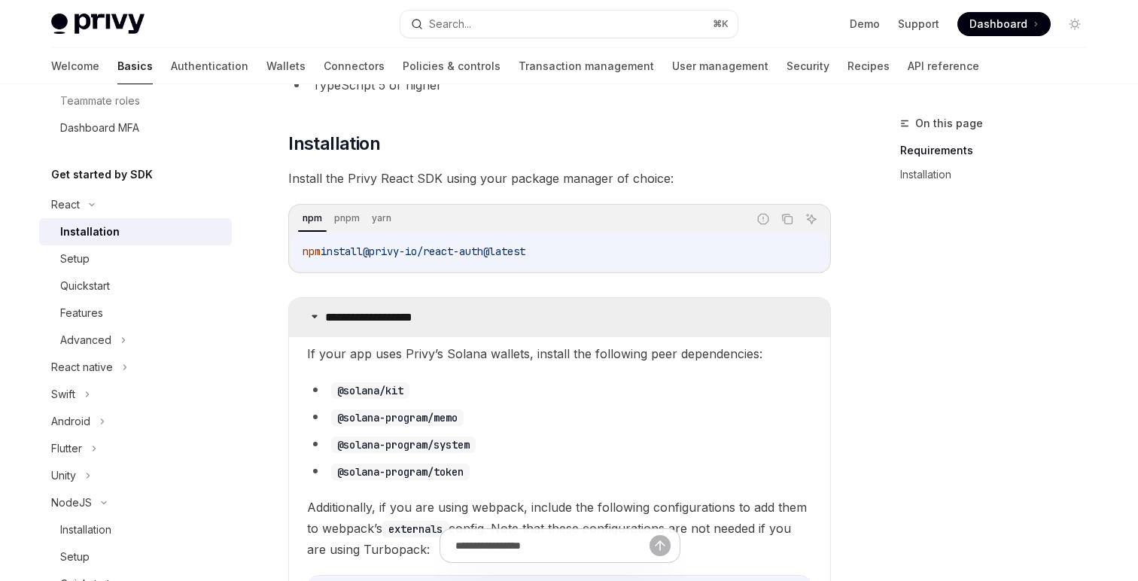
click at [382, 327] on summary "**********" at bounding box center [559, 317] width 541 height 39
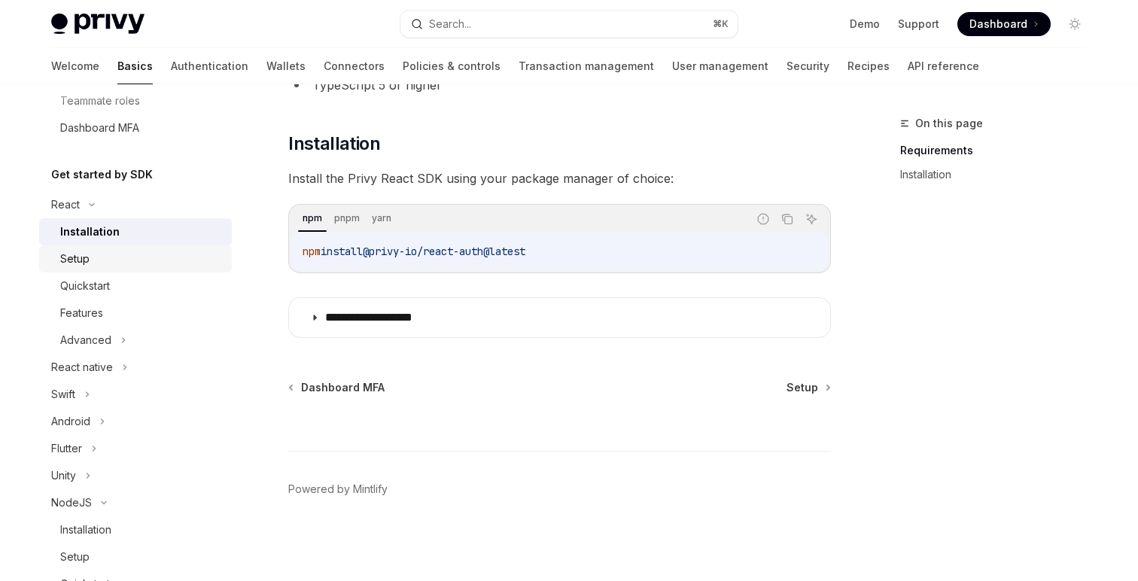
click at [93, 254] on div "Setup" at bounding box center [141, 259] width 163 height 18
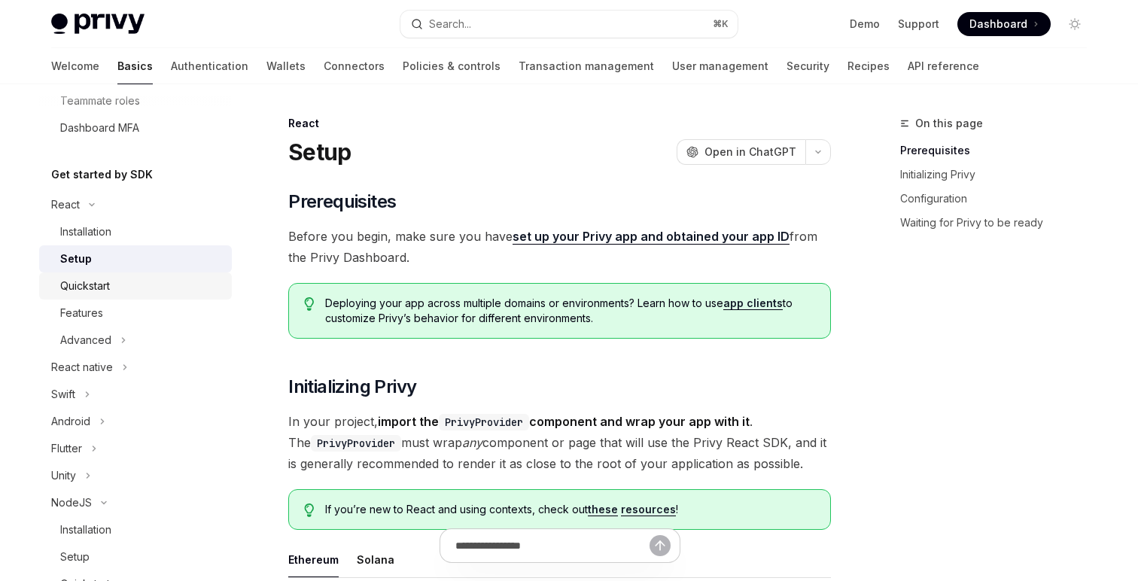
click at [95, 288] on div "Quickstart" at bounding box center [85, 286] width 50 height 18
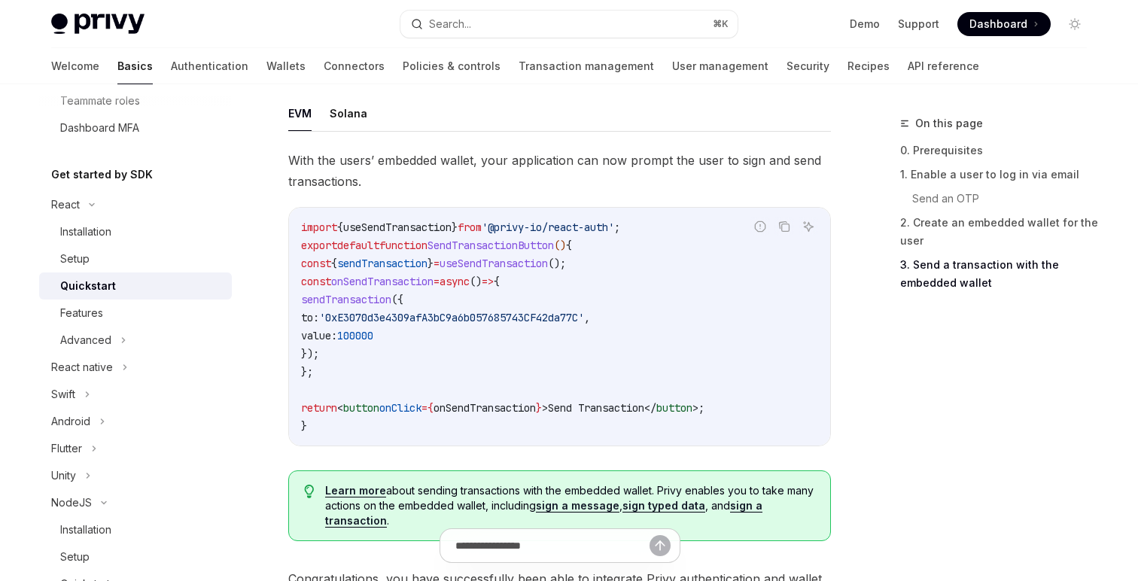
scroll to position [1423, 0]
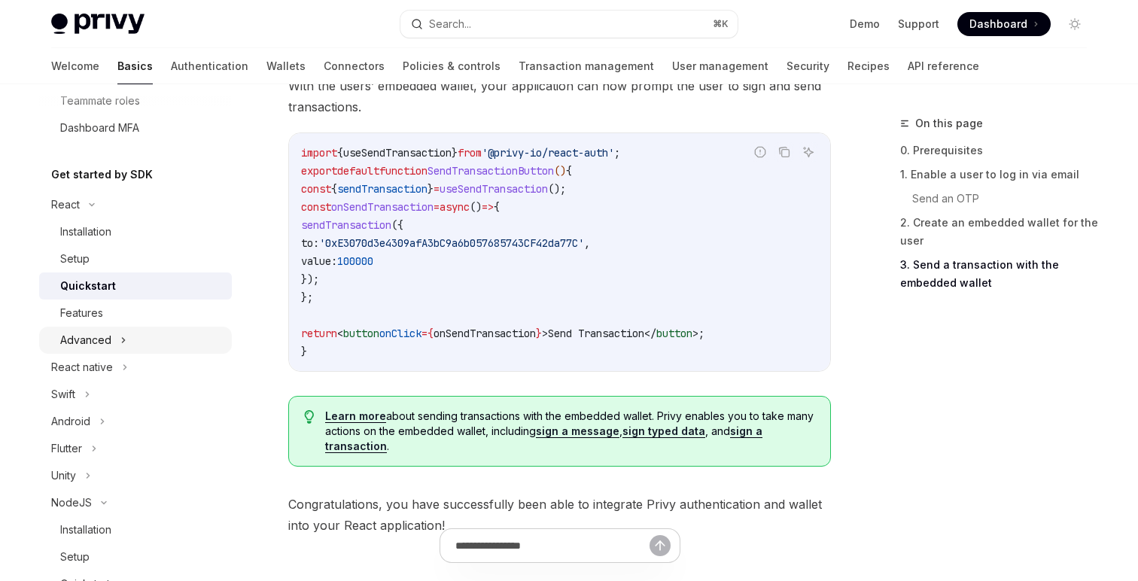
click at [118, 340] on div "Advanced" at bounding box center [135, 340] width 193 height 27
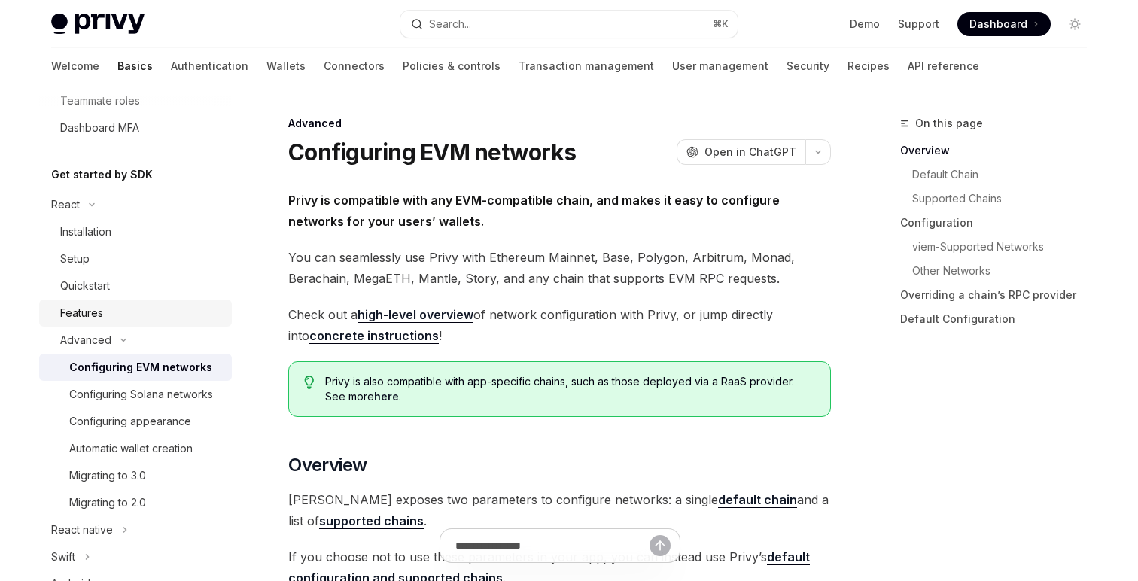
click at [119, 311] on div "Features" at bounding box center [141, 313] width 163 height 18
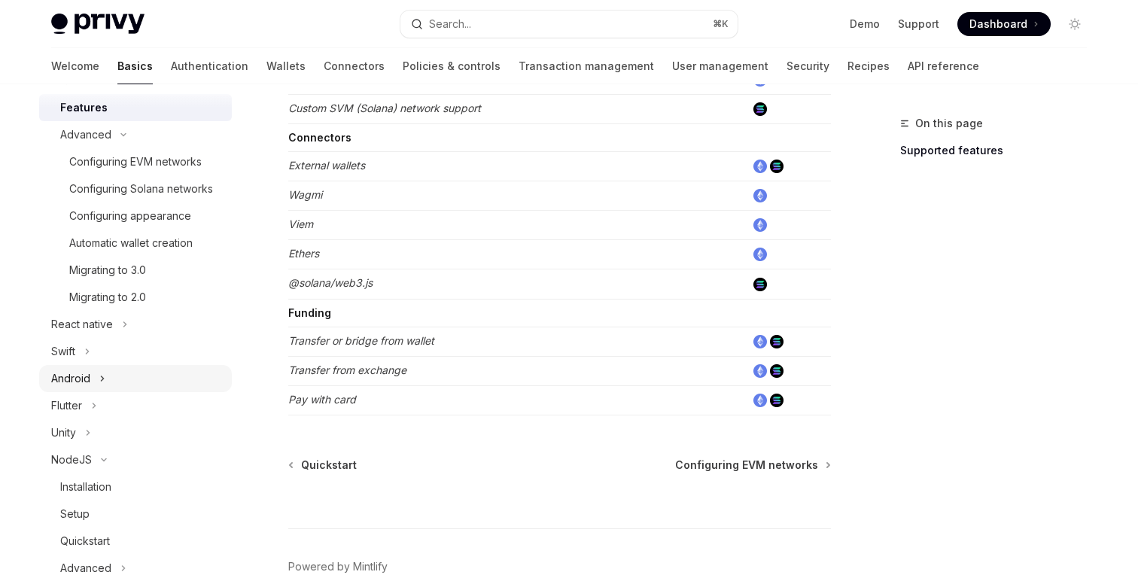
scroll to position [481, 0]
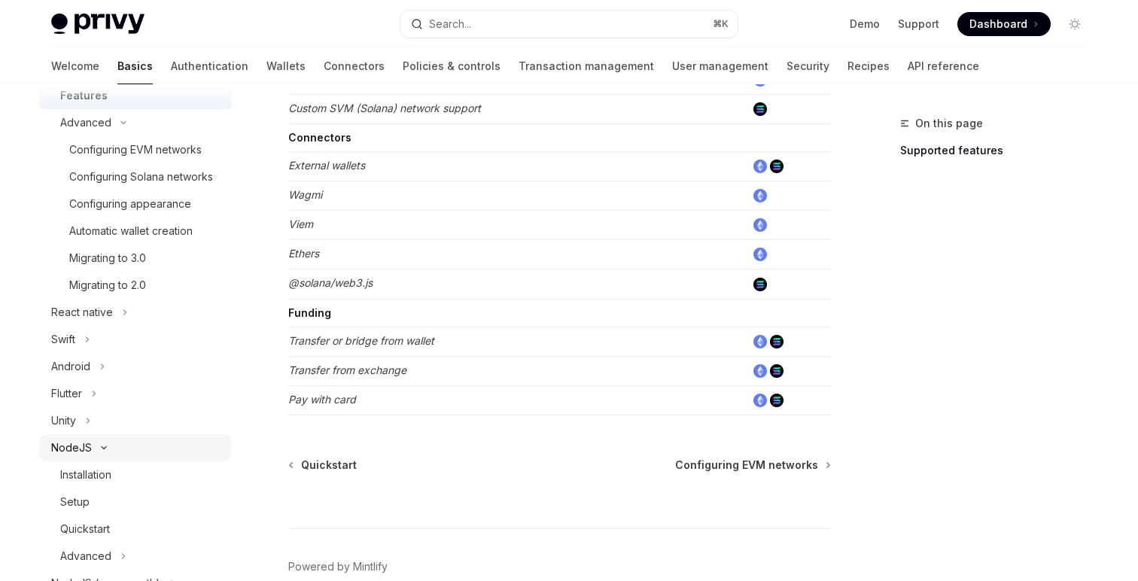
click at [120, 449] on div "NodeJS" at bounding box center [135, 447] width 193 height 27
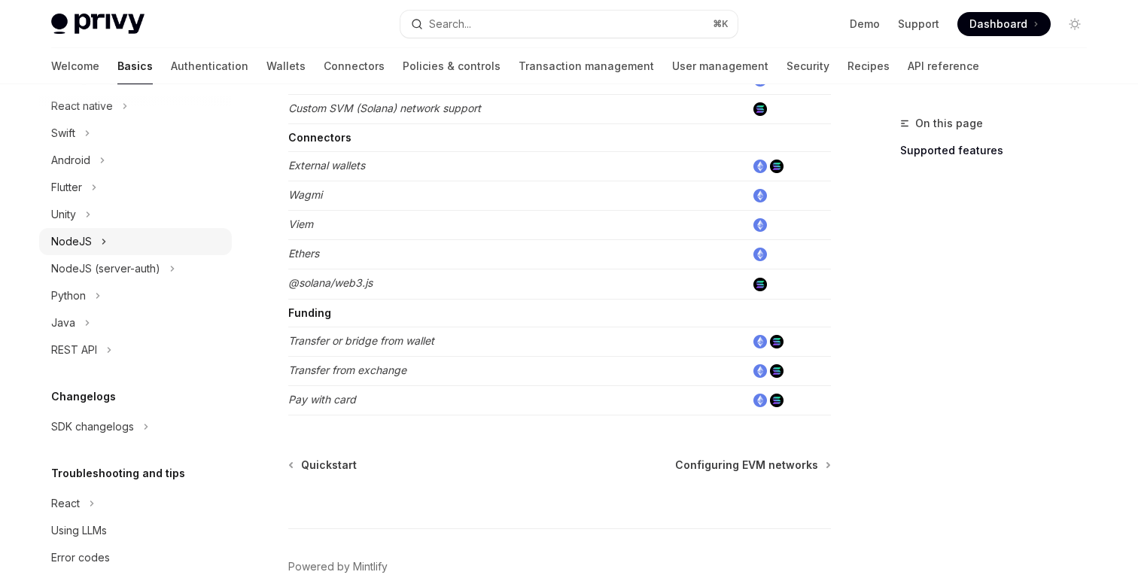
scroll to position [706, 0]
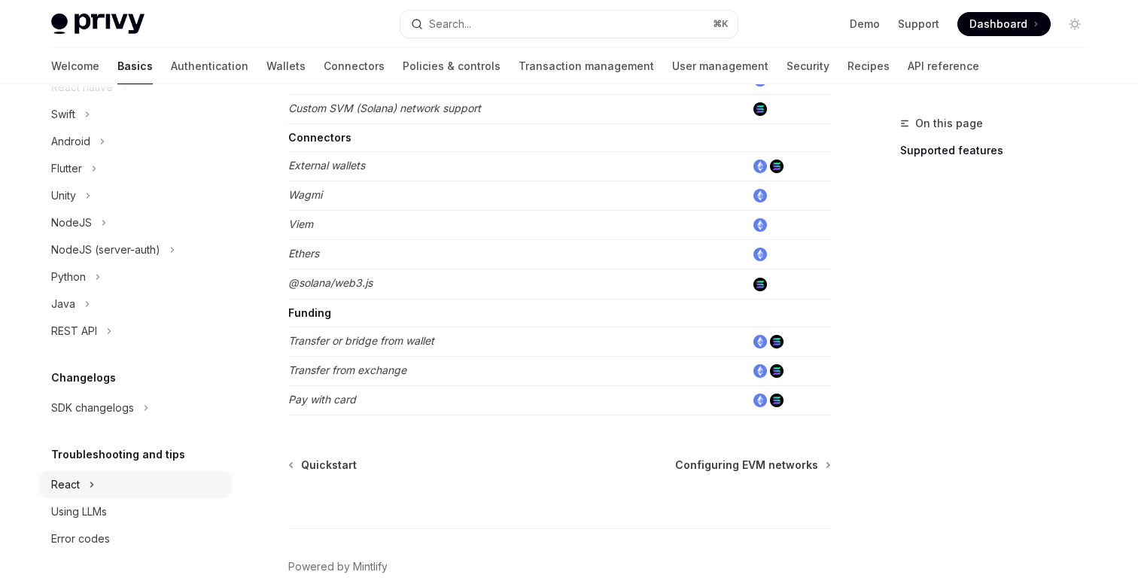
click at [118, 477] on div "React" at bounding box center [135, 484] width 193 height 27
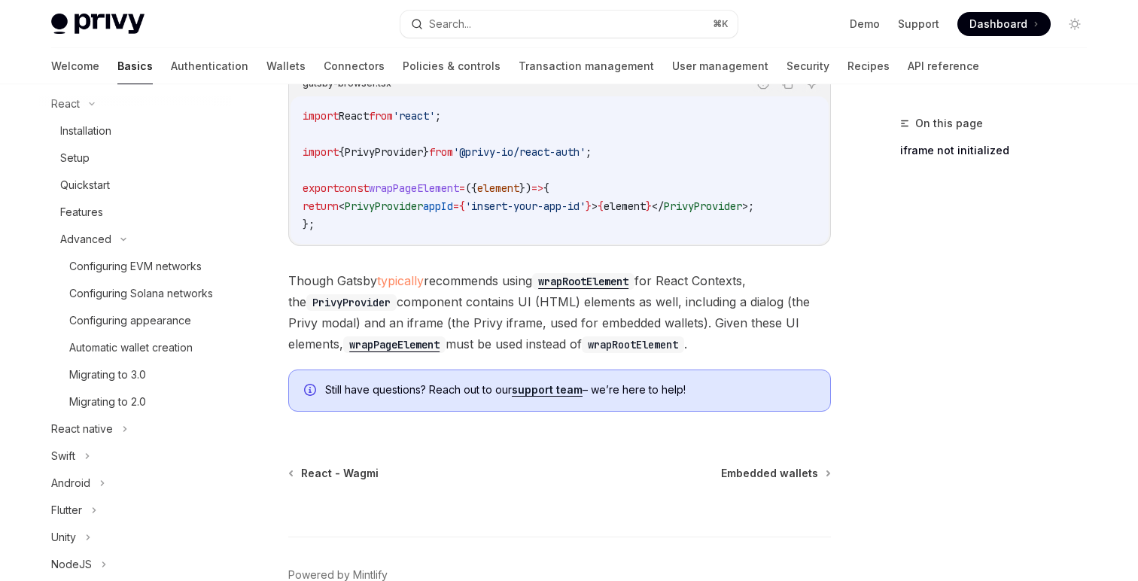
scroll to position [269, 0]
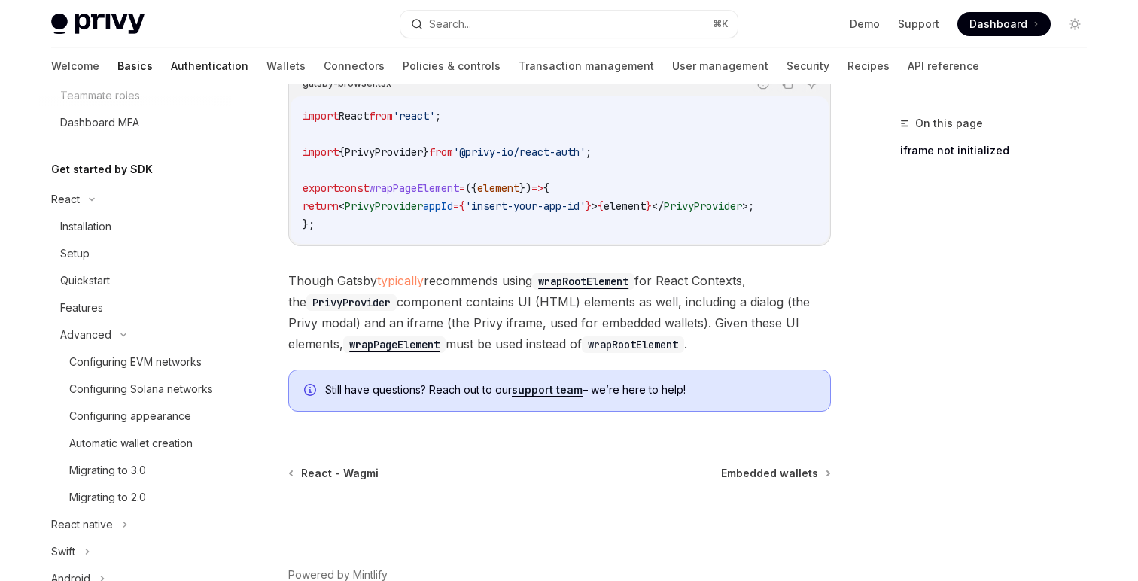
click at [172, 68] on link "Authentication" at bounding box center [210, 66] width 78 height 36
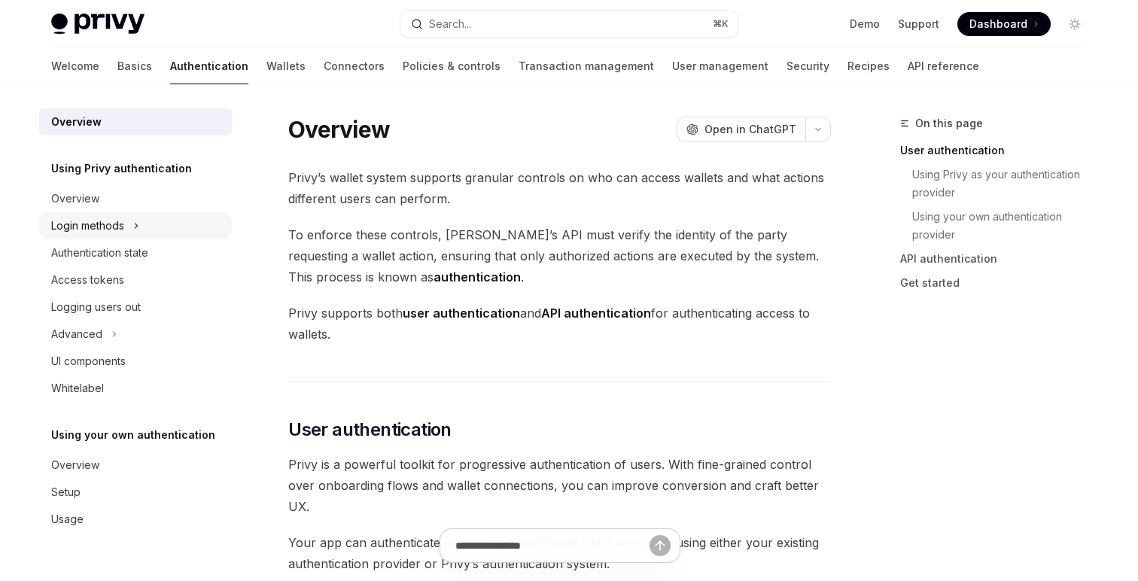
click at [121, 228] on div "Login methods" at bounding box center [87, 226] width 73 height 18
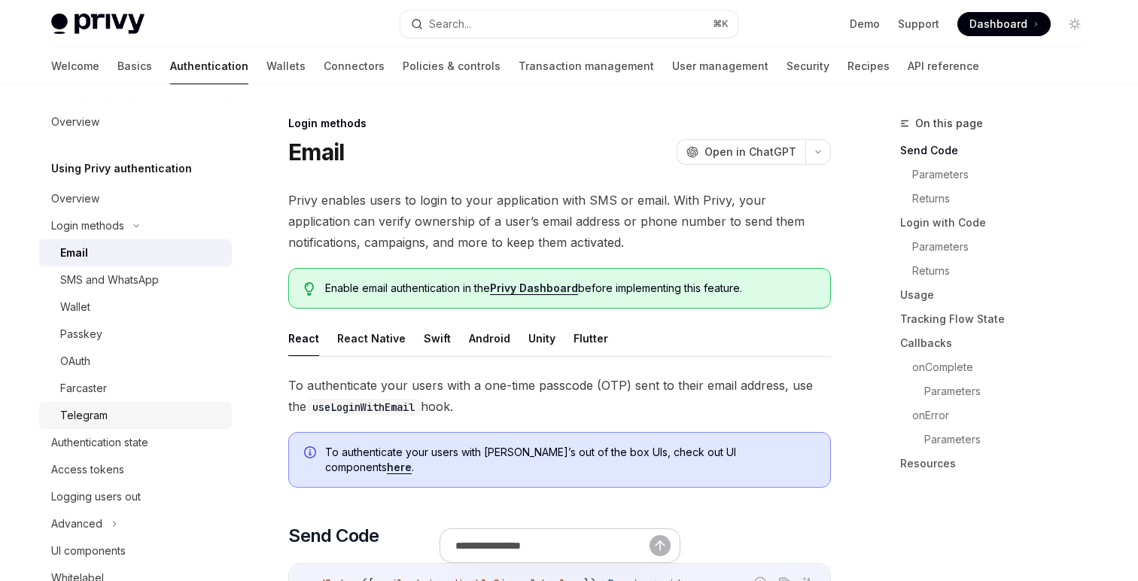
click at [105, 411] on div "Telegram" at bounding box center [83, 416] width 47 height 18
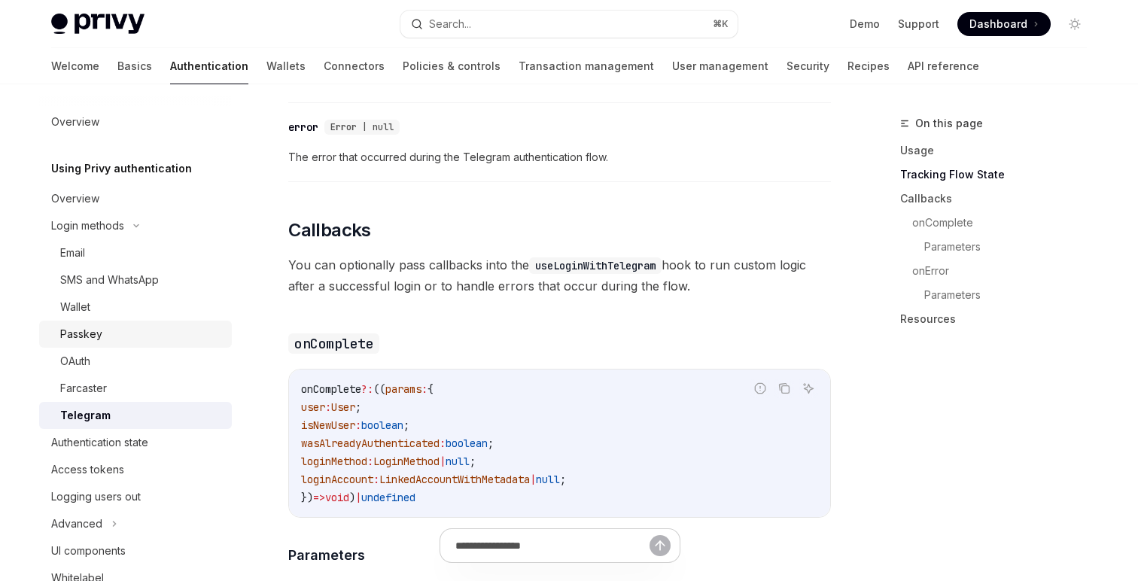
scroll to position [1347, 0]
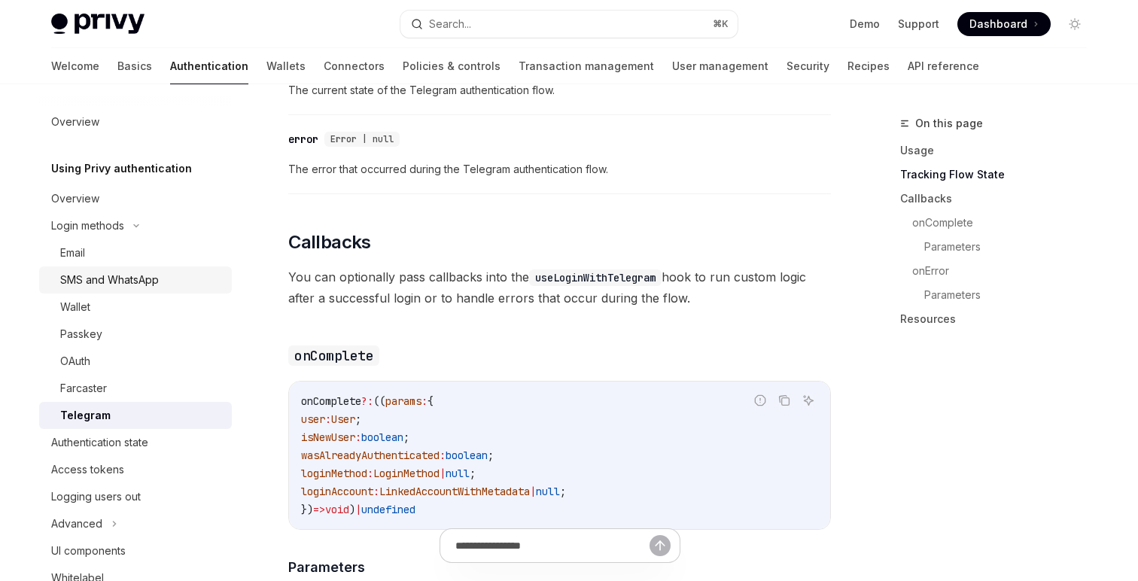
click at [126, 285] on div "SMS and WhatsApp" at bounding box center [109, 280] width 99 height 18
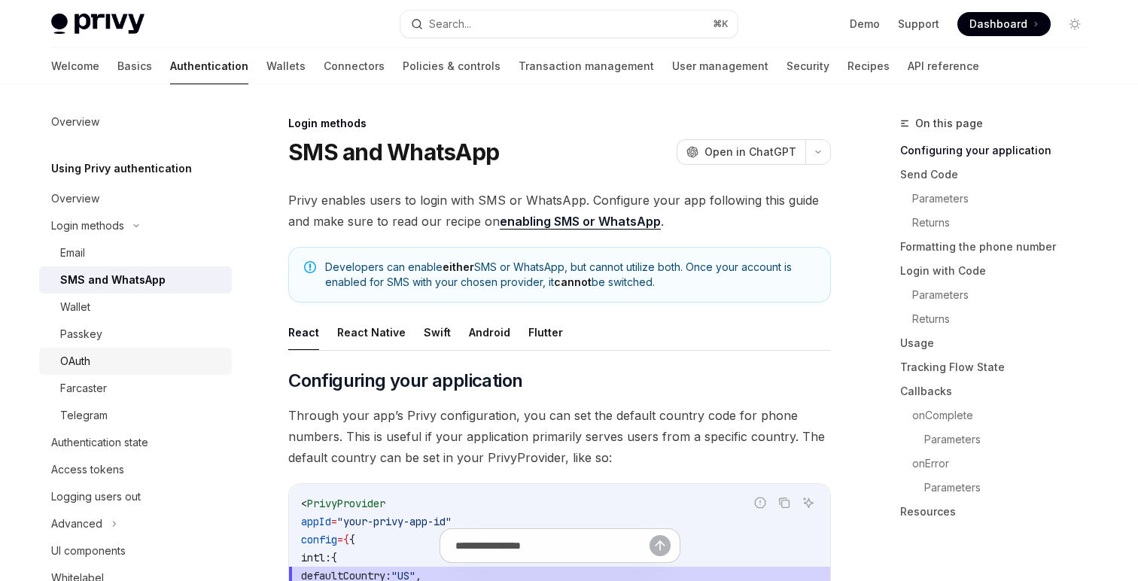
click at [111, 368] on div "OAuth" at bounding box center [141, 361] width 163 height 18
type textarea "*"
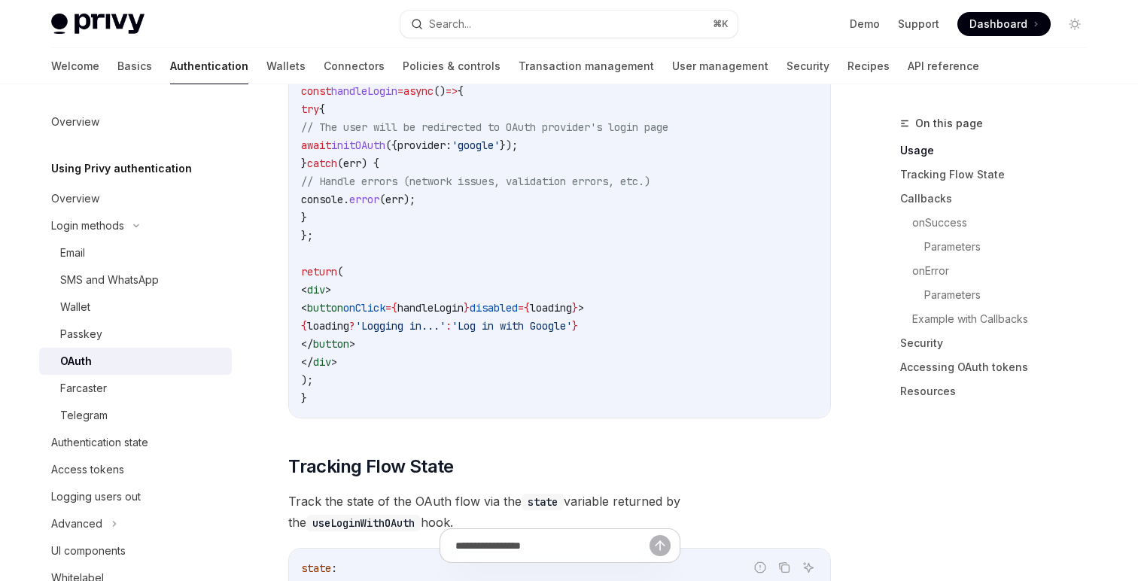
scroll to position [1105, 0]
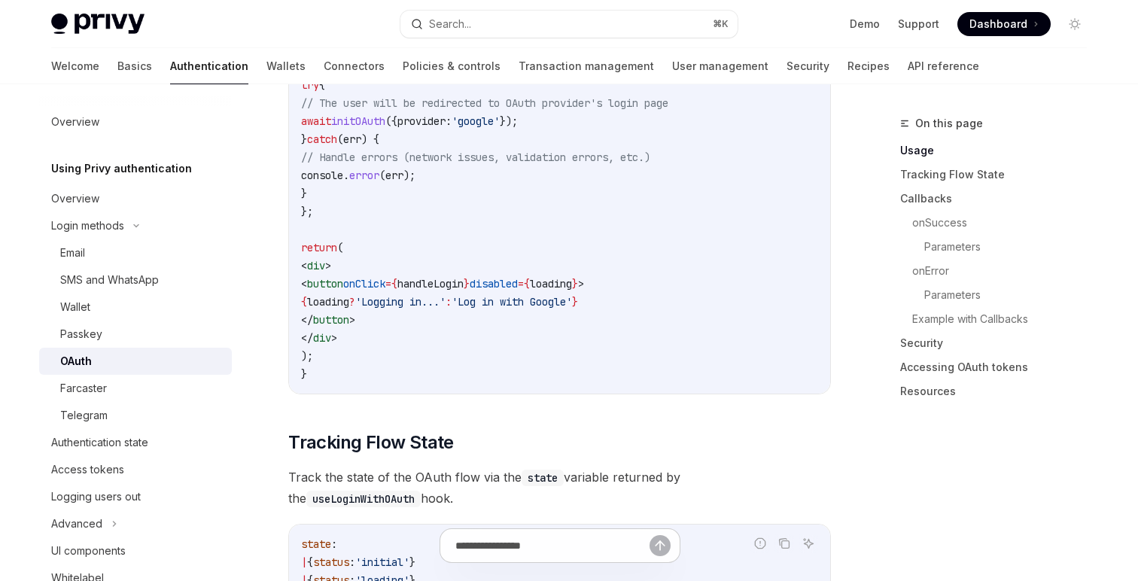
click at [819, 296] on div "import { useLoginWithOAuth } from '@privy-io/react-auth' ; export default funct…" at bounding box center [559, 175] width 541 height 437
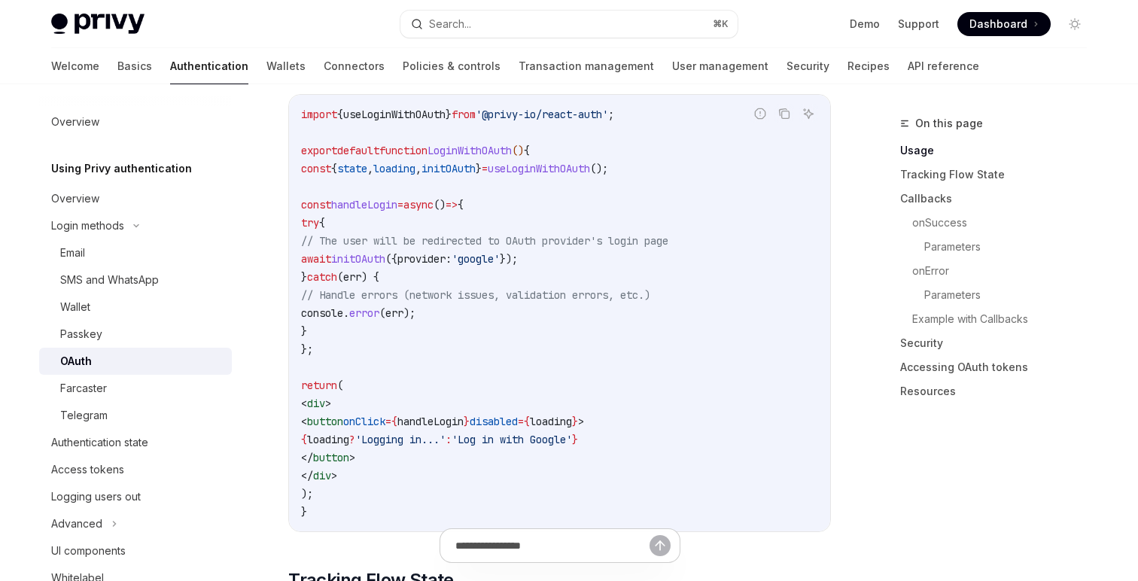
scroll to position [986, 0]
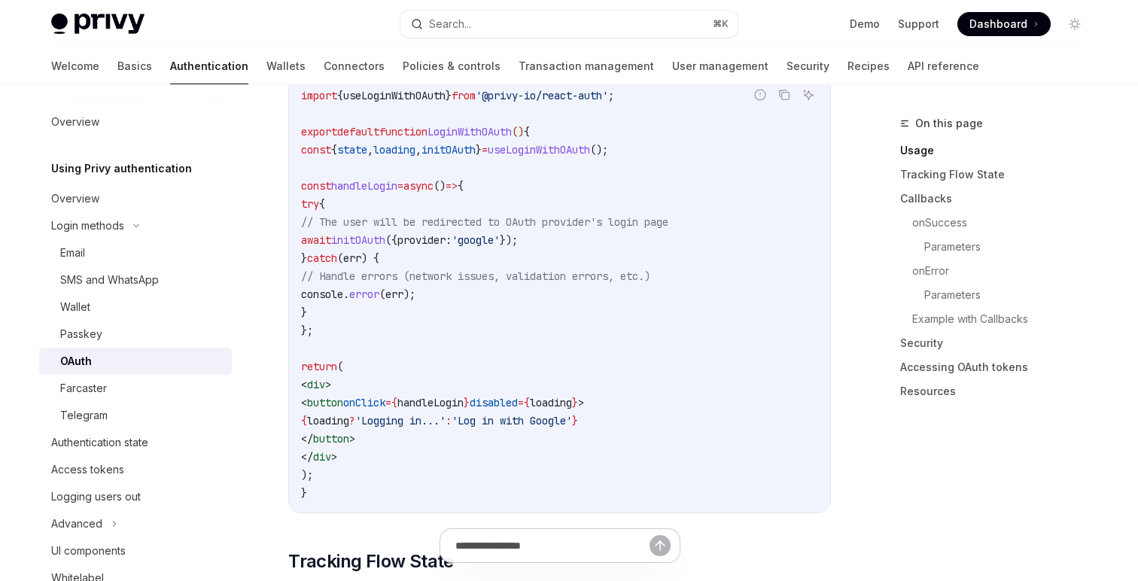
click at [647, 295] on code "import { useLoginWithOAuth } from '@privy-io/react-auth' ; export default funct…" at bounding box center [559, 295] width 517 height 416
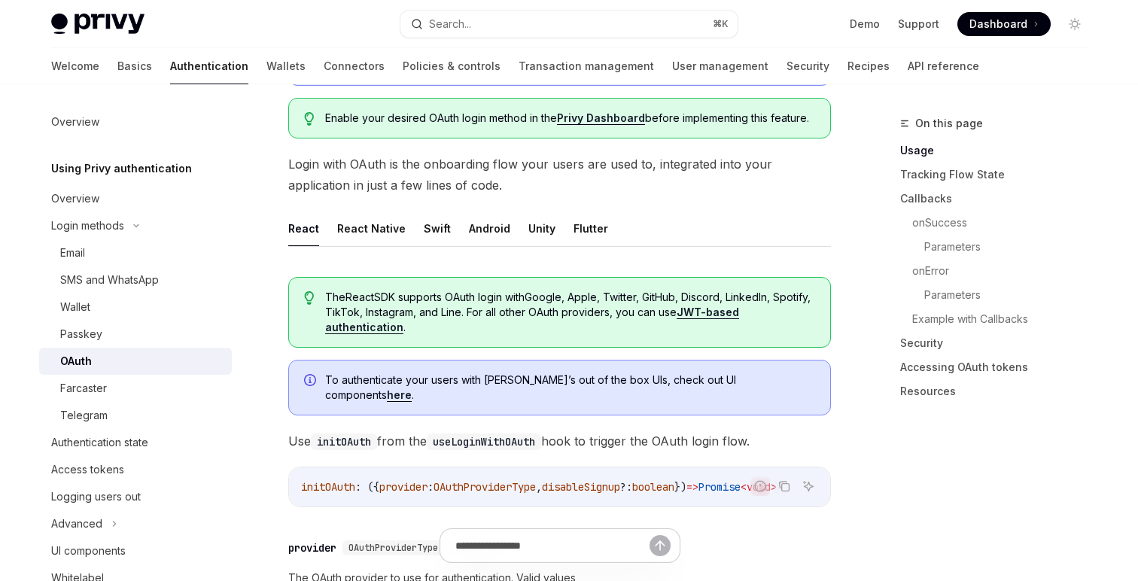
scroll to position [369, 0]
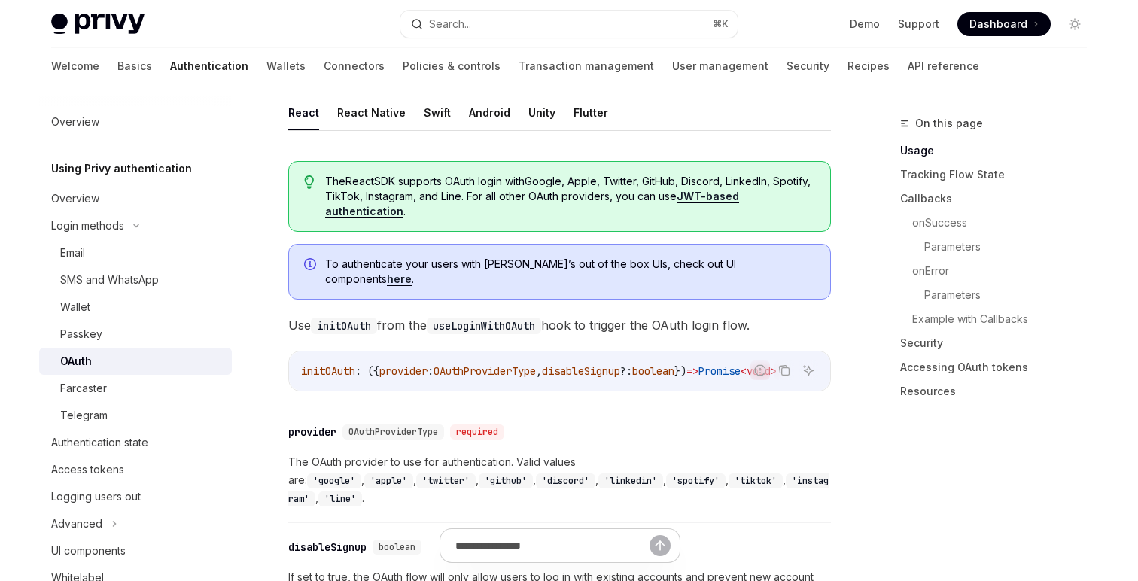
click at [495, 193] on span "The React SDK supports OAuth login with Google, Apple, Twitter, GitHub, Discord…" at bounding box center [570, 196] width 490 height 45
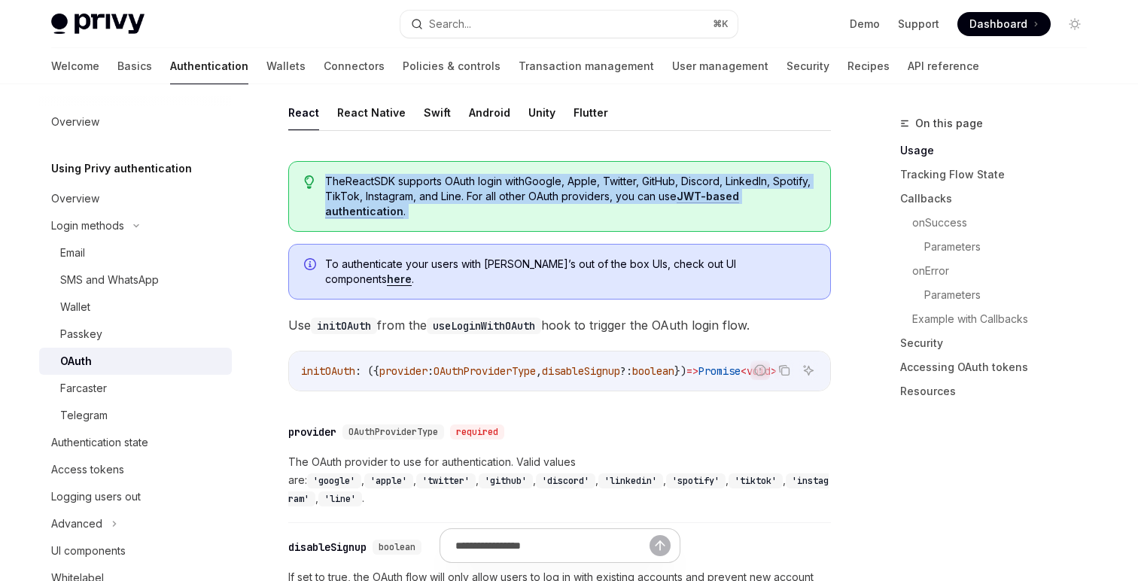
click at [495, 193] on span "The React SDK supports OAuth login with Google, Apple, Twitter, GitHub, Discord…" at bounding box center [570, 196] width 490 height 45
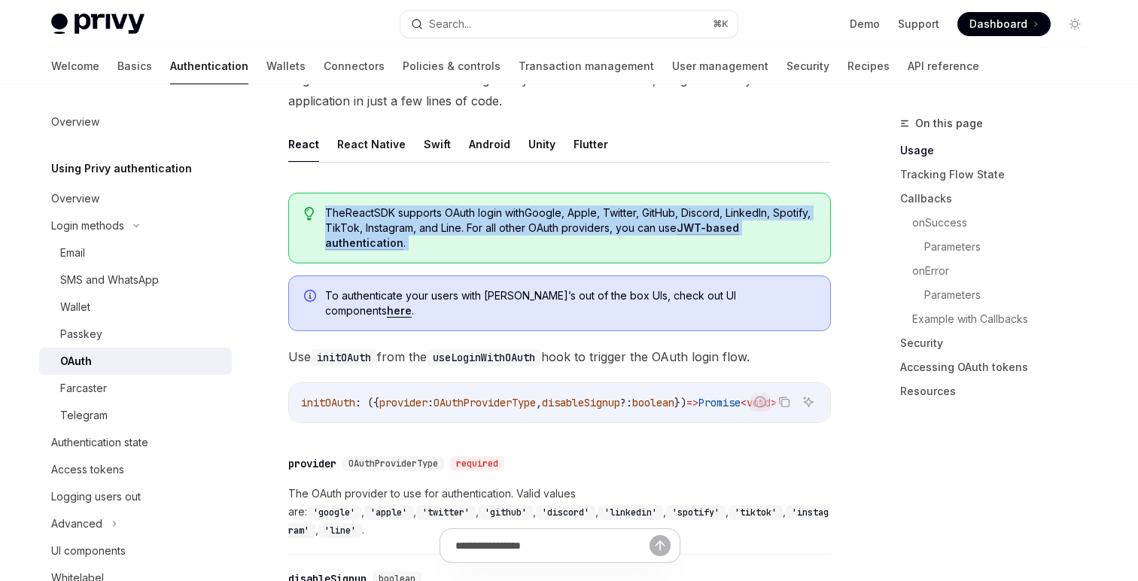
scroll to position [388, 0]
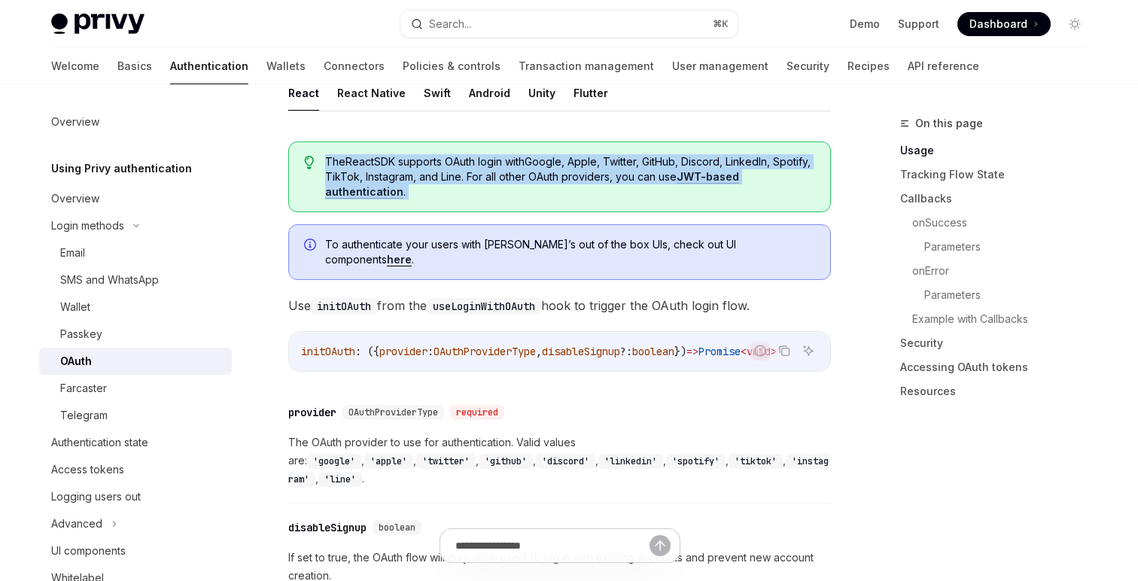
click at [681, 181] on span "The React SDK supports OAuth login with Google, Apple, Twitter, GitHub, Discord…" at bounding box center [570, 176] width 490 height 45
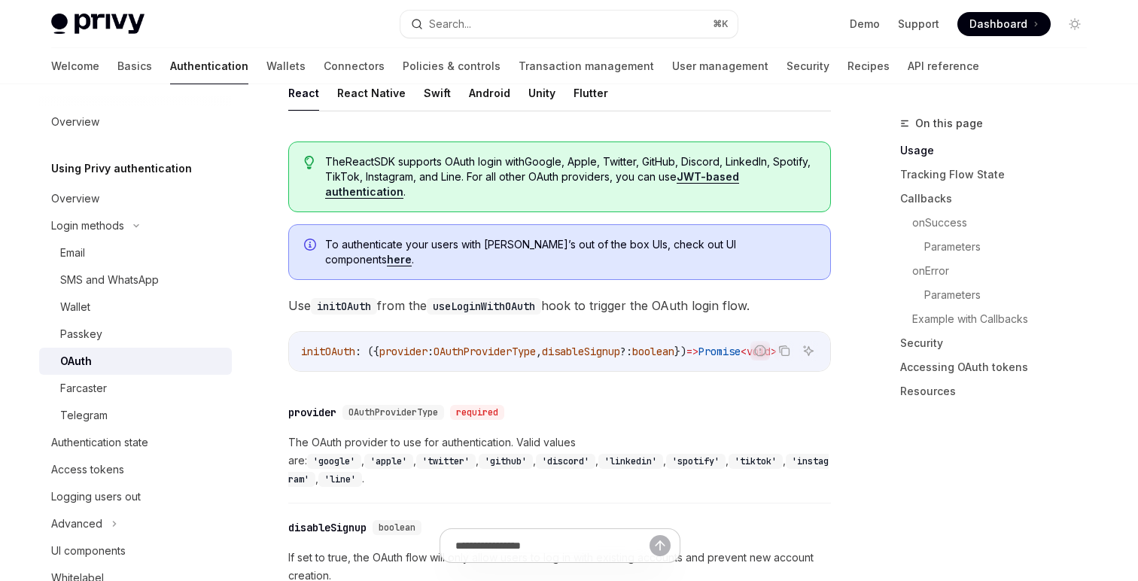
click at [665, 173] on span "The React SDK supports OAuth login with Google, Apple, Twitter, GitHub, Discord…" at bounding box center [570, 176] width 490 height 45
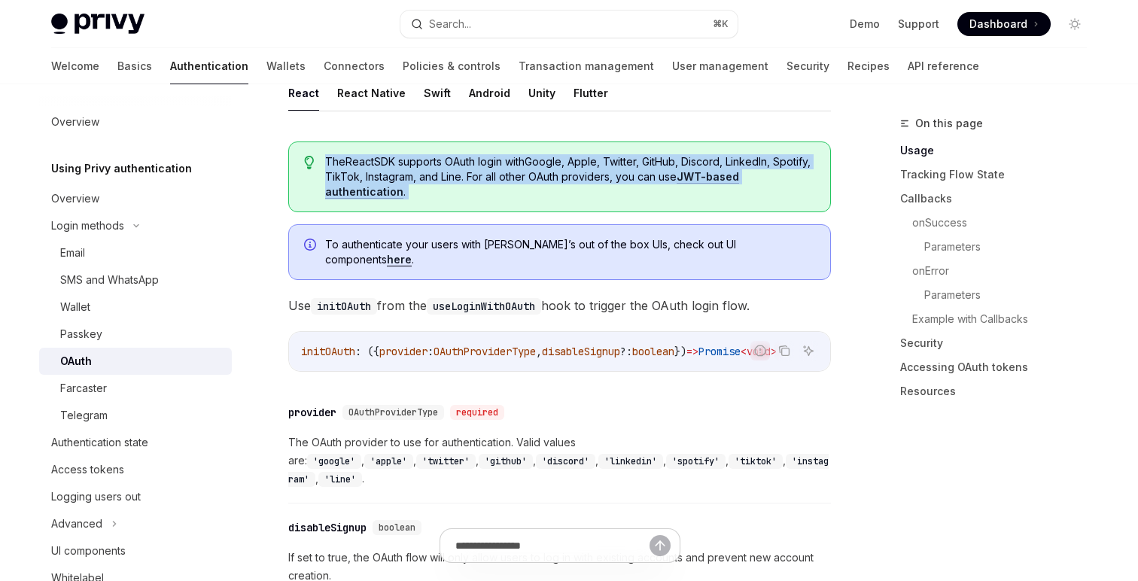
click at [665, 173] on span "The React SDK supports OAuth login with Google, Apple, Twitter, GitHub, Discord…" at bounding box center [570, 176] width 490 height 45
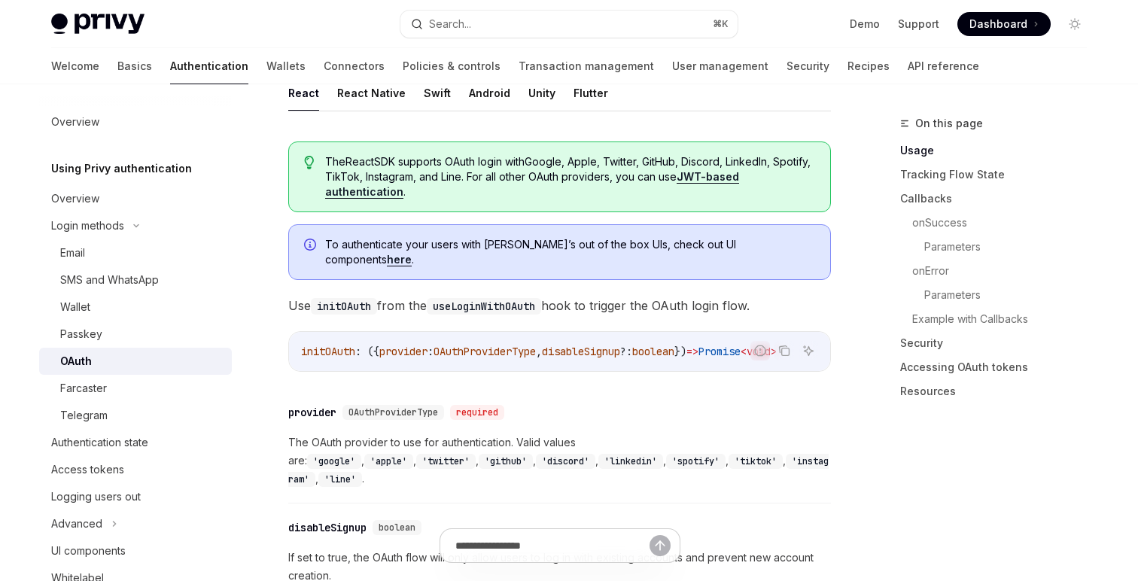
click at [667, 177] on span "The React SDK supports OAuth login with Google, Apple, Twitter, GitHub, Discord…" at bounding box center [570, 176] width 490 height 45
click at [739, 177] on link "JWT-based authentication" at bounding box center [532, 184] width 414 height 29
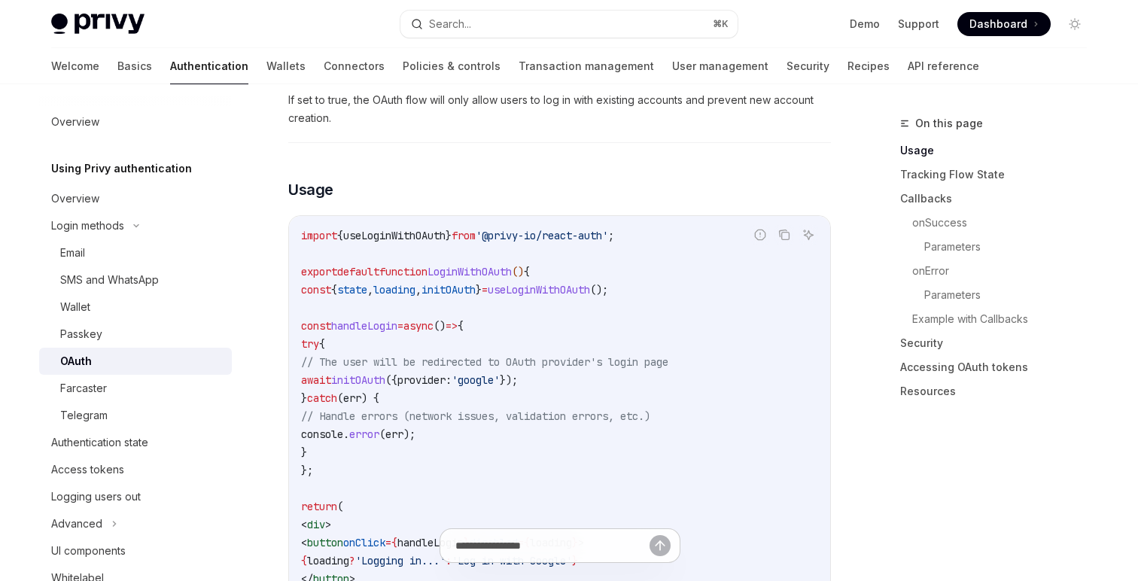
scroll to position [841, 0]
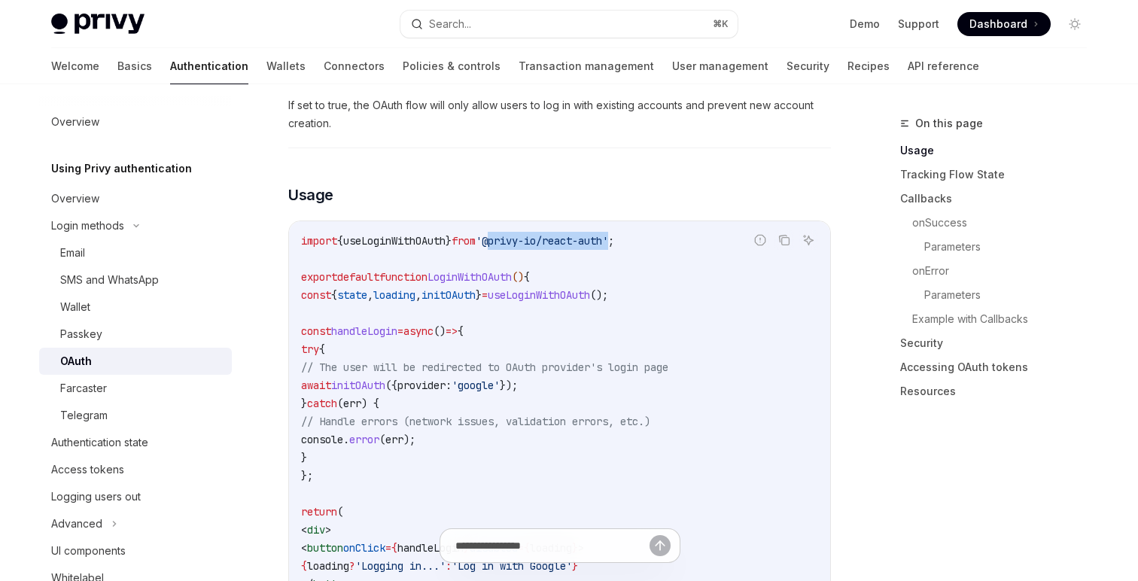
drag, startPoint x: 525, startPoint y: 212, endPoint x: 647, endPoint y: 213, distance: 122.7
click at [608, 234] on span "'@privy-io/react-auth'" at bounding box center [542, 241] width 132 height 14
copy span "@privy-io/react-auth"
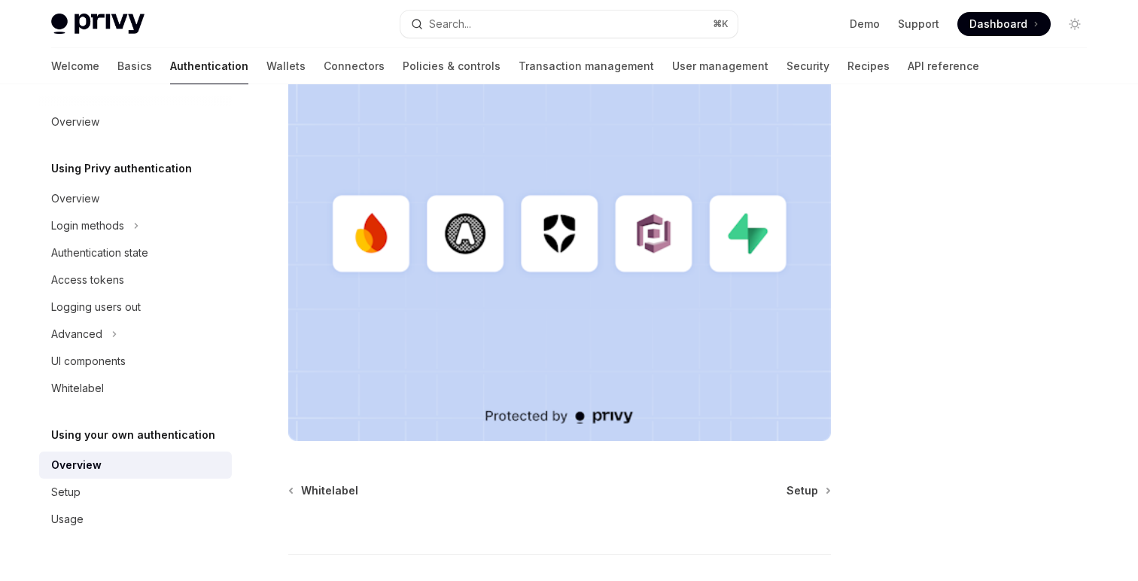
scroll to position [510, 0]
